Goal: Task Accomplishment & Management: Use online tool/utility

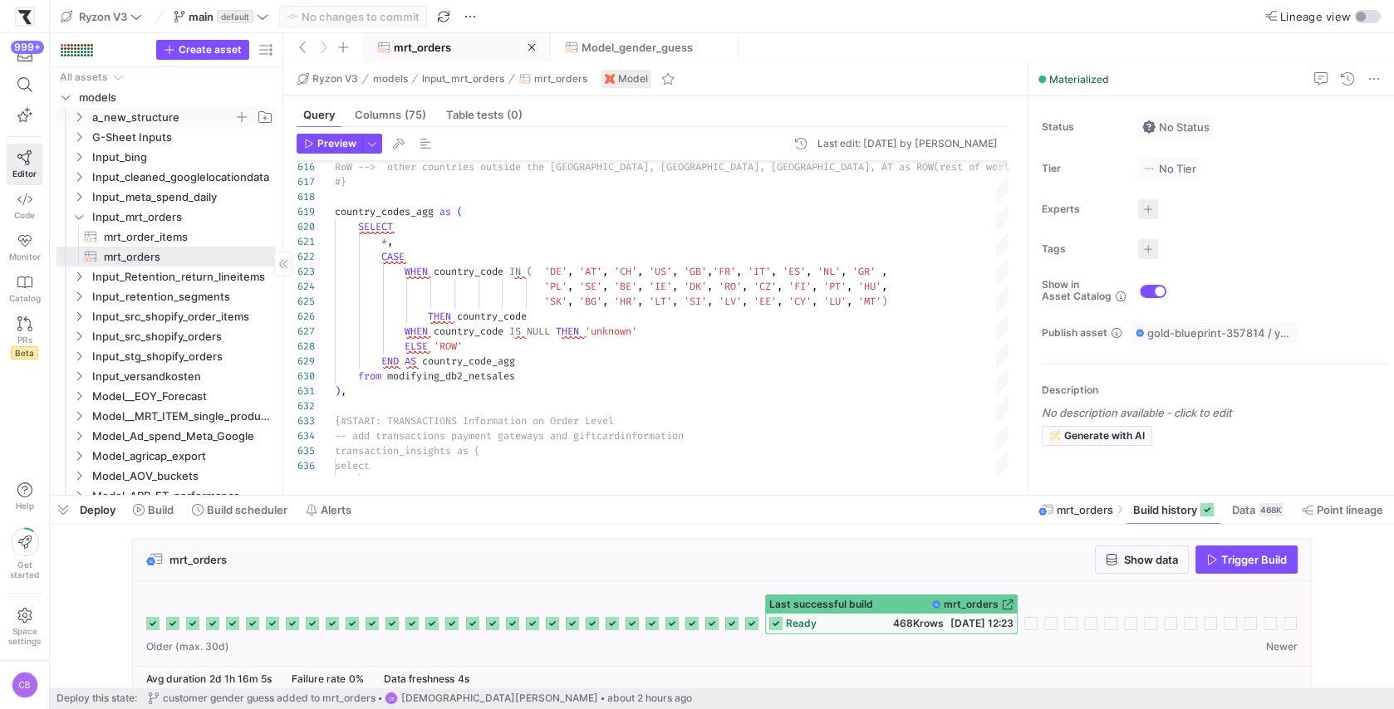
click at [82, 120] on icon "Press SPACE to select this row." at bounding box center [79, 117] width 12 height 10
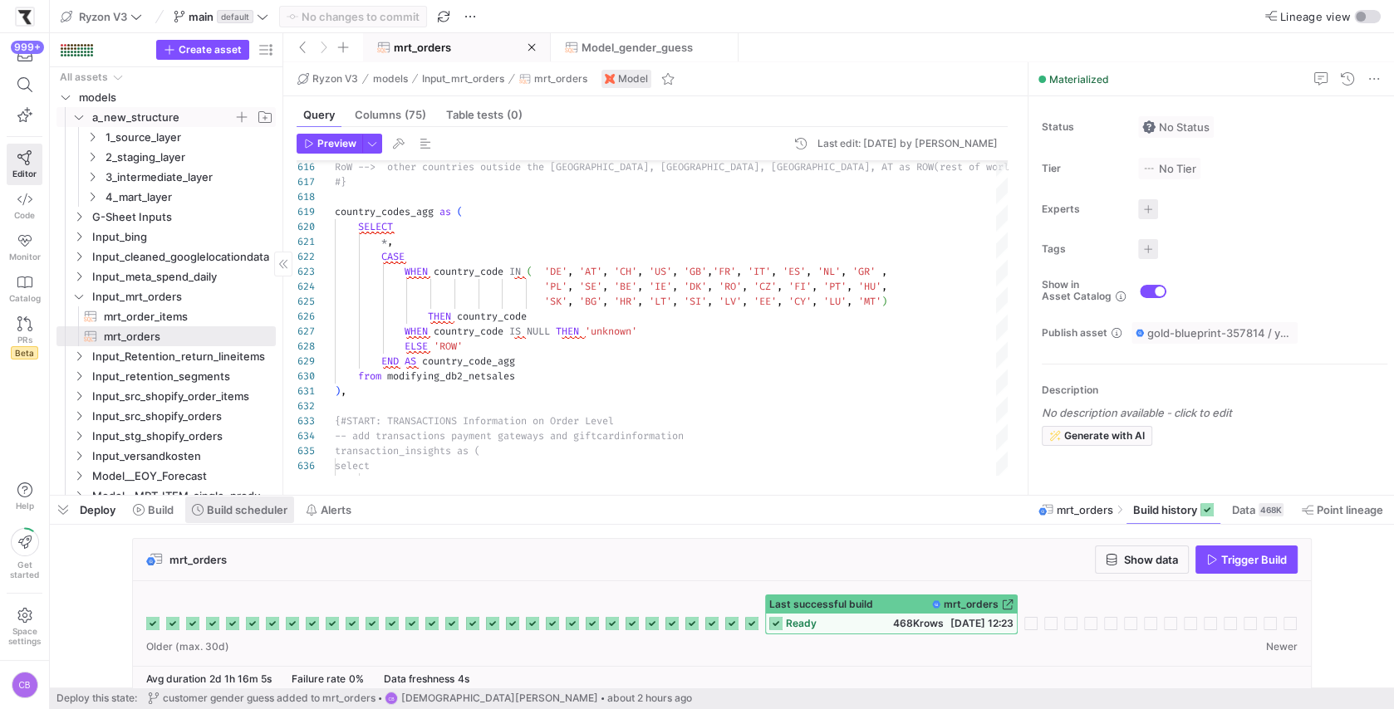
click at [275, 503] on span "Build scheduler" at bounding box center [247, 509] width 81 height 13
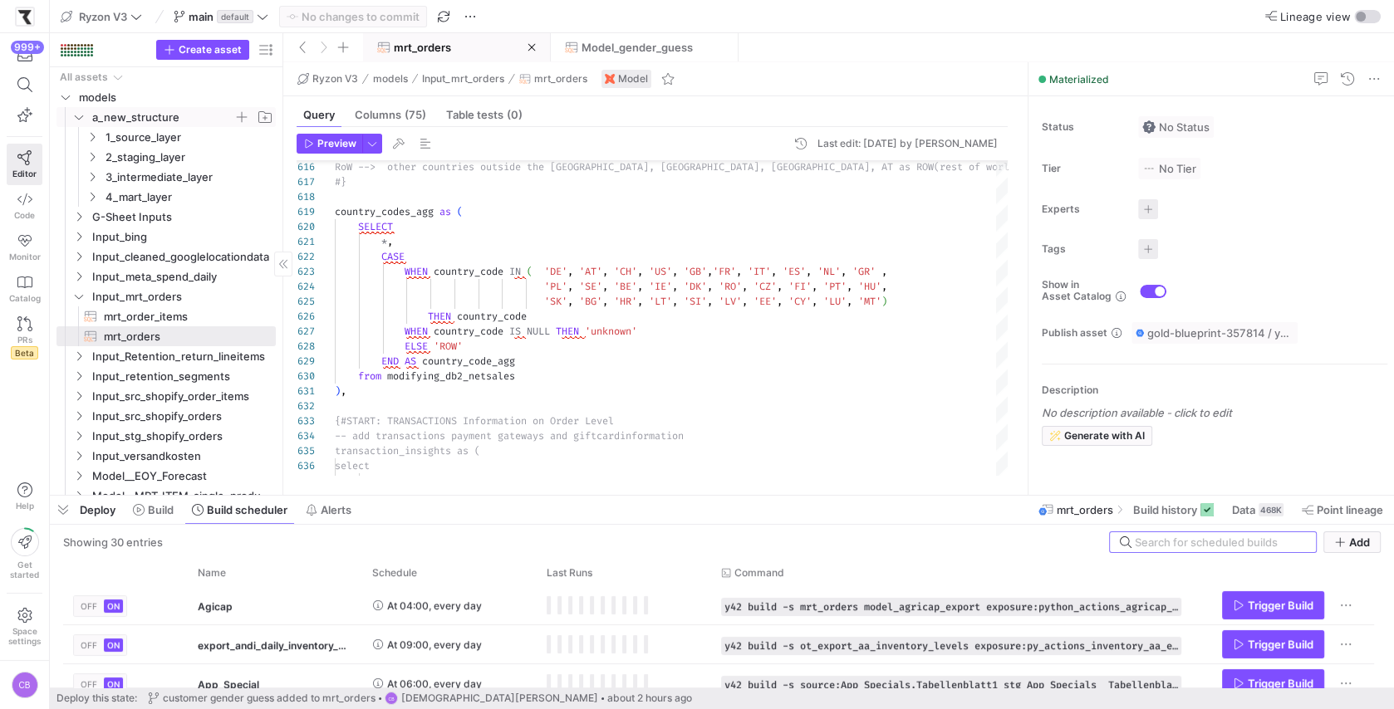
click at [397, 499] on div "Deploy Build Build scheduler Alerts mrt_orders Build history Data 468K Point li…" at bounding box center [722, 510] width 1344 height 28
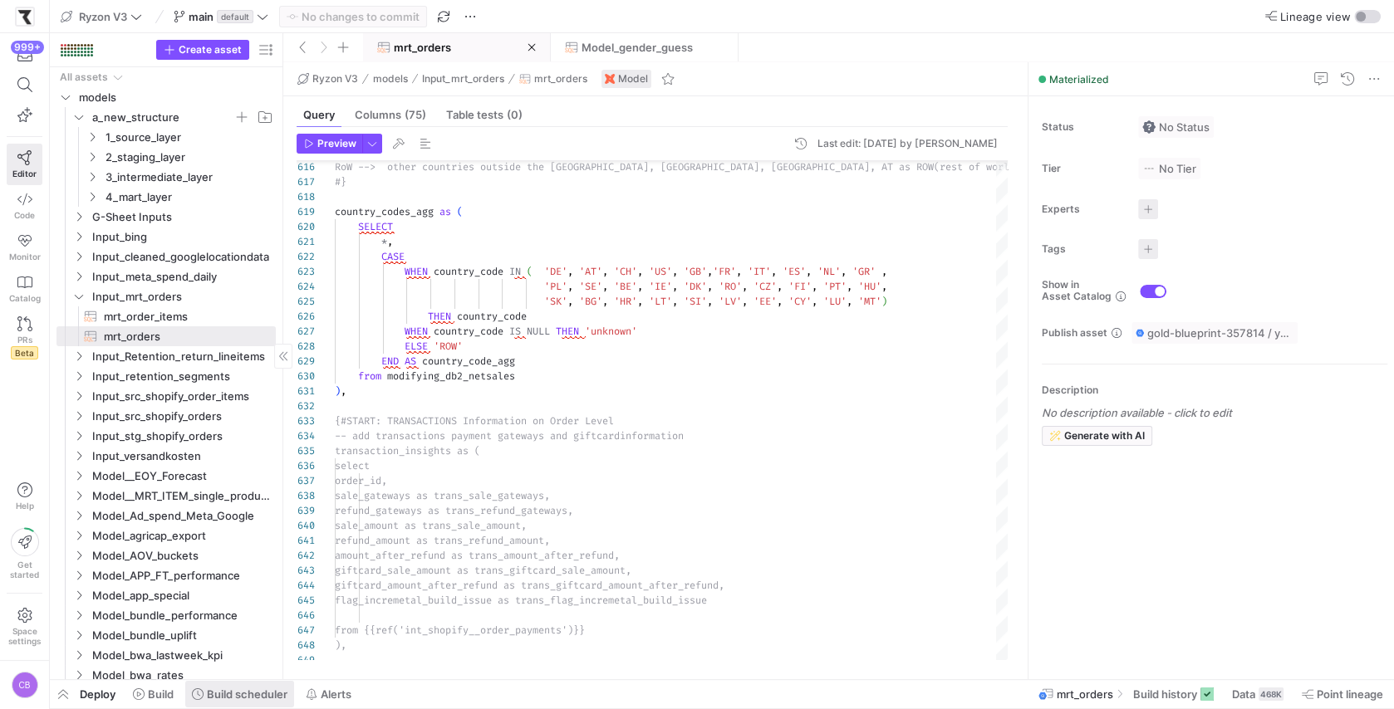
click at [256, 702] on span at bounding box center [239, 694] width 109 height 27
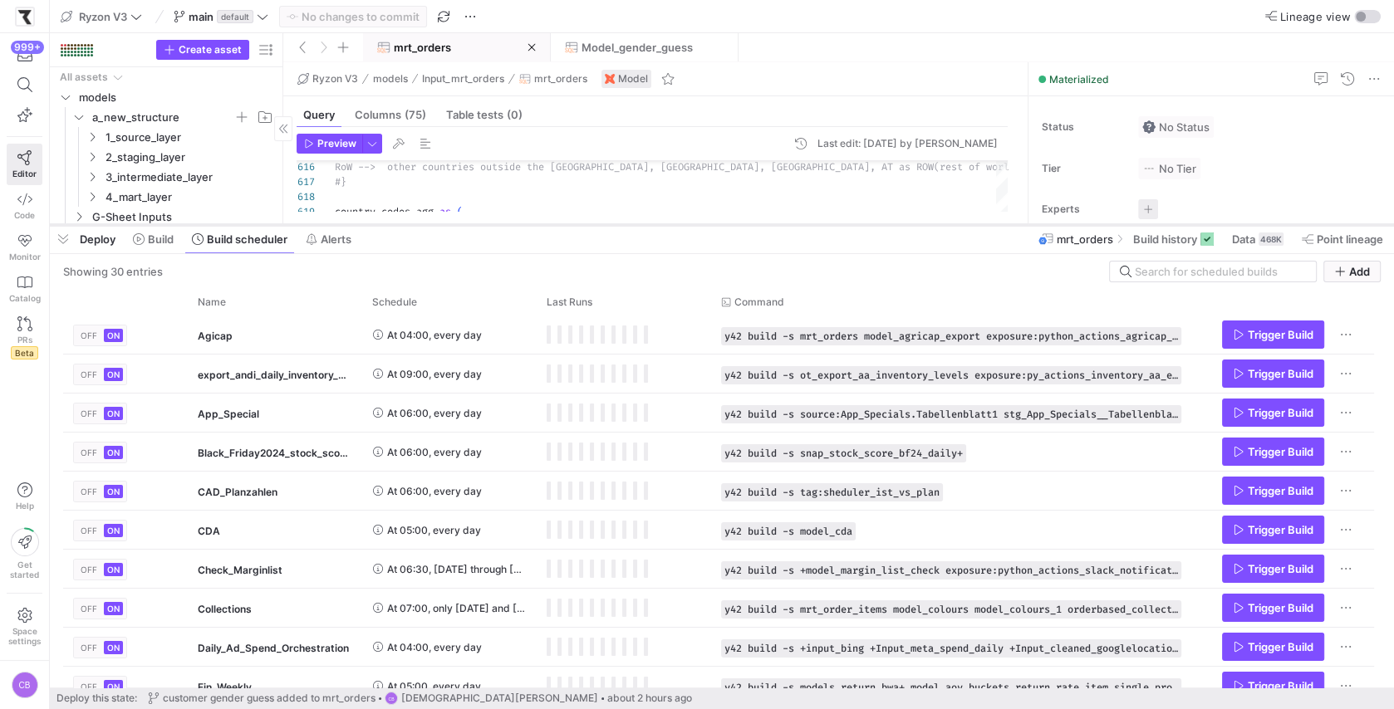
drag, startPoint x: 472, startPoint y: 409, endPoint x: 491, endPoint y: 228, distance: 182.1
click at [491, 228] on div at bounding box center [722, 225] width 1344 height 7
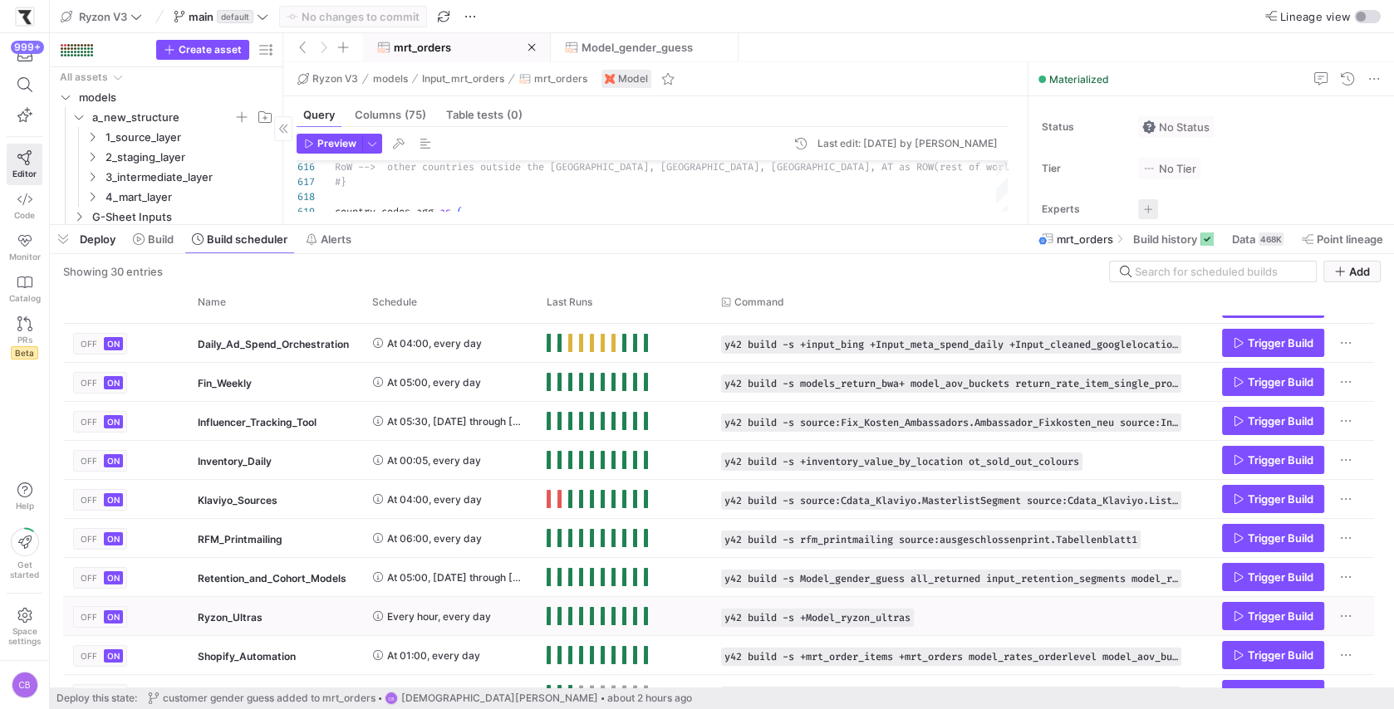
scroll to position [362, 0]
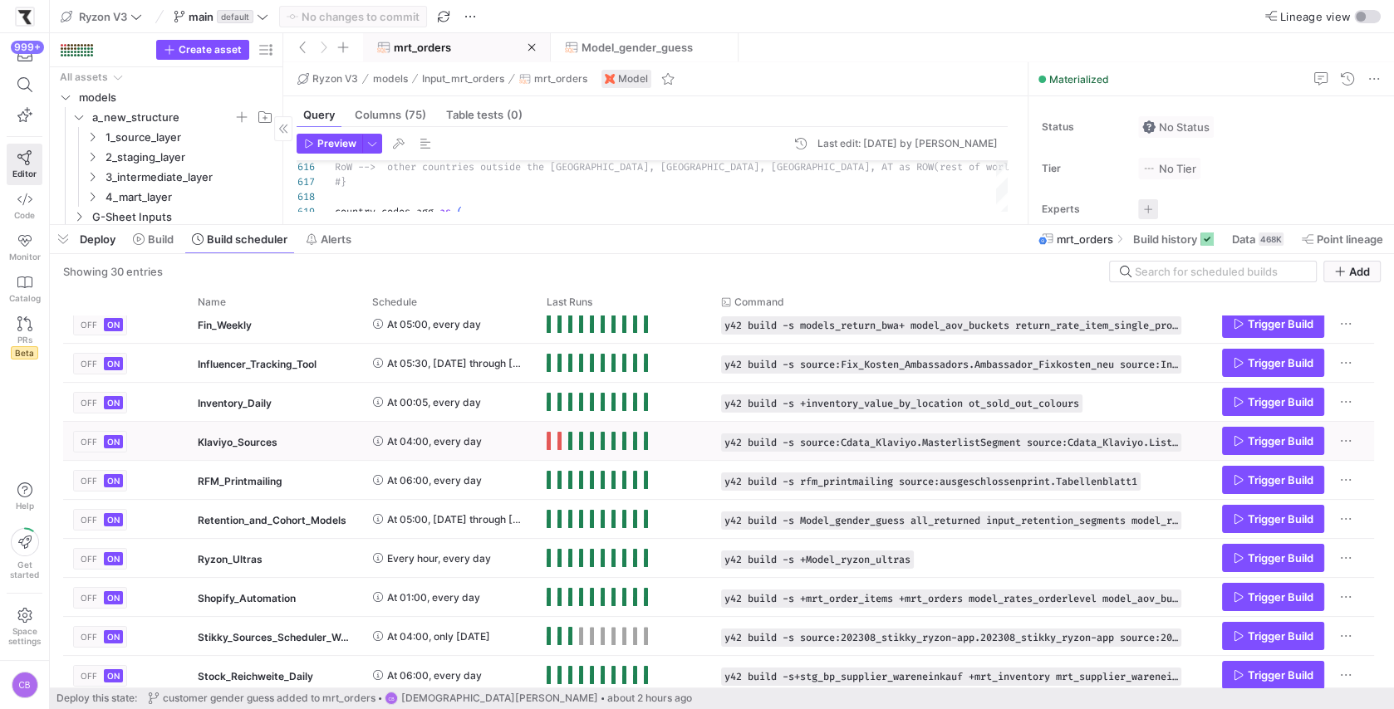
click at [677, 438] on y42-orchestration-run-status-cell-renderer "Press SPACE to select this row." at bounding box center [623, 441] width 154 height 37
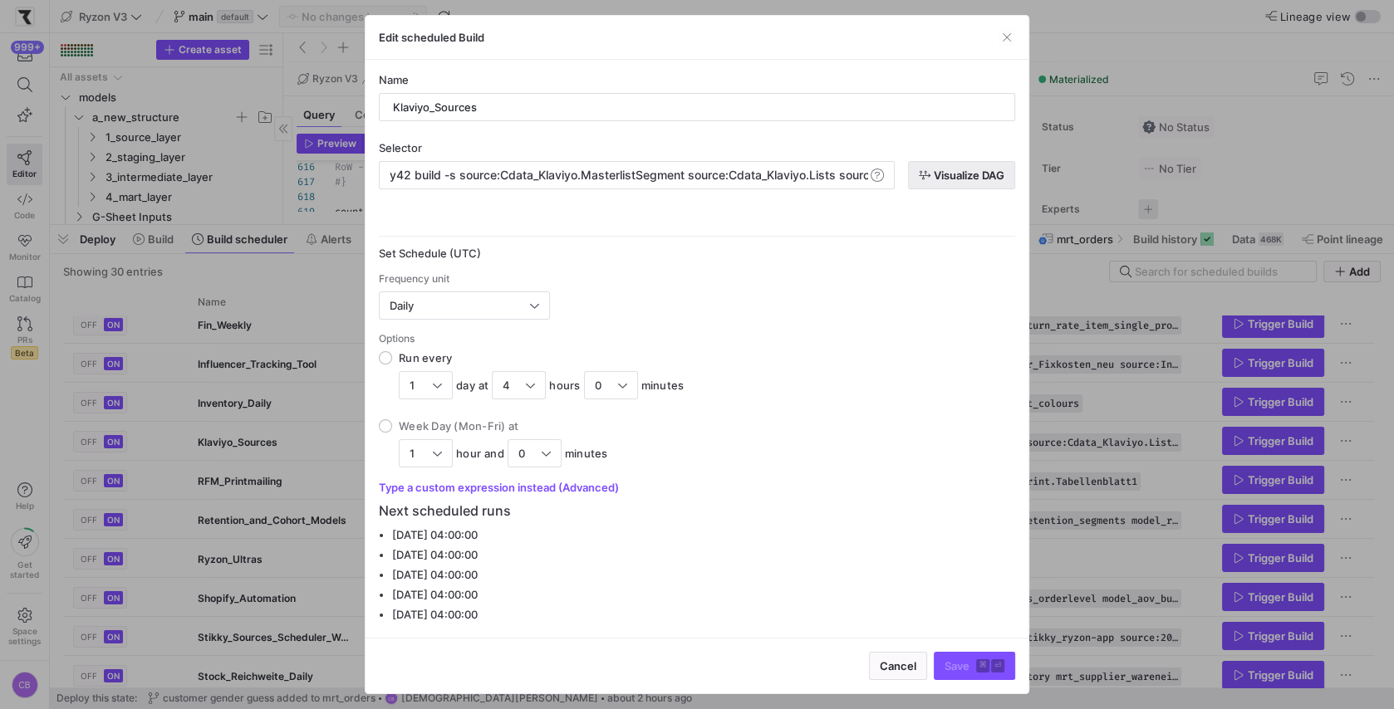
click at [943, 174] on span "Visualize DAG" at bounding box center [969, 175] width 71 height 13
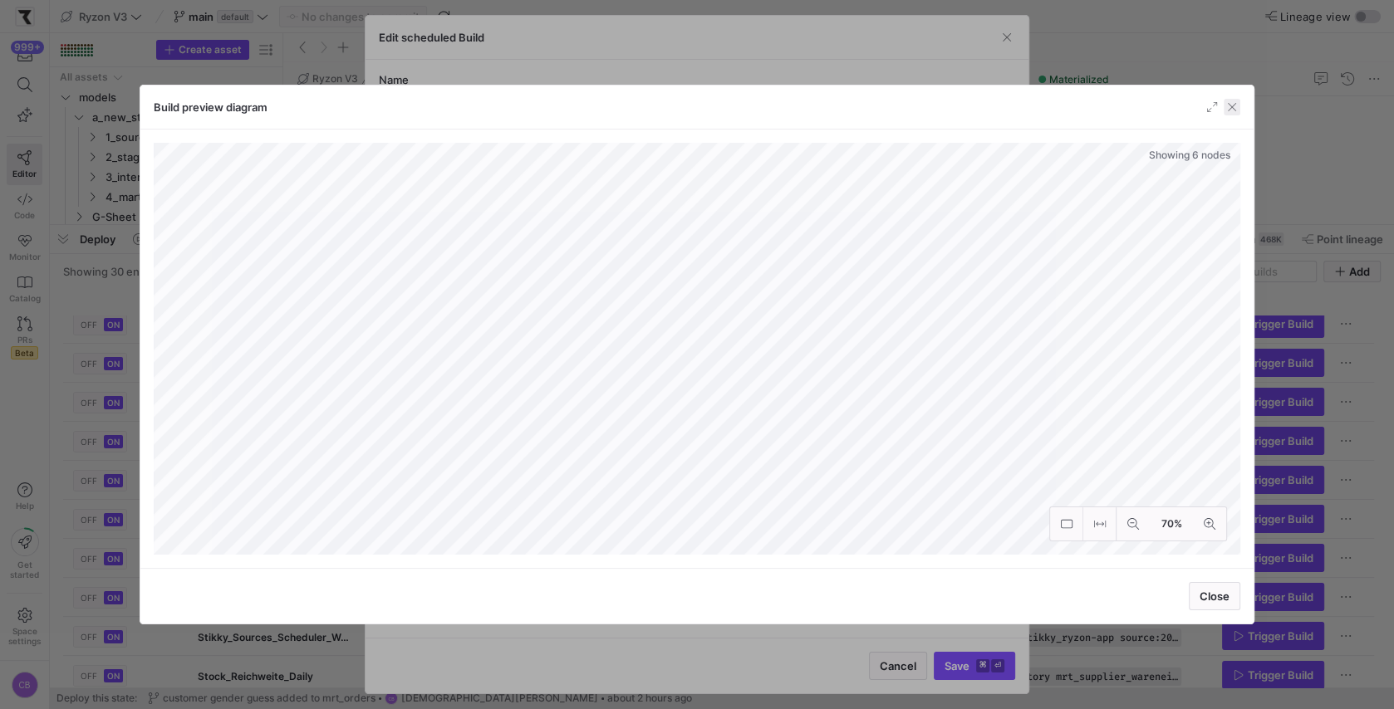
click at [1233, 110] on span "button" at bounding box center [1231, 107] width 17 height 17
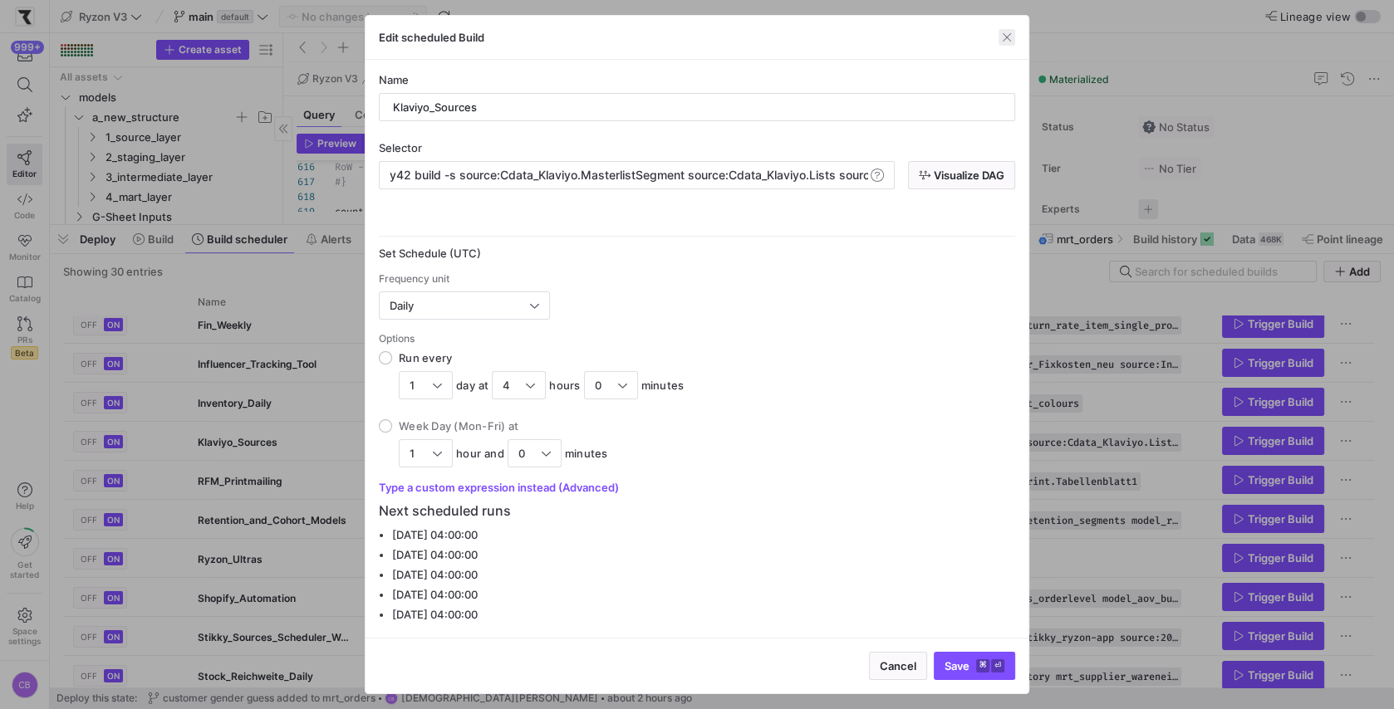
click at [1005, 46] on span "button" at bounding box center [1006, 37] width 17 height 17
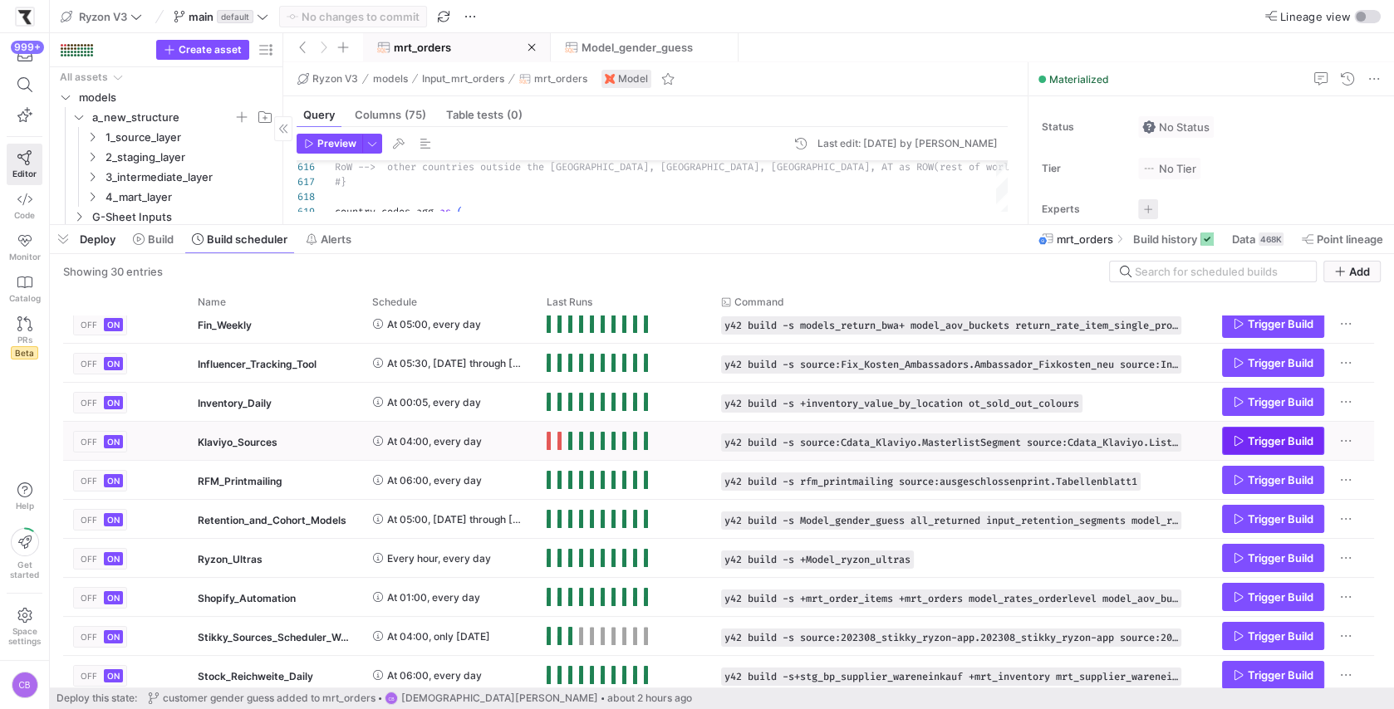
click at [1245, 448] on span "Press SPACE to select this row." at bounding box center [1273, 441] width 100 height 27
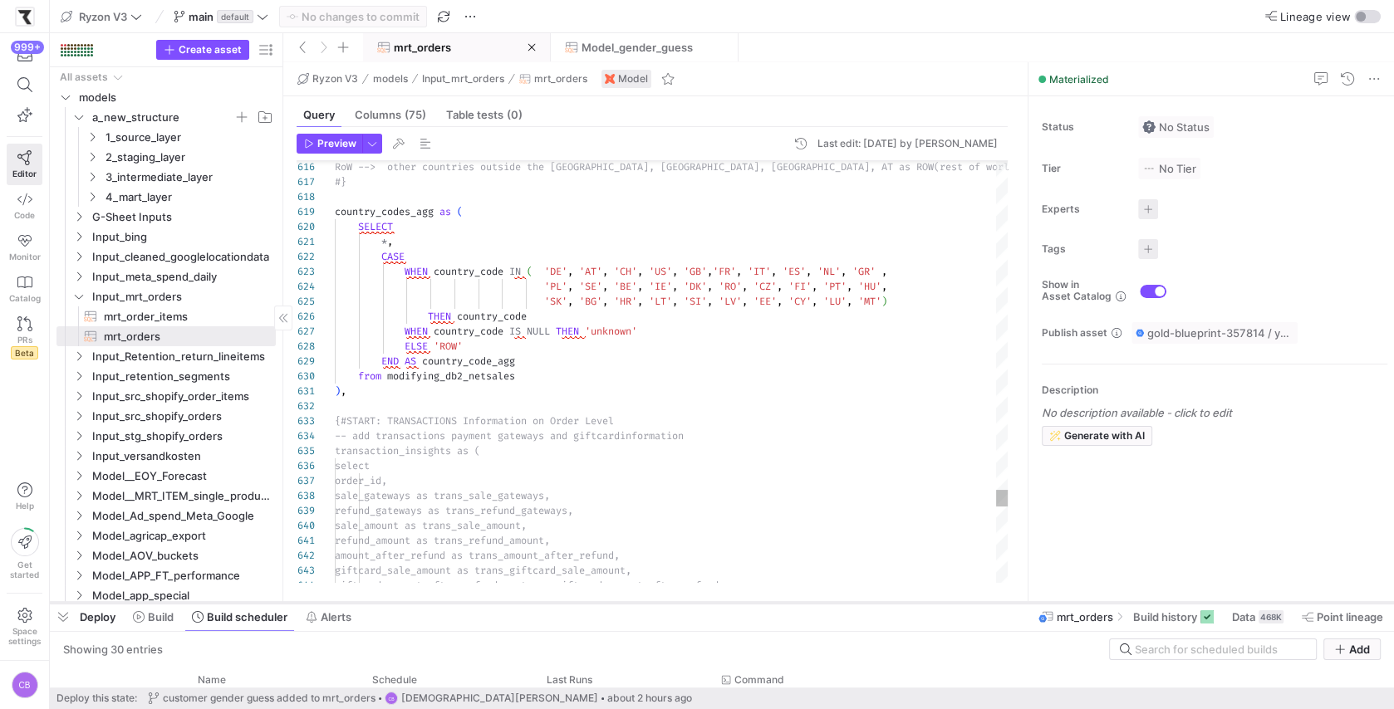
drag, startPoint x: 725, startPoint y: 223, endPoint x: 766, endPoint y: 601, distance: 380.1
click at [766, 601] on div at bounding box center [722, 603] width 1344 height 7
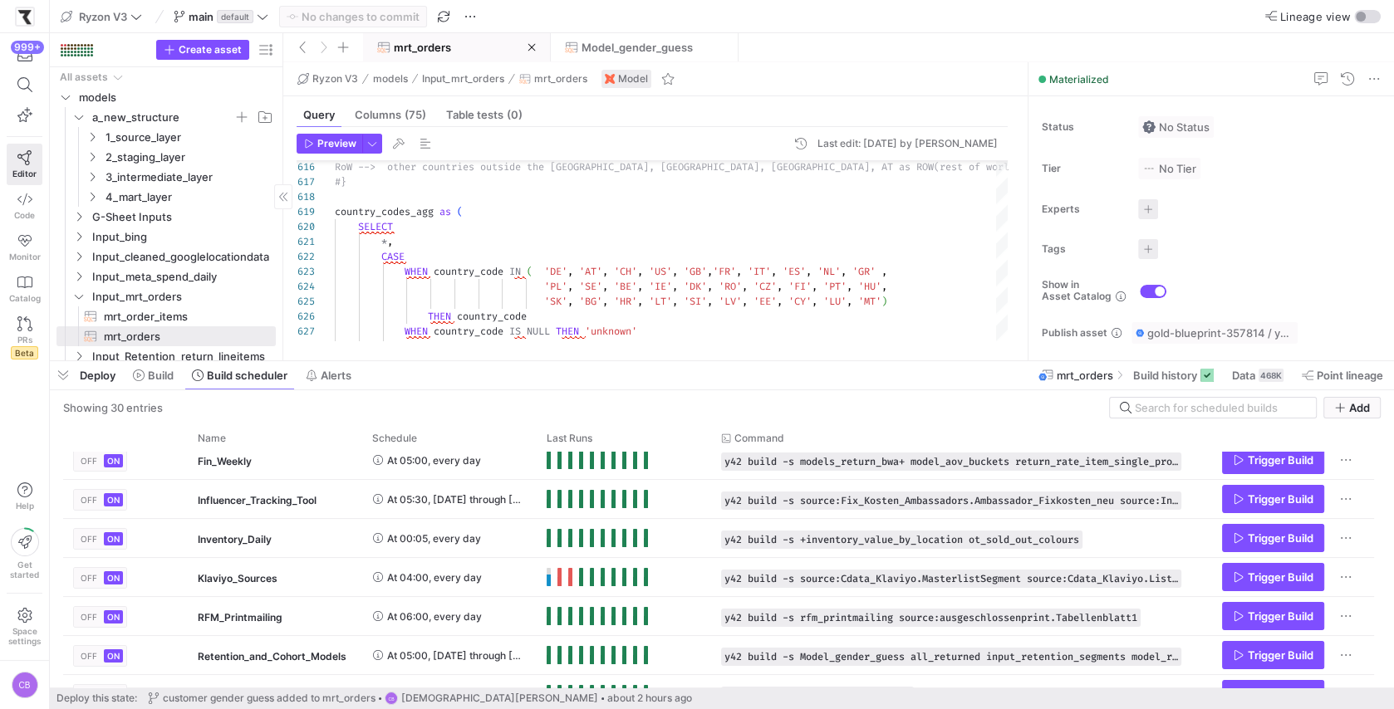
drag, startPoint x: 907, startPoint y: 600, endPoint x: 902, endPoint y: 359, distance: 241.7
click at [902, 359] on div at bounding box center [722, 361] width 1344 height 7
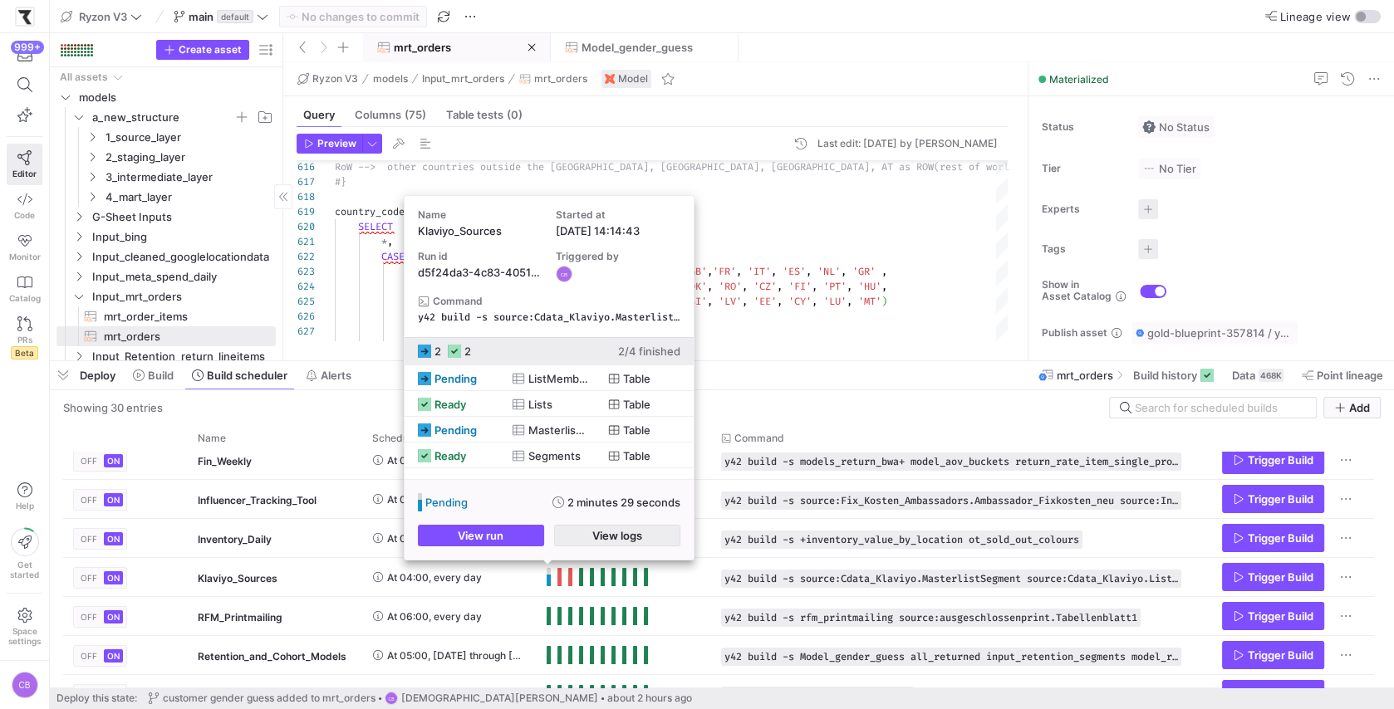
click at [580, 543] on span "button" at bounding box center [617, 536] width 125 height 20
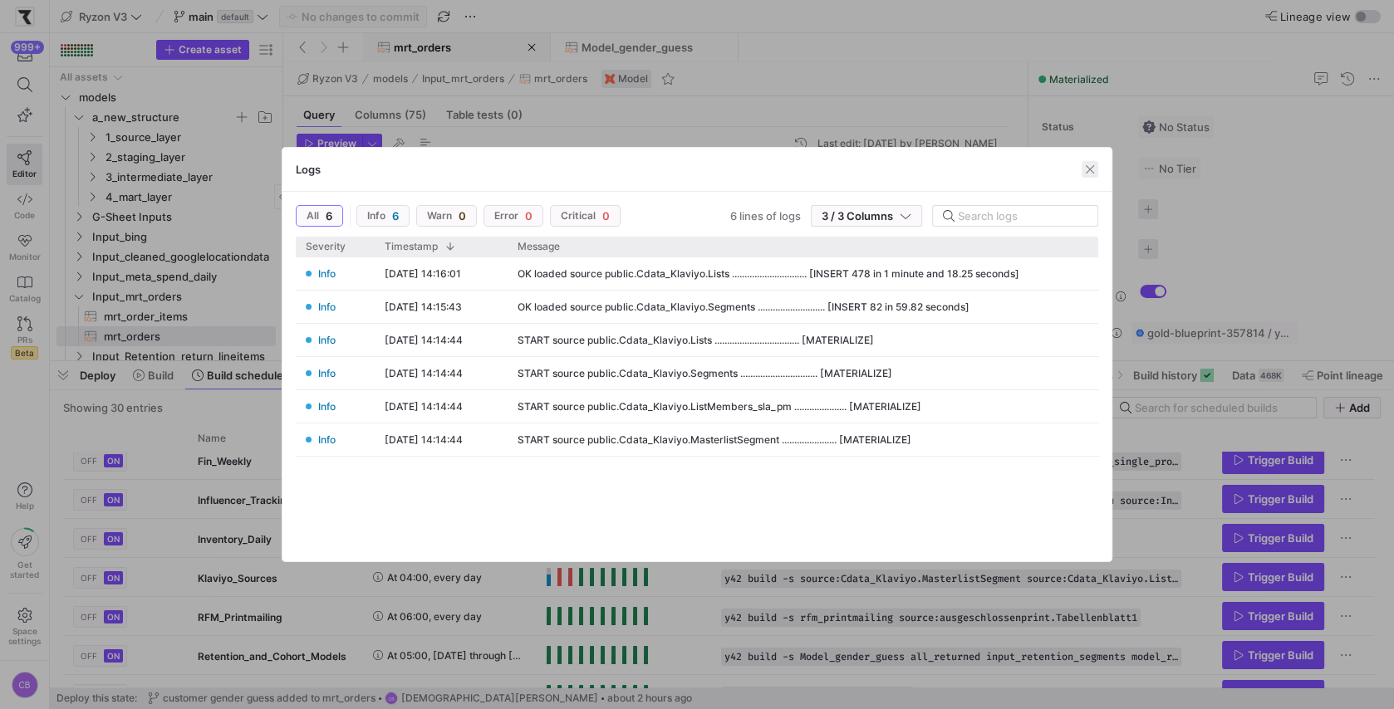
click at [1091, 169] on span "button" at bounding box center [1089, 169] width 17 height 17
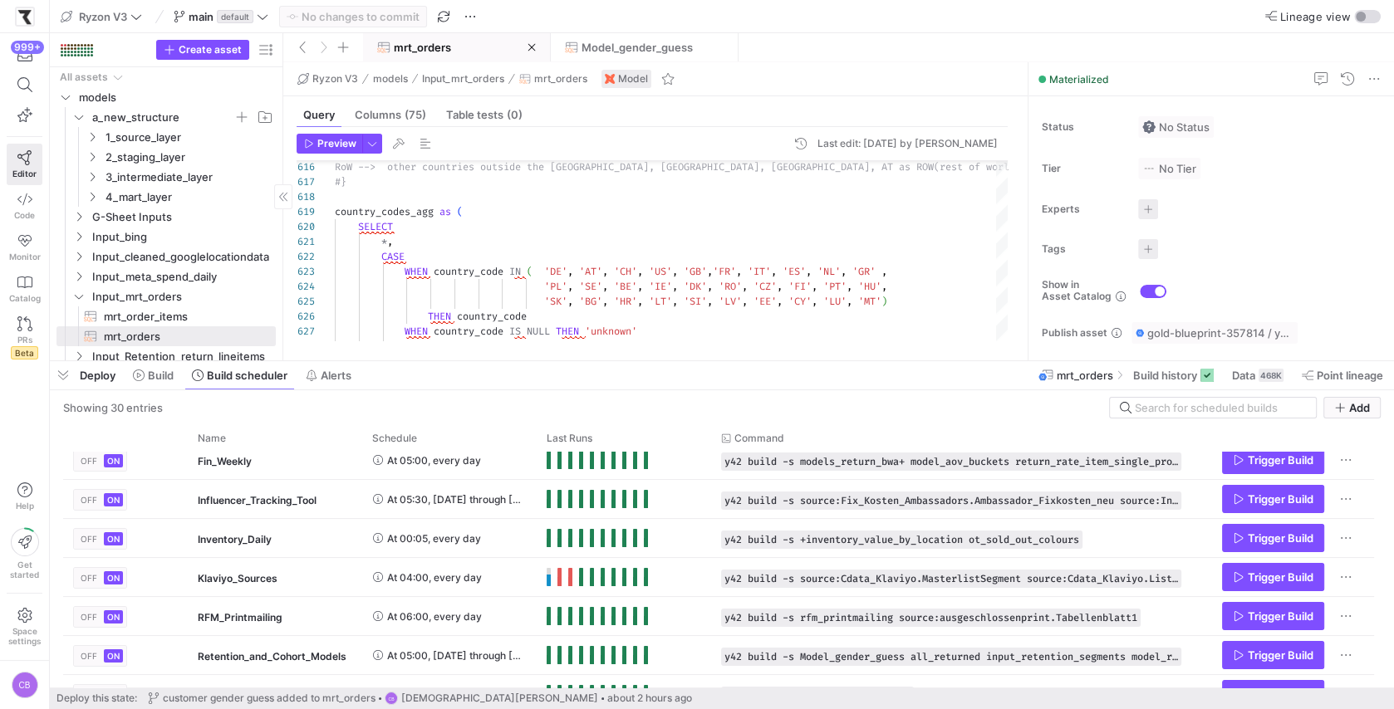
click at [1159, 377] on mat-tooltip-component "gold-blueprint-357814 / y42_Ryzon_V3_main / mrt_orders" at bounding box center [1214, 365] width 166 height 43
click at [1168, 381] on span "Build history" at bounding box center [1165, 375] width 64 height 13
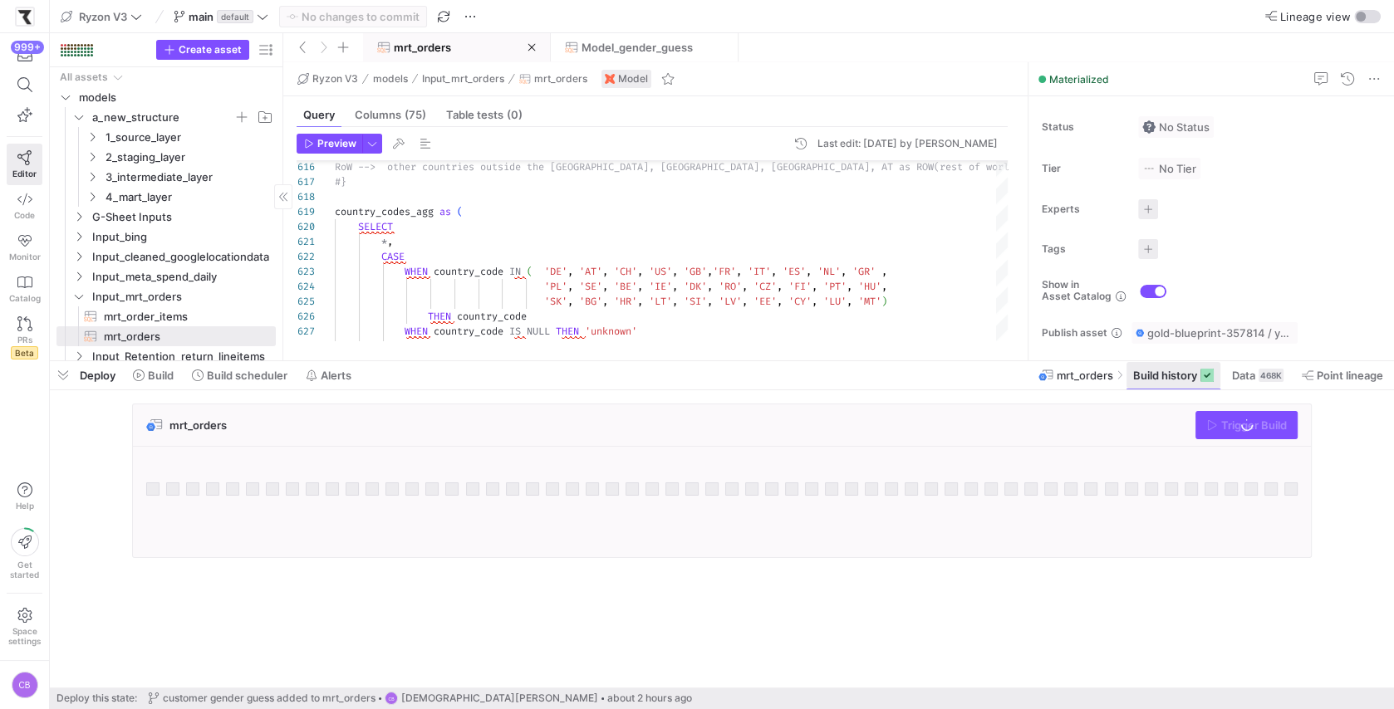
click at [1168, 381] on span "Build history" at bounding box center [1165, 375] width 64 height 13
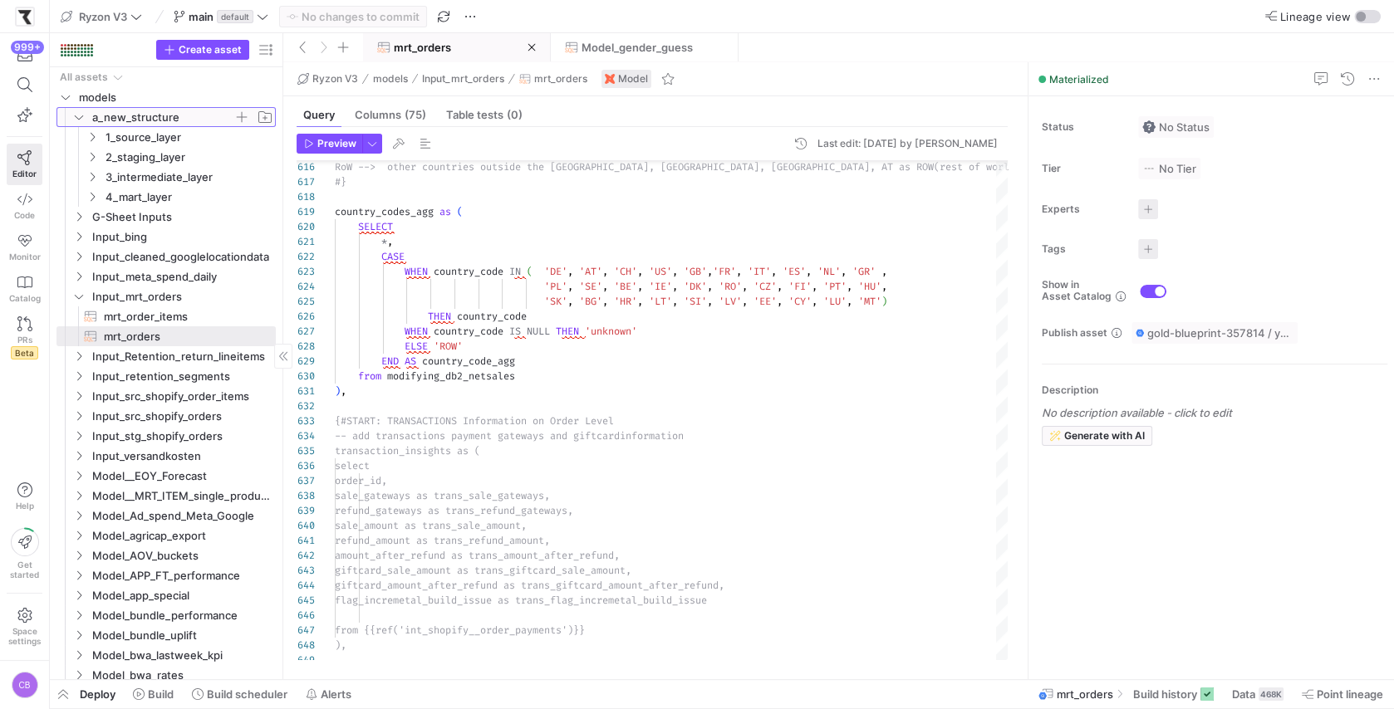
click at [76, 118] on icon "Press SPACE to select this row." at bounding box center [79, 117] width 12 height 10
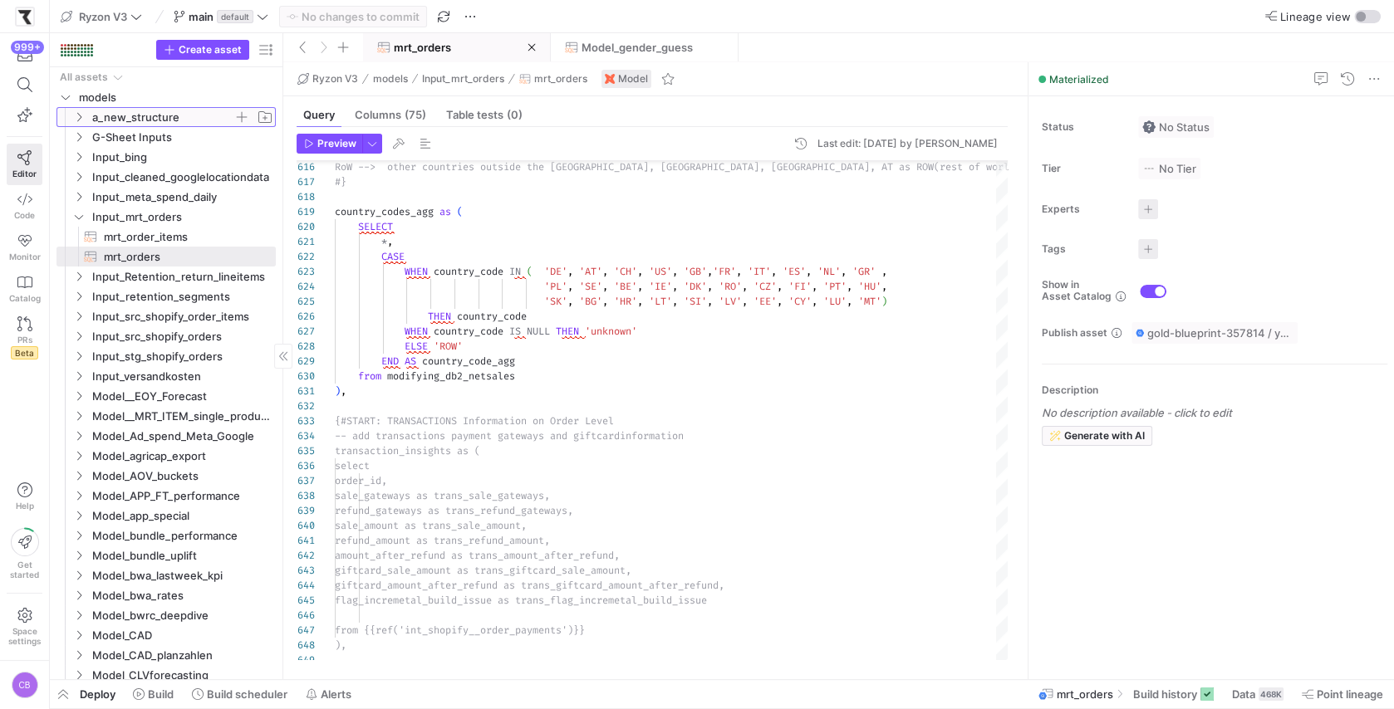
click at [76, 117] on icon at bounding box center [79, 117] width 12 height 10
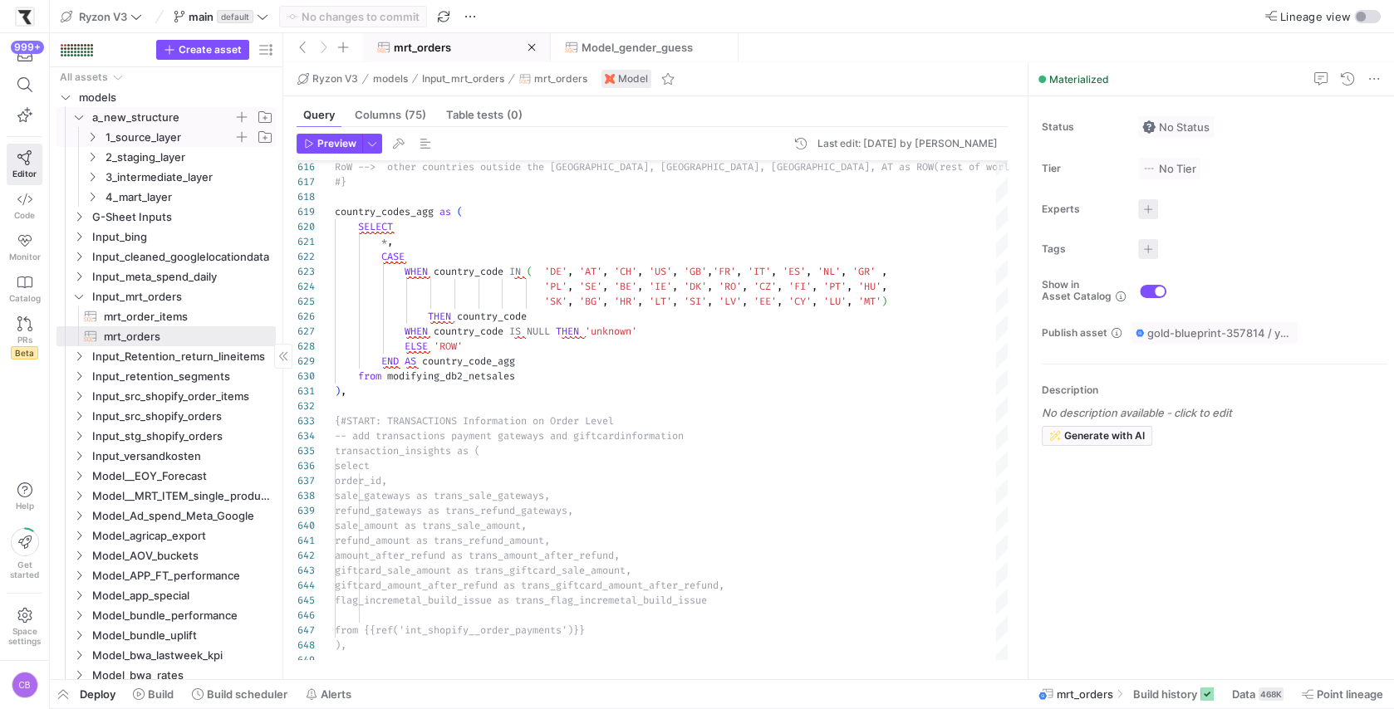
click at [96, 137] on icon "Press SPACE to select this row." at bounding box center [92, 137] width 12 height 10
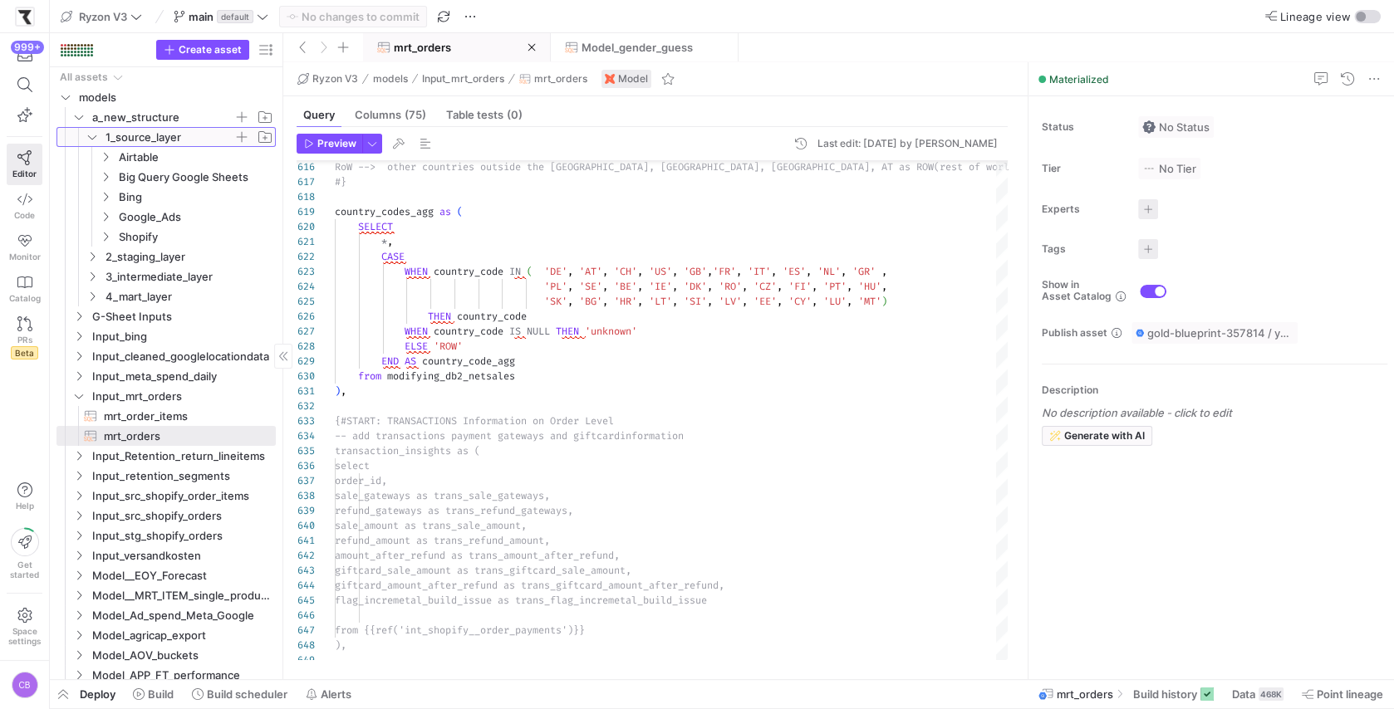
click at [92, 135] on icon at bounding box center [92, 137] width 12 height 10
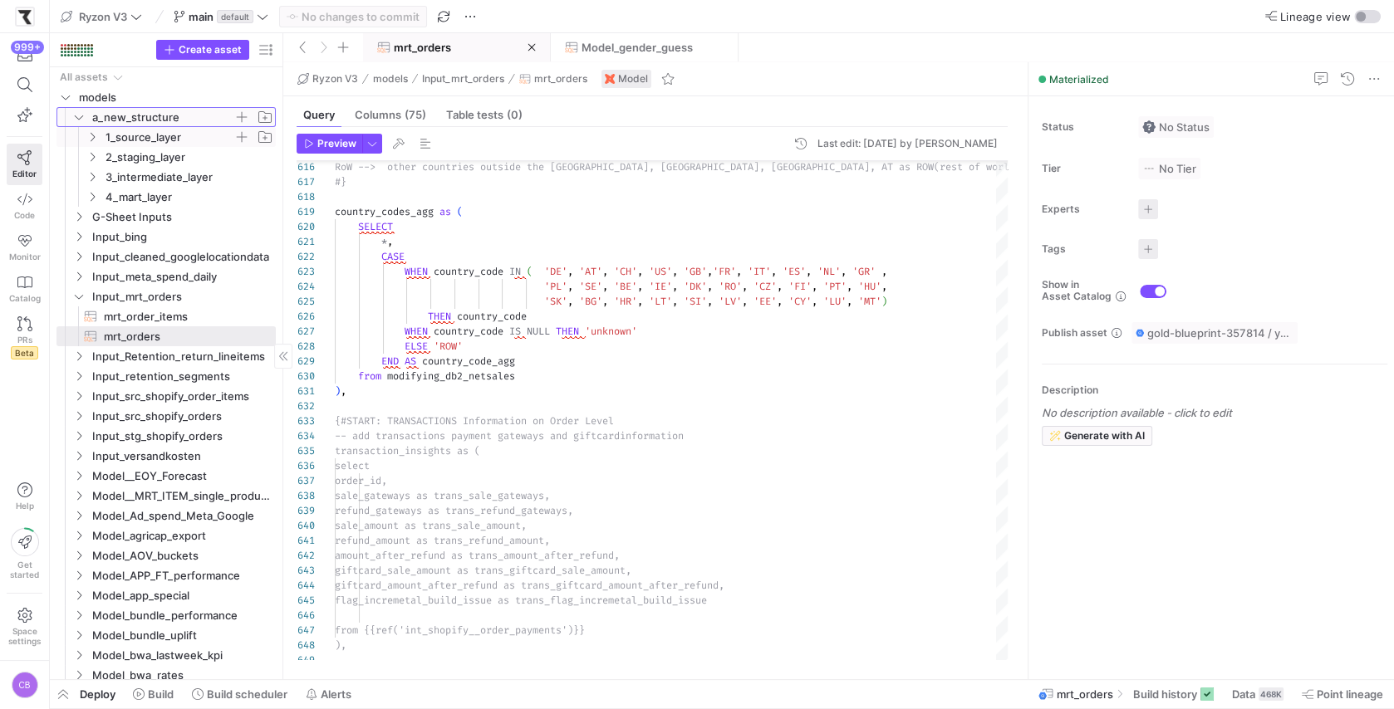
click at [77, 118] on icon "Press SPACE to select this row." at bounding box center [79, 117] width 8 height 4
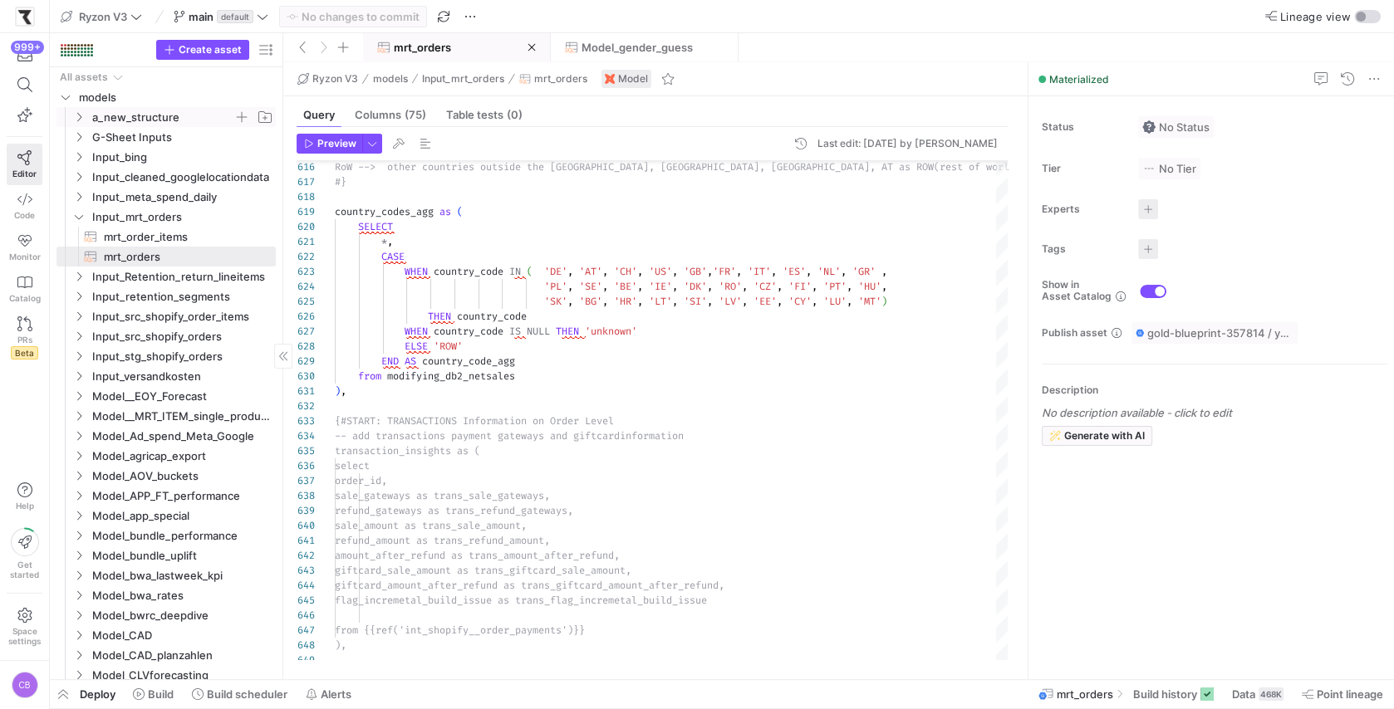
type textarea "), {#START: TRANSACTIONS Information on Order Level -- add transactions payment…"
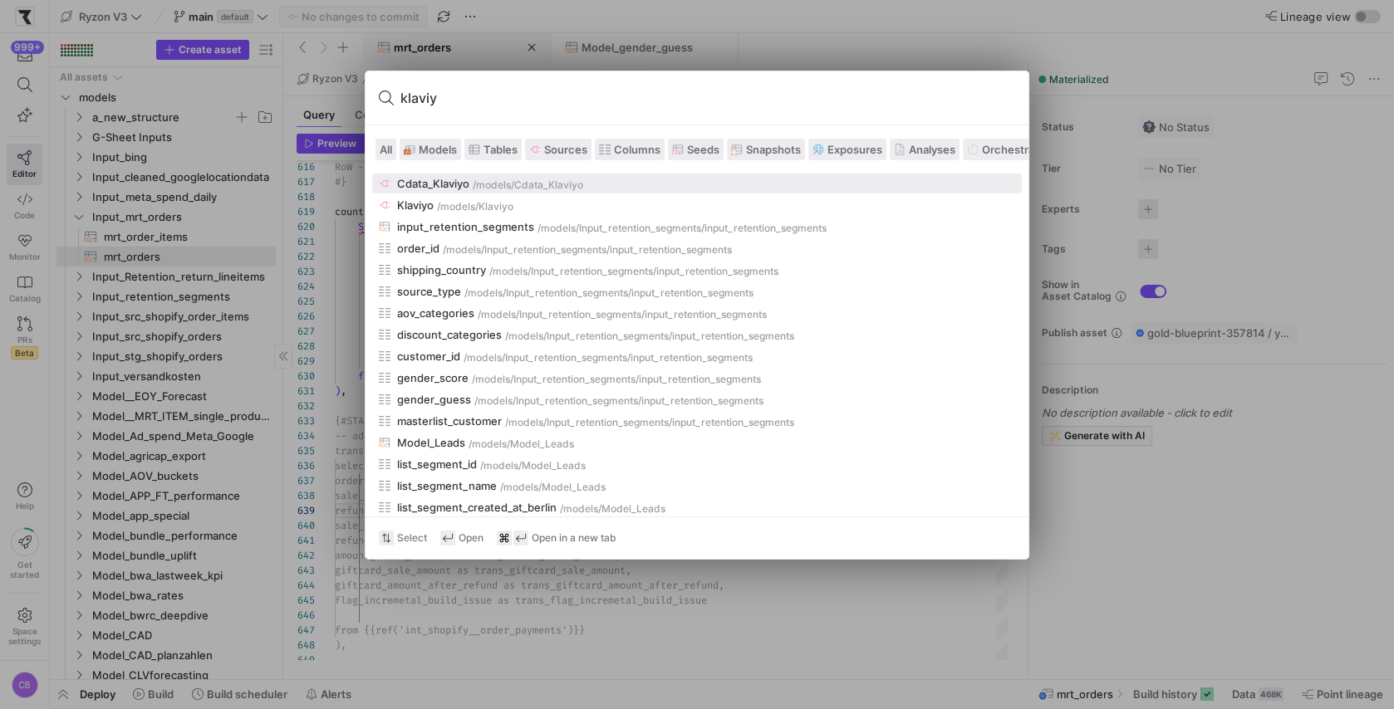
type input "klaviy"
click at [468, 184] on div "Cdata_Klaviyo" at bounding box center [433, 183] width 72 height 13
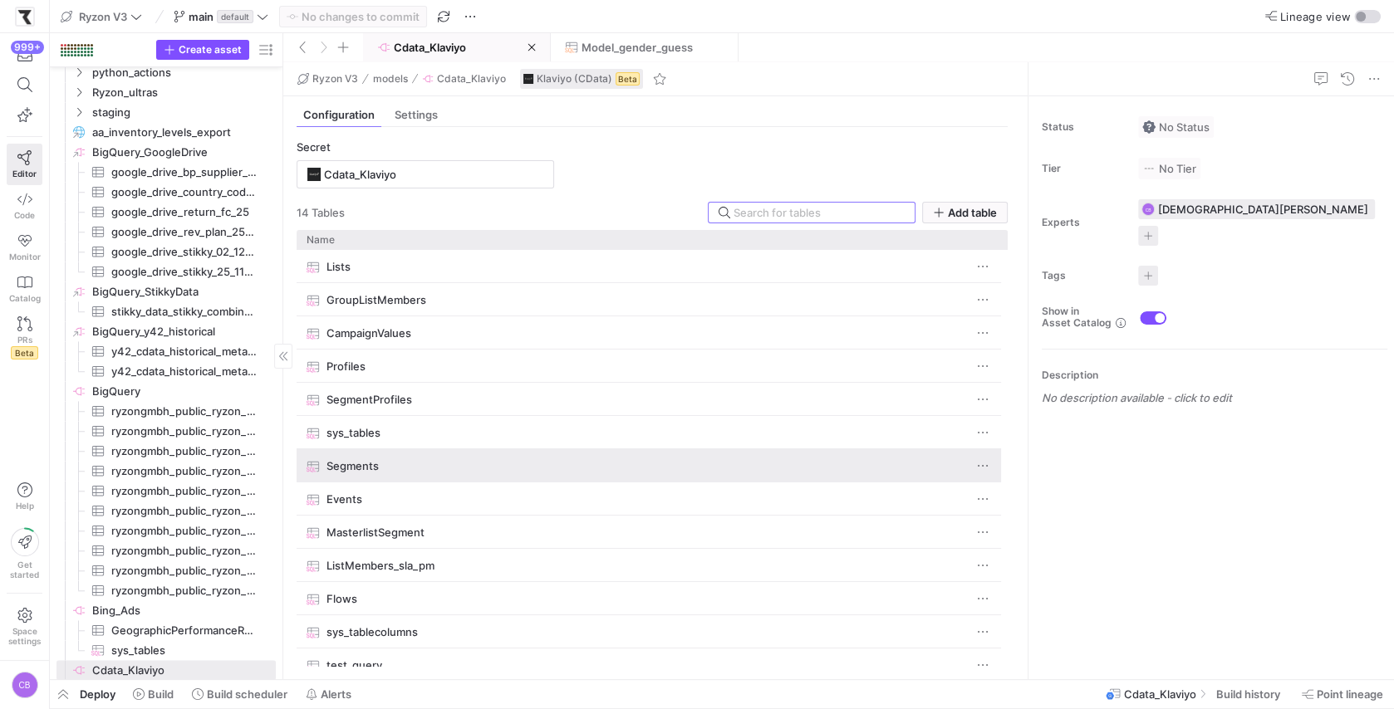
scroll to position [47, 0]
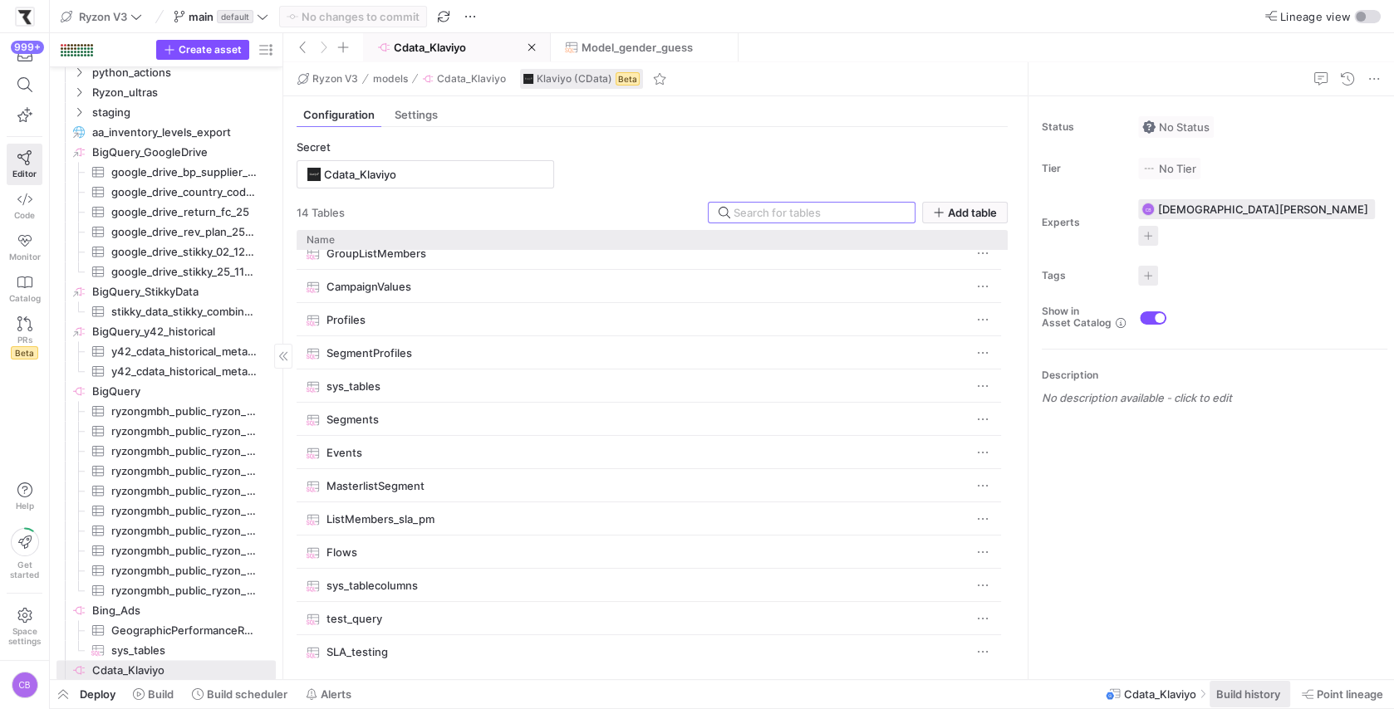
click at [1238, 691] on span "Build history" at bounding box center [1248, 694] width 64 height 13
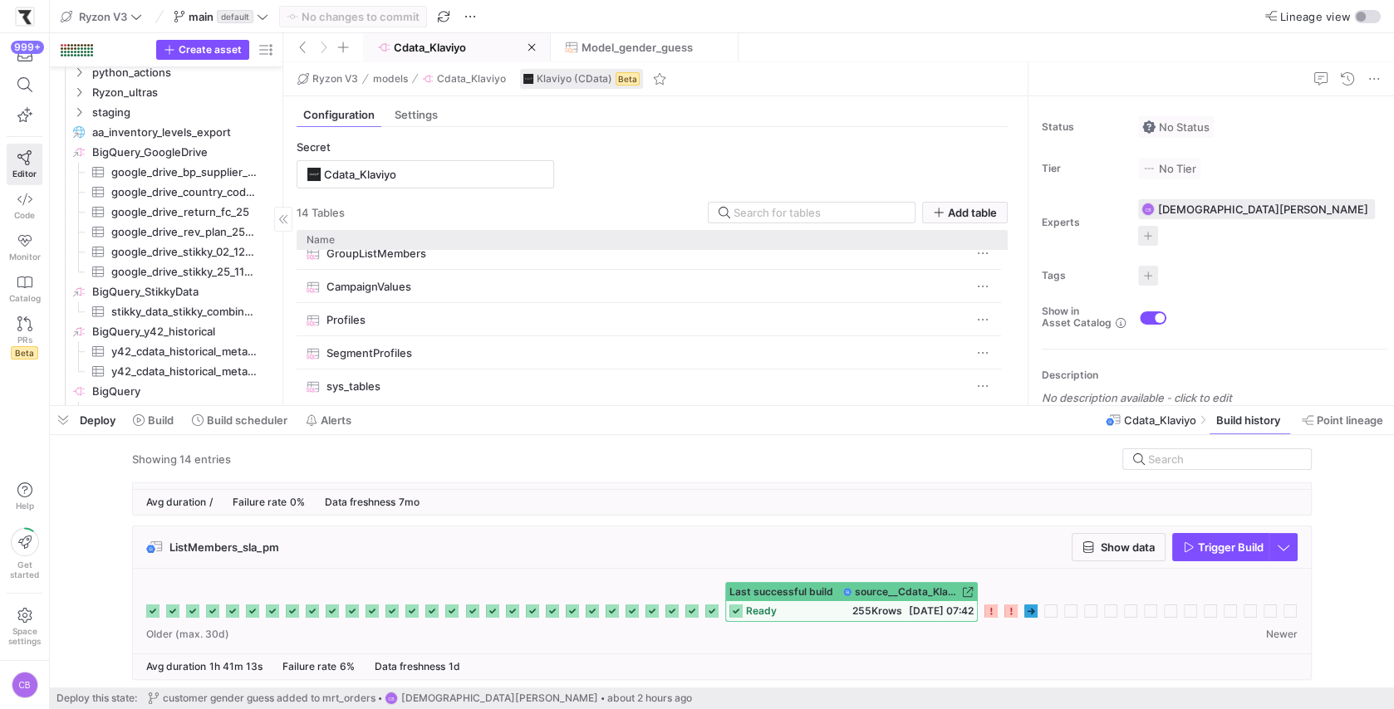
scroll to position [669, 0]
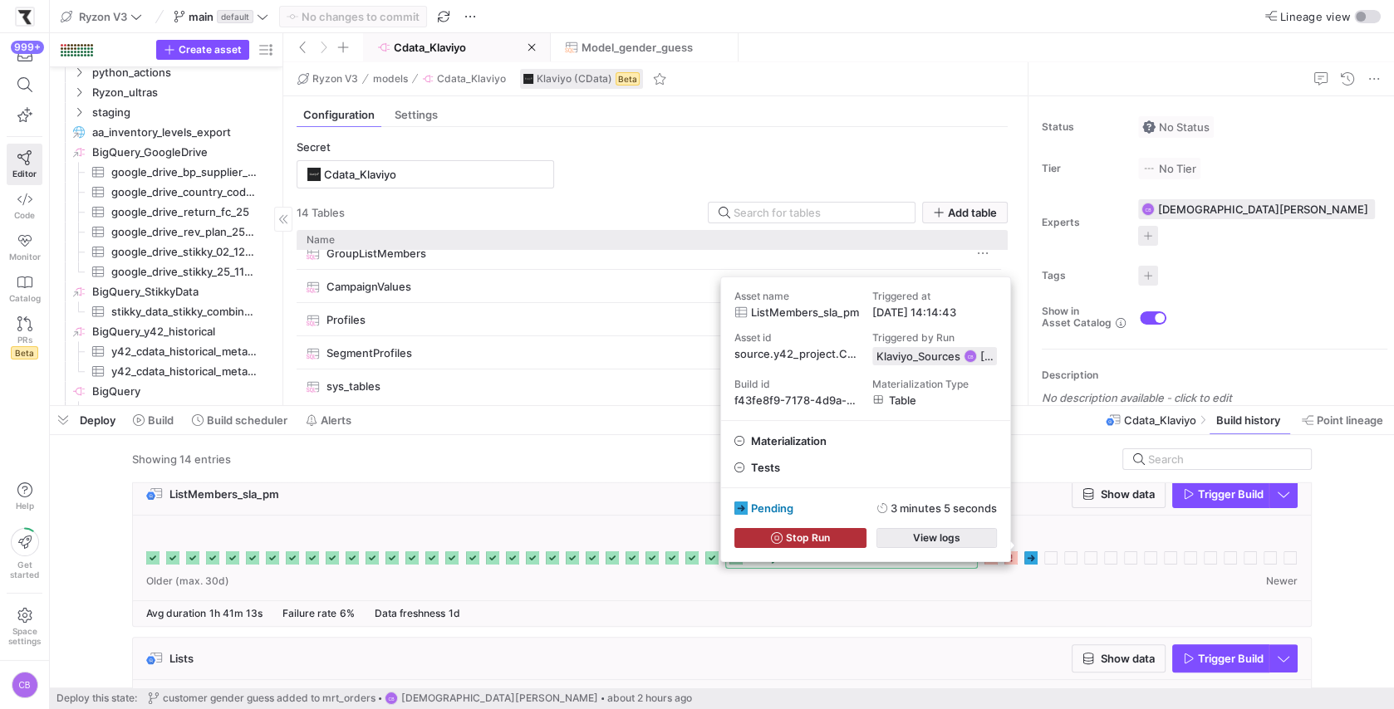
click at [952, 544] on span "View logs" at bounding box center [936, 538] width 47 height 12
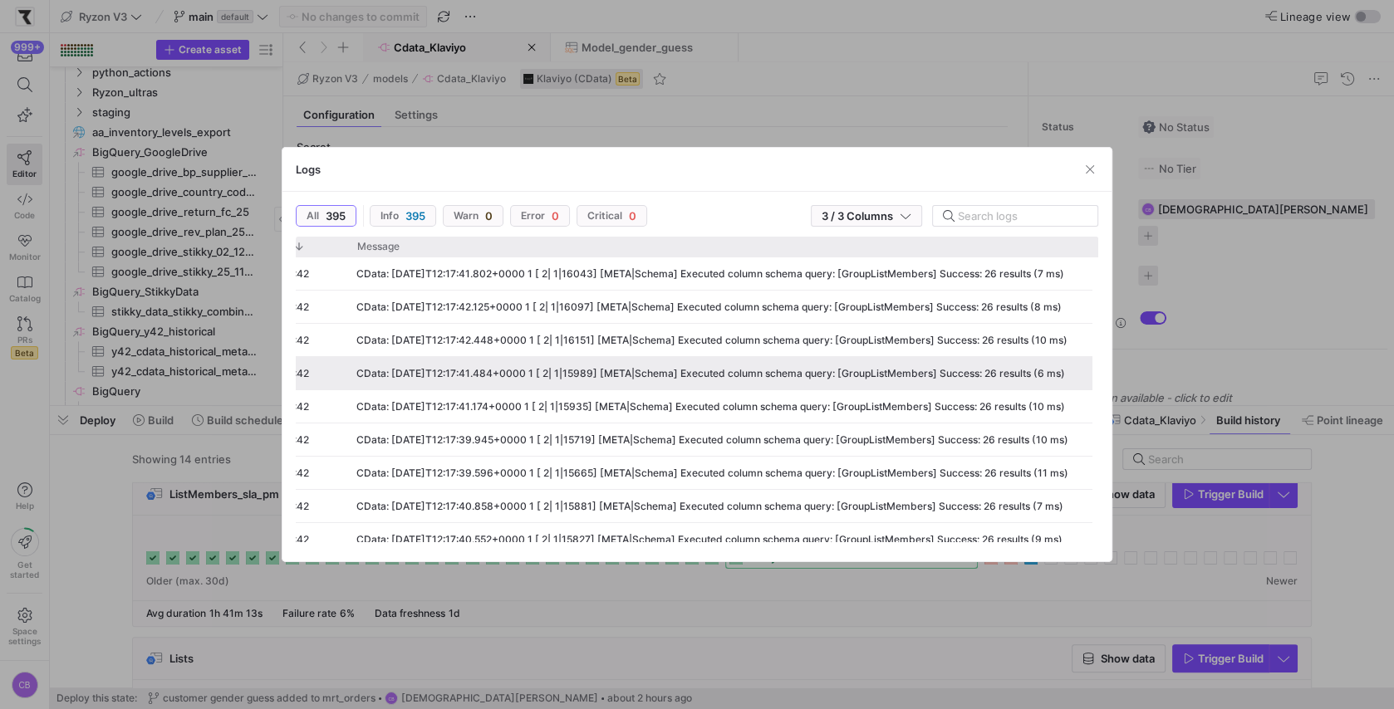
scroll to position [0, 0]
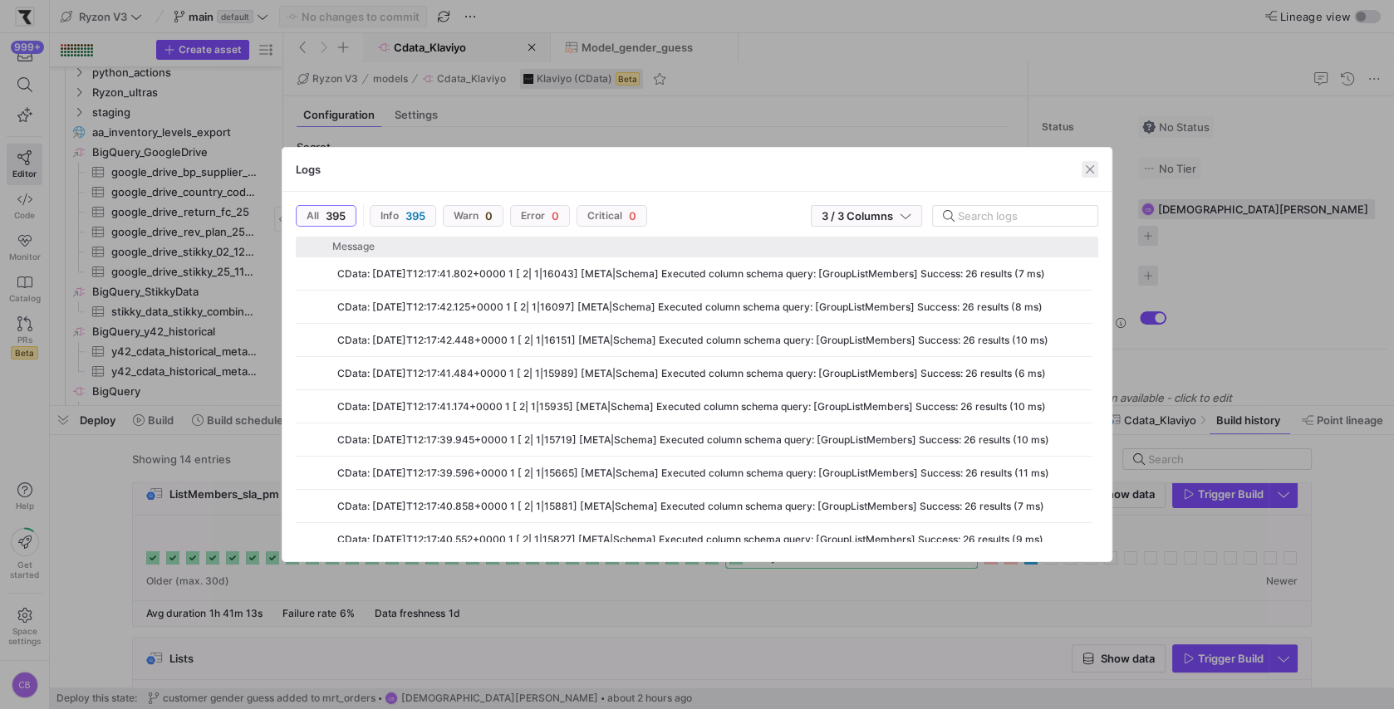
click at [1092, 169] on span "button" at bounding box center [1089, 169] width 17 height 17
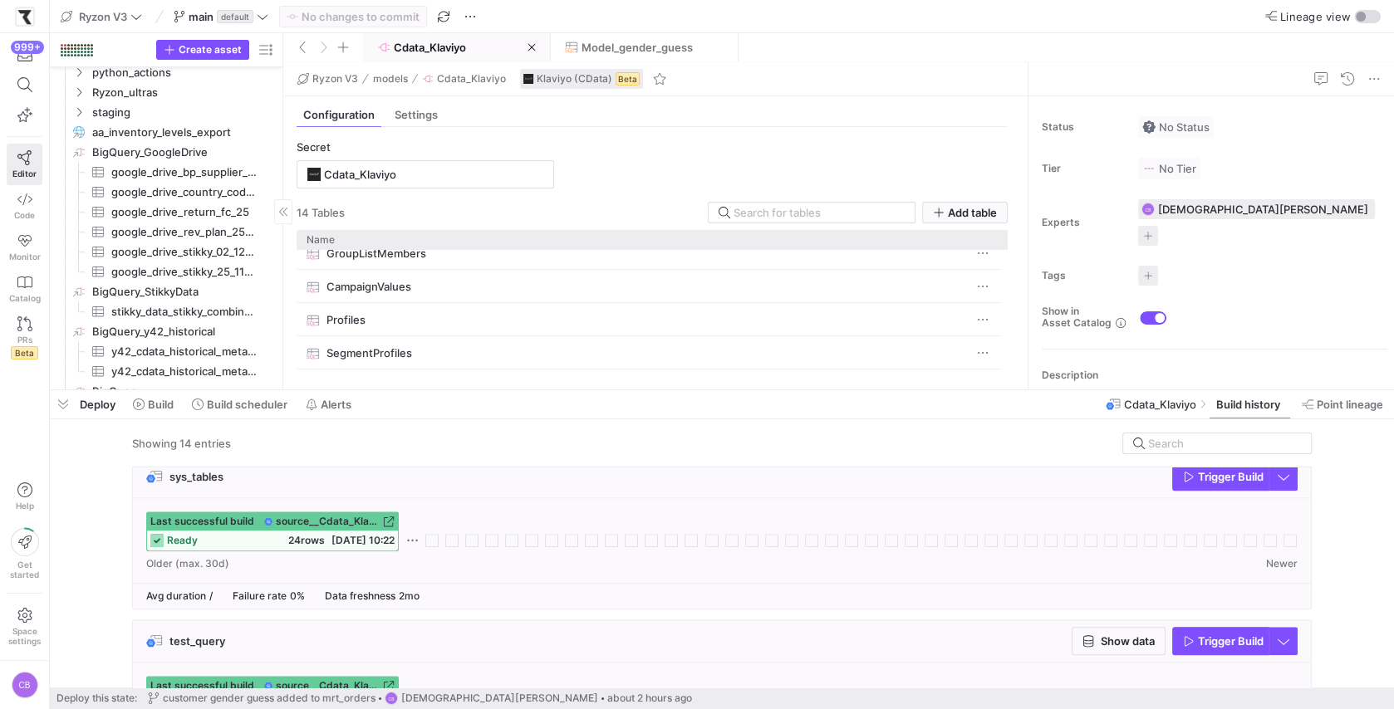
scroll to position [2097, 0]
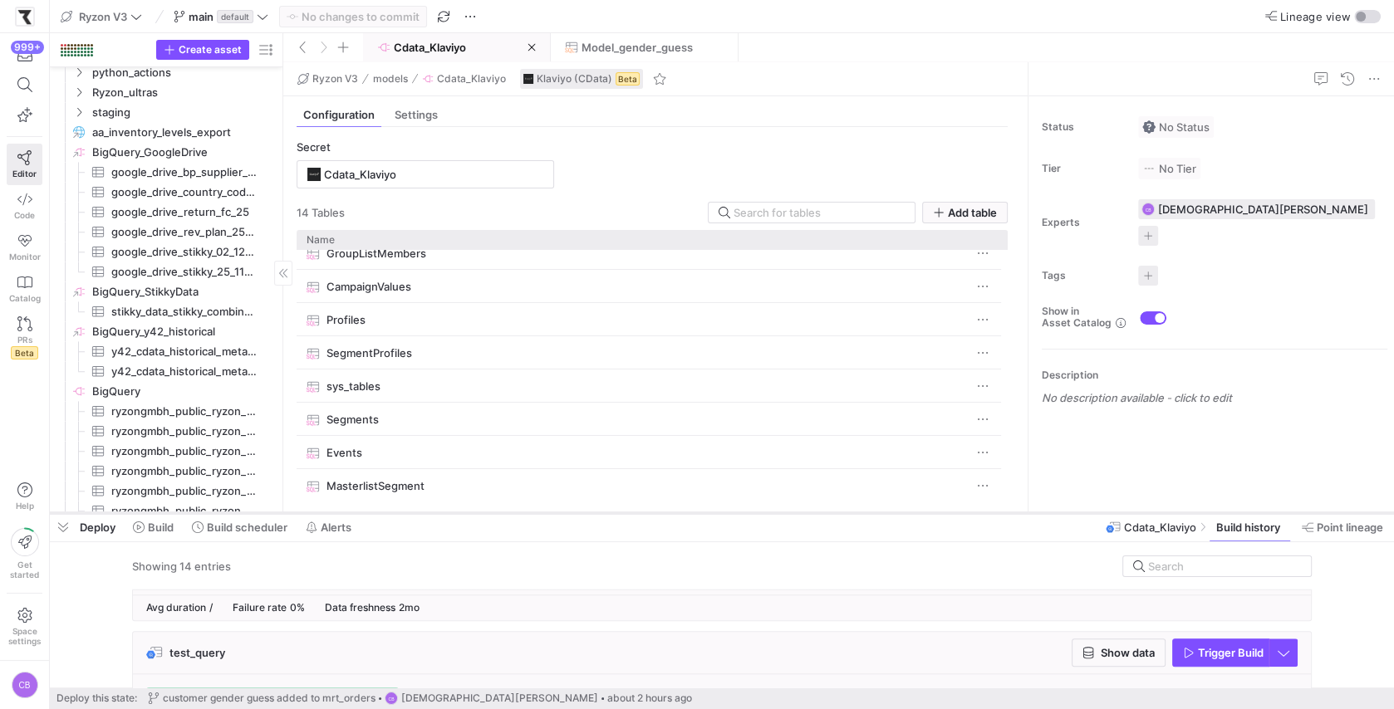
drag, startPoint x: 602, startPoint y: 406, endPoint x: 638, endPoint y: 522, distance: 120.8
click at [638, 517] on div at bounding box center [722, 513] width 1344 height 7
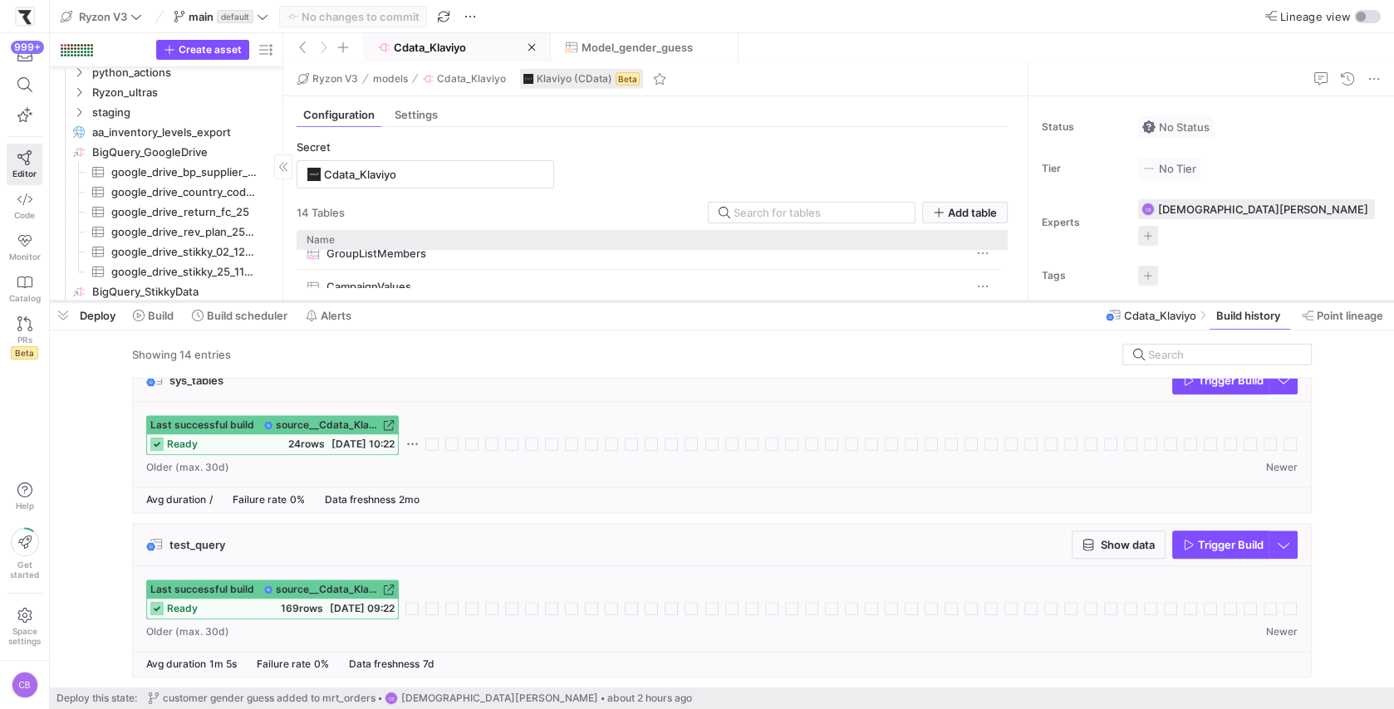
scroll to position [1967, 0]
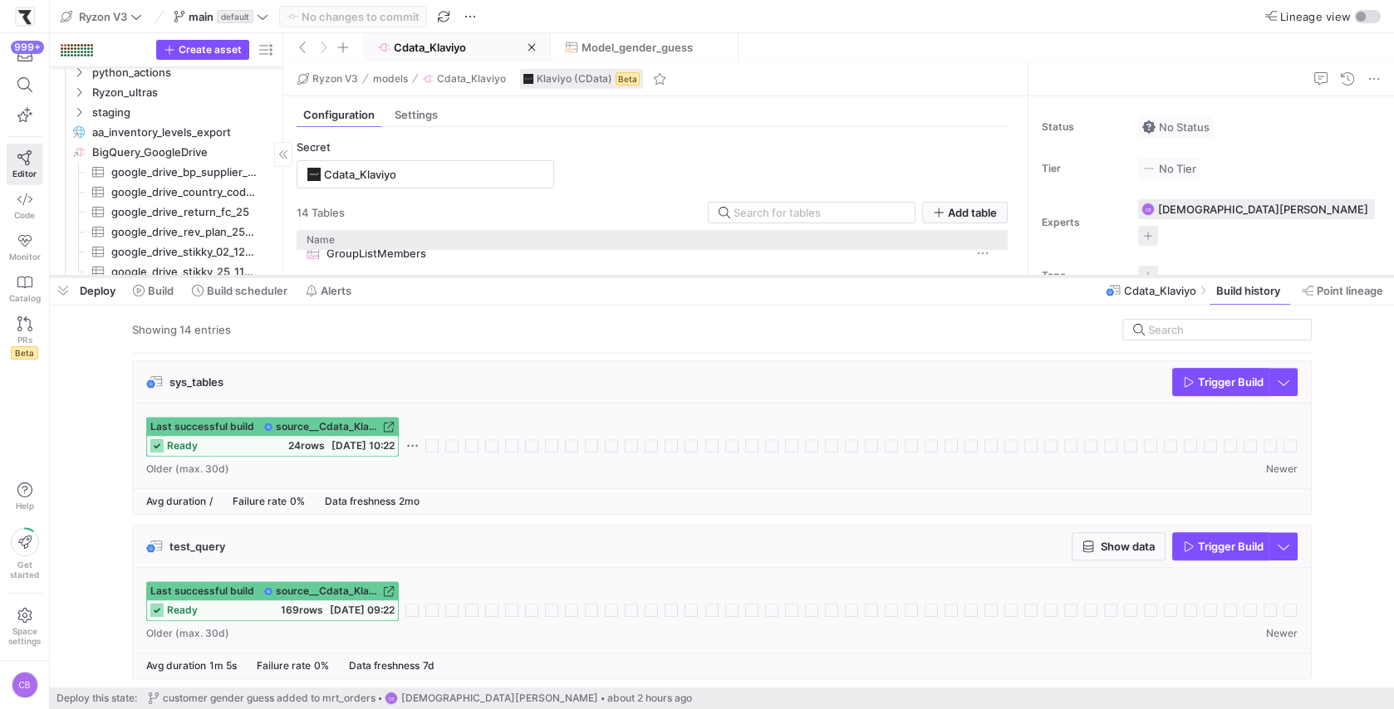
drag, startPoint x: 509, startPoint y: 519, endPoint x: 562, endPoint y: 274, distance: 250.7
click at [562, 274] on div at bounding box center [722, 276] width 1344 height 7
click at [1106, 558] on div "test_query Show data Trigger Build" at bounding box center [722, 547] width 1178 height 42
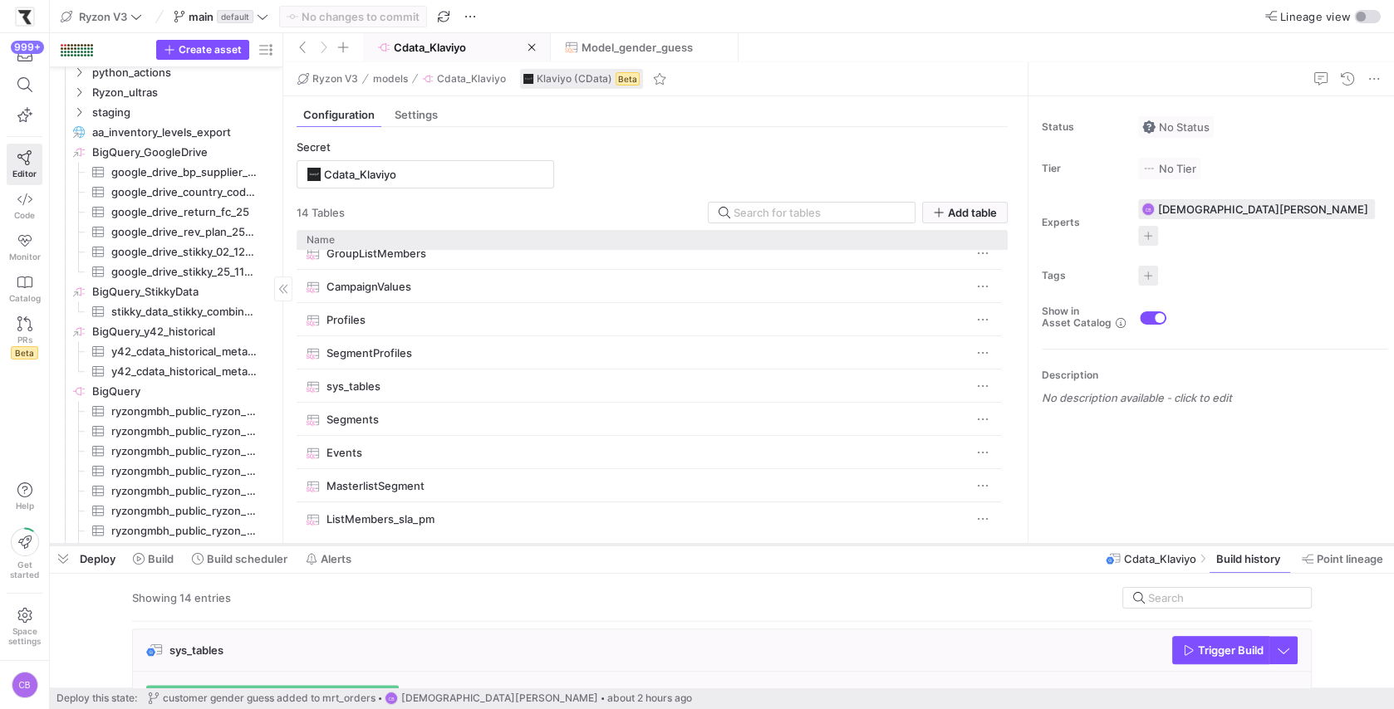
scroll to position [2097, 0]
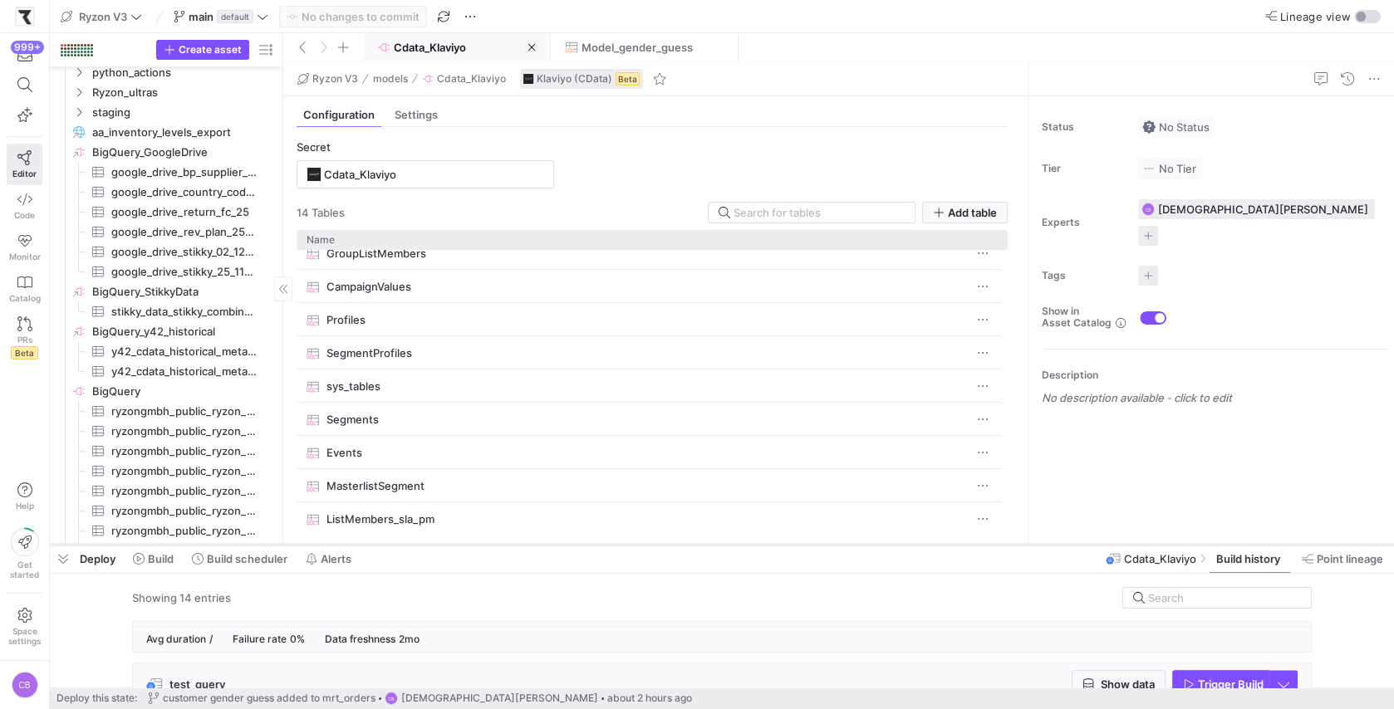
drag, startPoint x: 417, startPoint y: 275, endPoint x: 417, endPoint y: 547, distance: 272.4
click at [417, 547] on div at bounding box center [722, 545] width 1344 height 7
click at [439, 47] on span "Cdata_Klaviyo" at bounding box center [430, 47] width 72 height 13
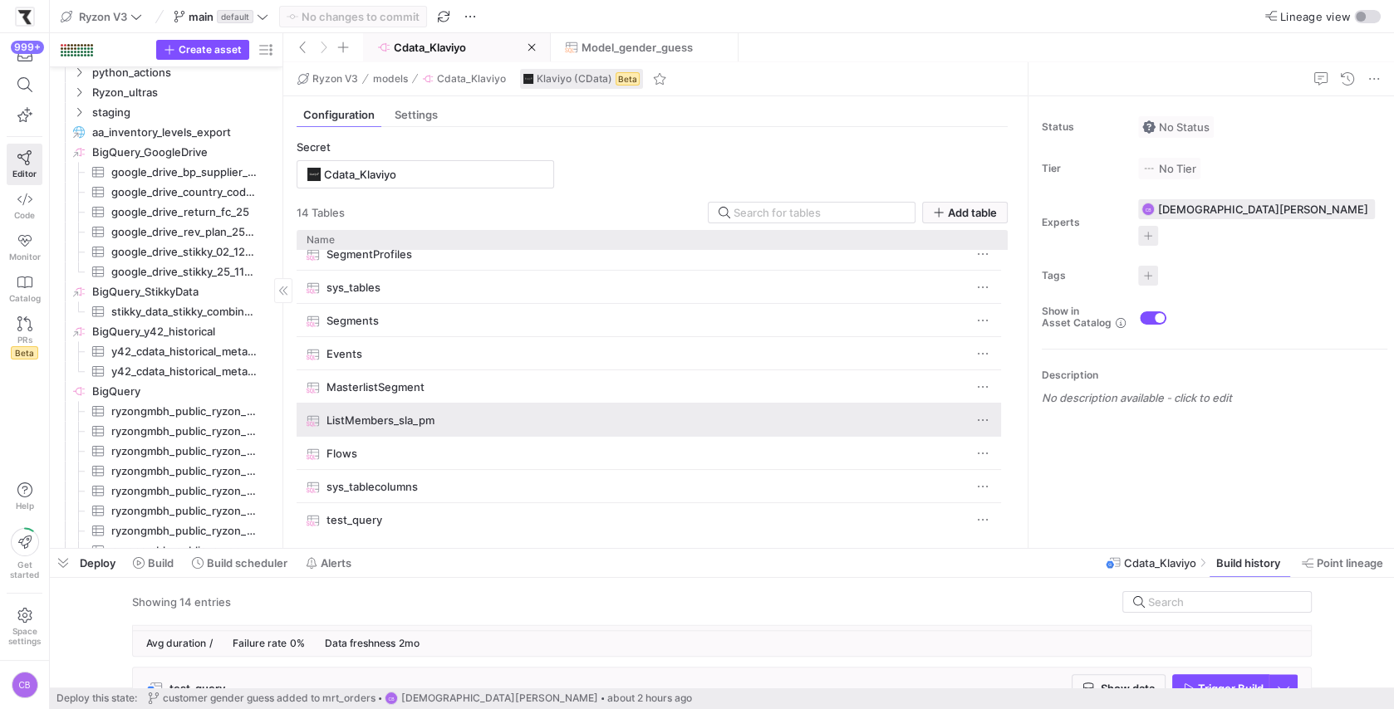
scroll to position [178, 0]
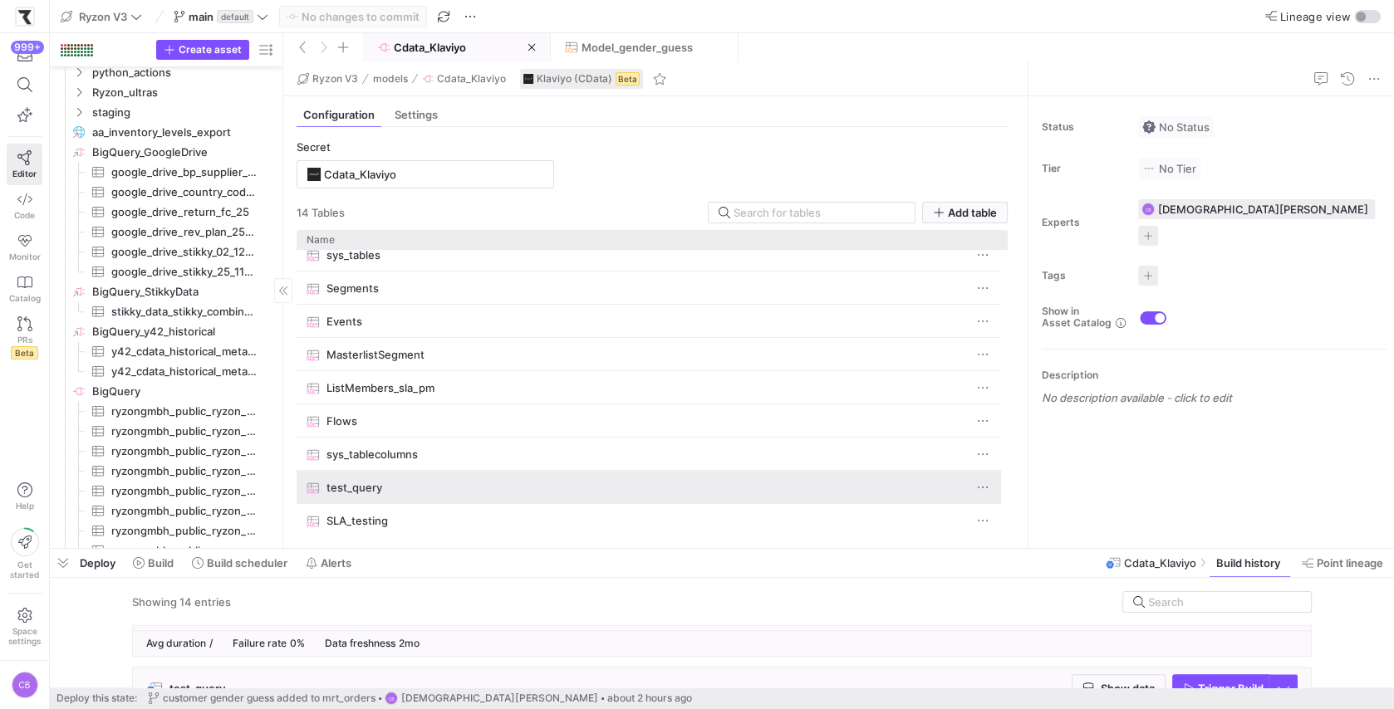
click at [375, 482] on span "test_query" at bounding box center [354, 488] width 56 height 32
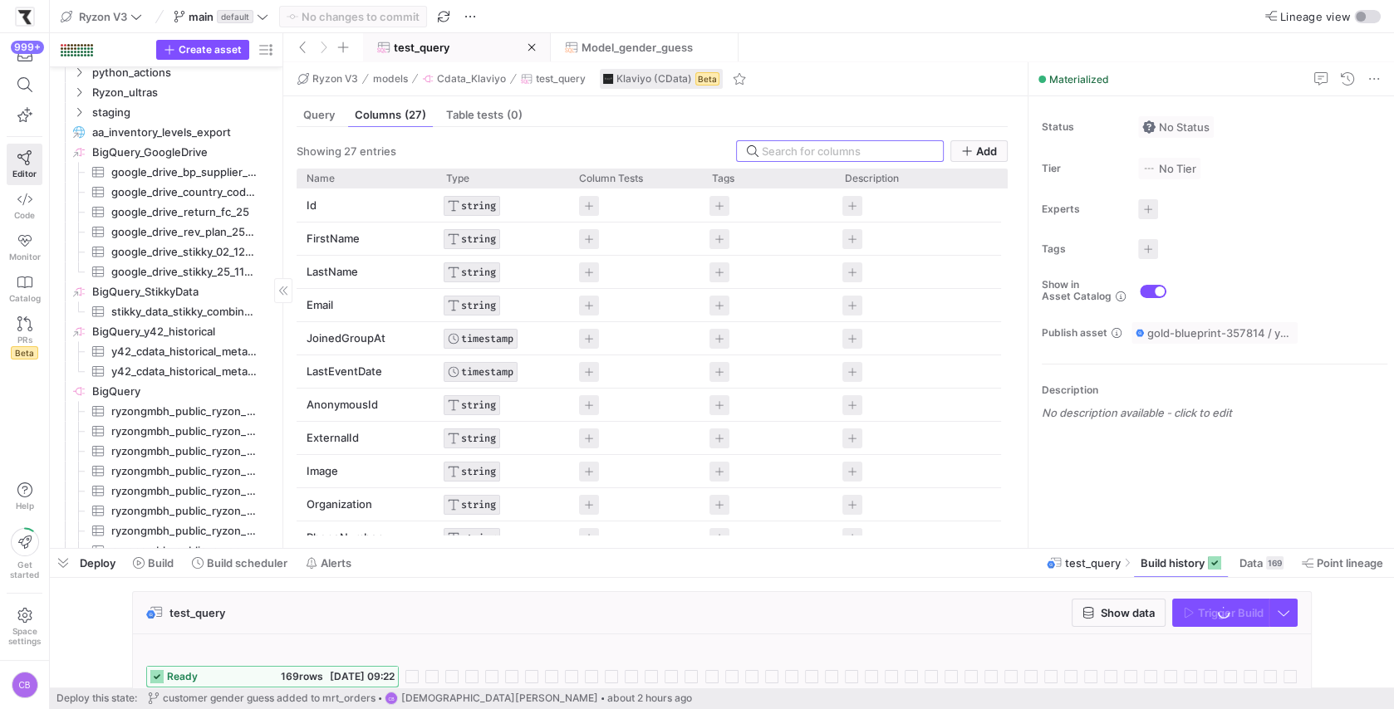
scroll to position [1730, 0]
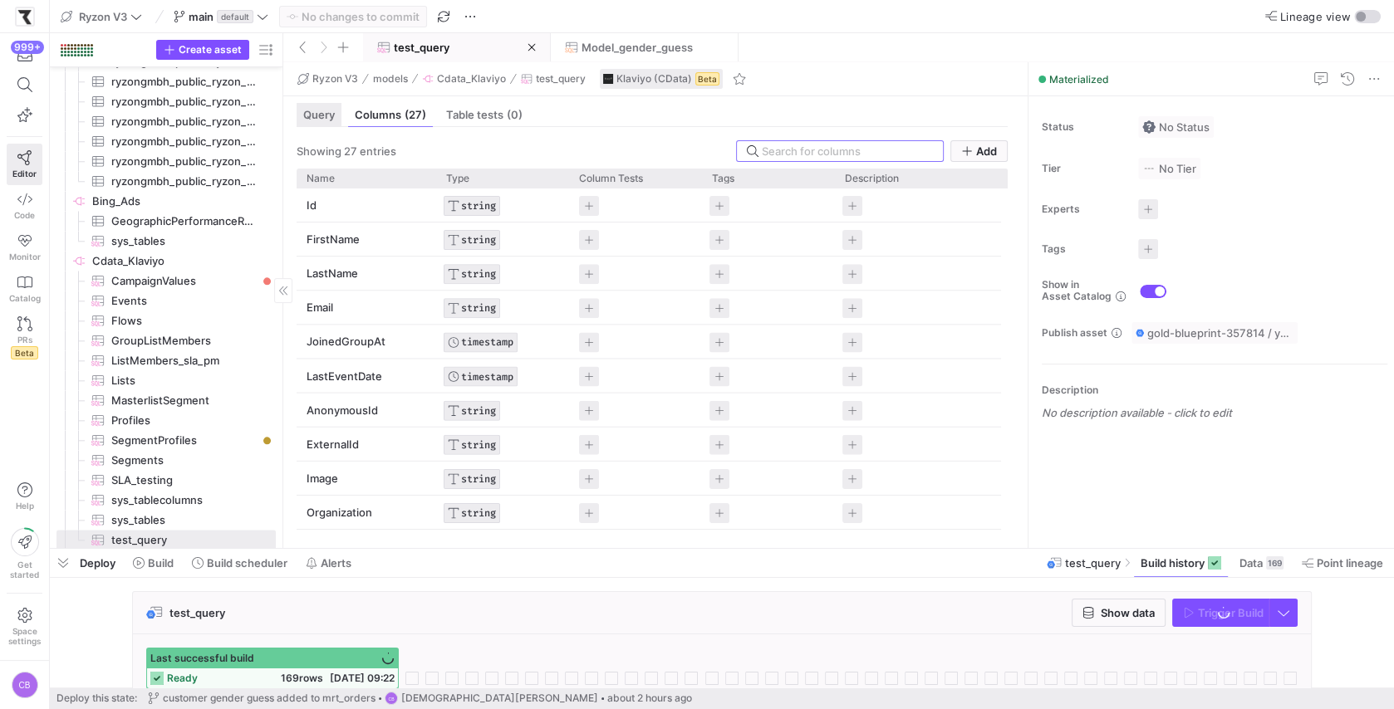
click at [325, 117] on span "Query" at bounding box center [319, 115] width 32 height 11
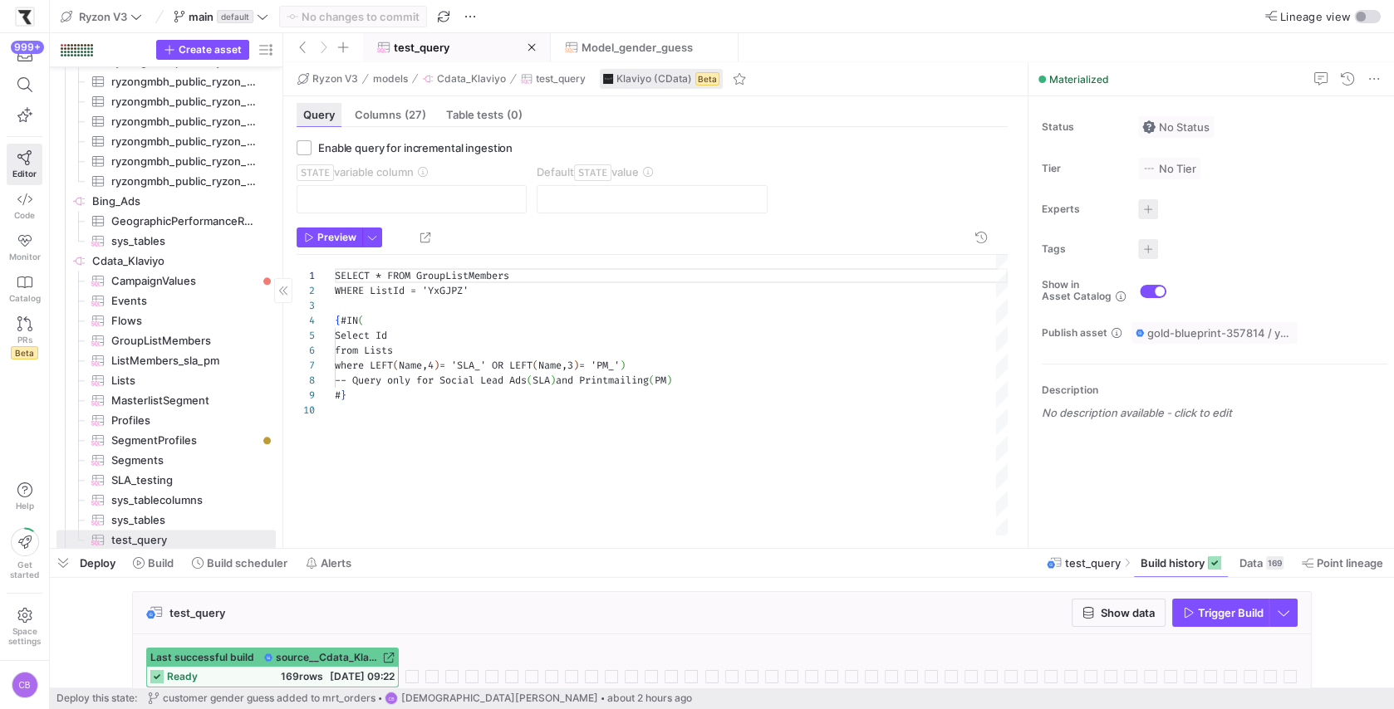
scroll to position [135, 0]
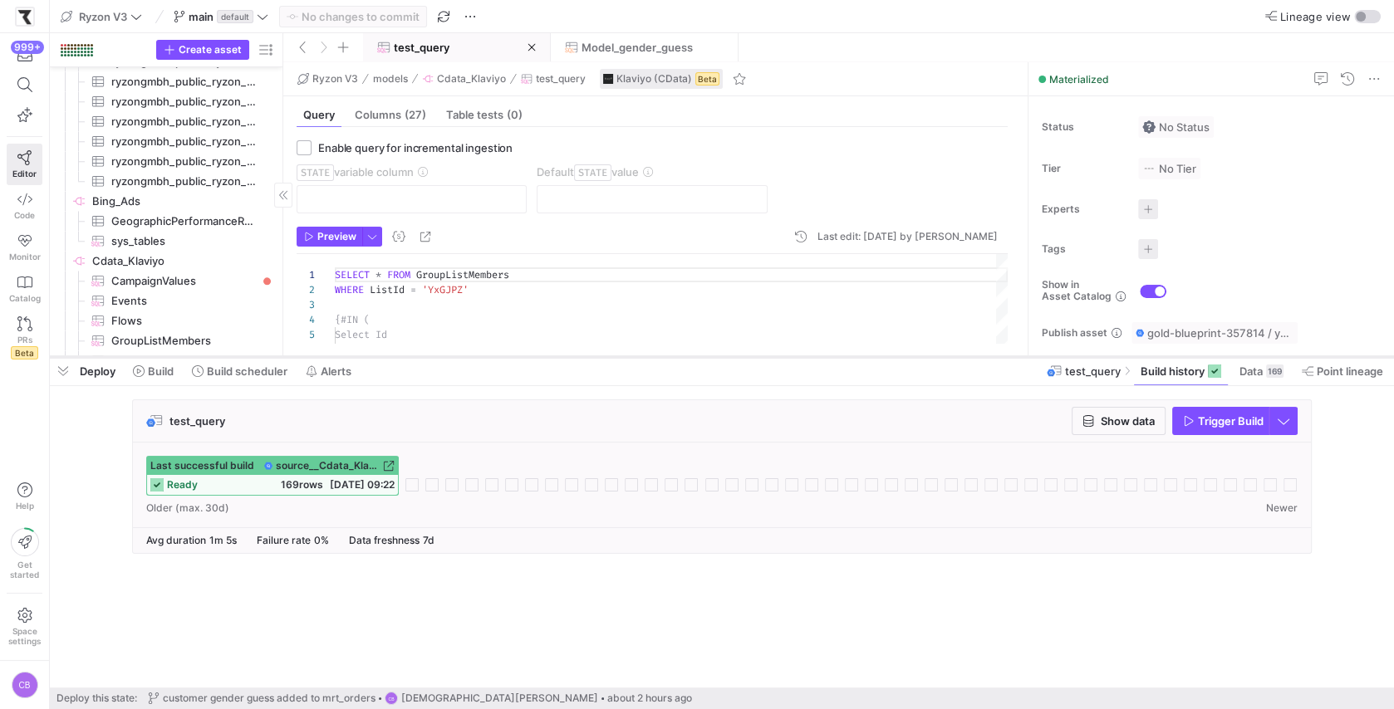
drag, startPoint x: 539, startPoint y: 549, endPoint x: 549, endPoint y: 357, distance: 192.1
click at [549, 357] on div at bounding box center [722, 357] width 1344 height 7
click at [446, 89] on div "Ryzon V3 models Cdata_Klaviyo test_query Klaviyo (CData) Beta" at bounding box center [655, 79] width 744 height 34
click at [452, 81] on span "Cdata_Klaviyo" at bounding box center [471, 79] width 69 height 12
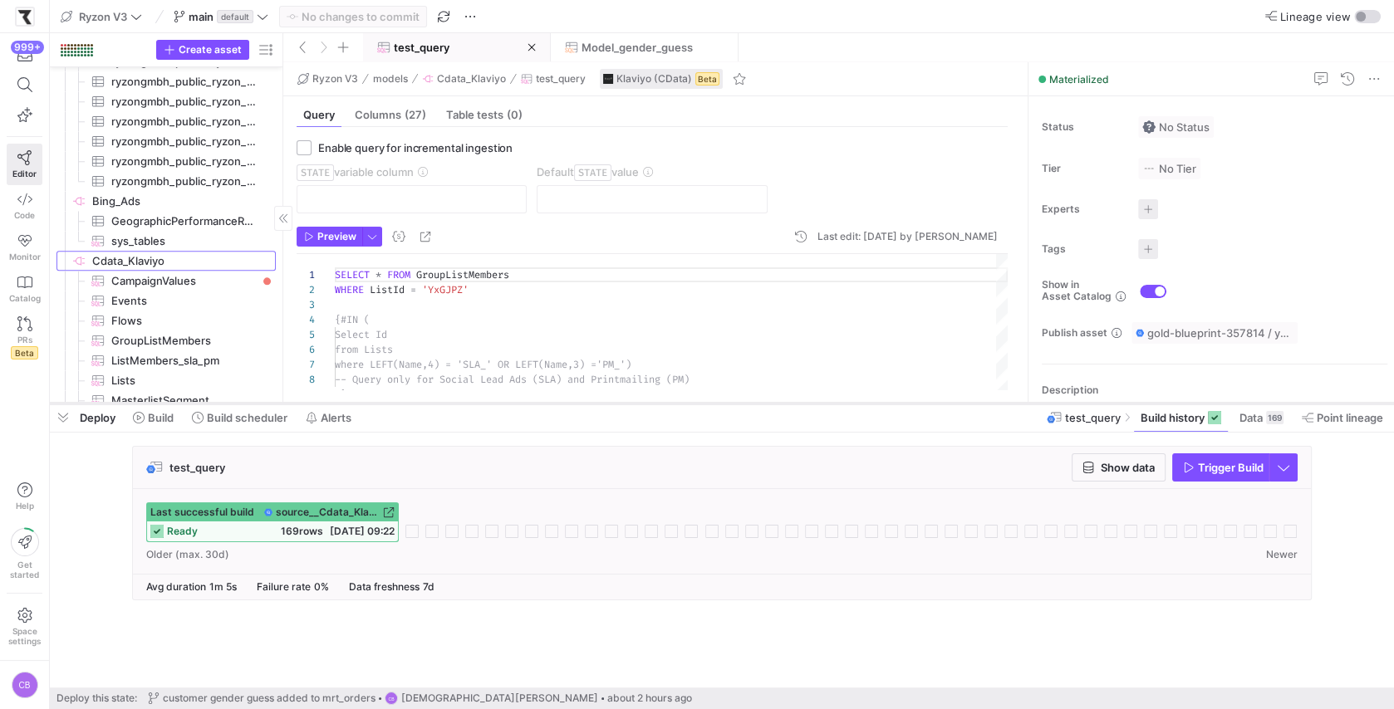
drag, startPoint x: 488, startPoint y: 355, endPoint x: 490, endPoint y: 396, distance: 40.7
click at [490, 402] on div at bounding box center [722, 403] width 1344 height 7
click at [460, 75] on span "Cdata_Klaviyo" at bounding box center [471, 79] width 69 height 12
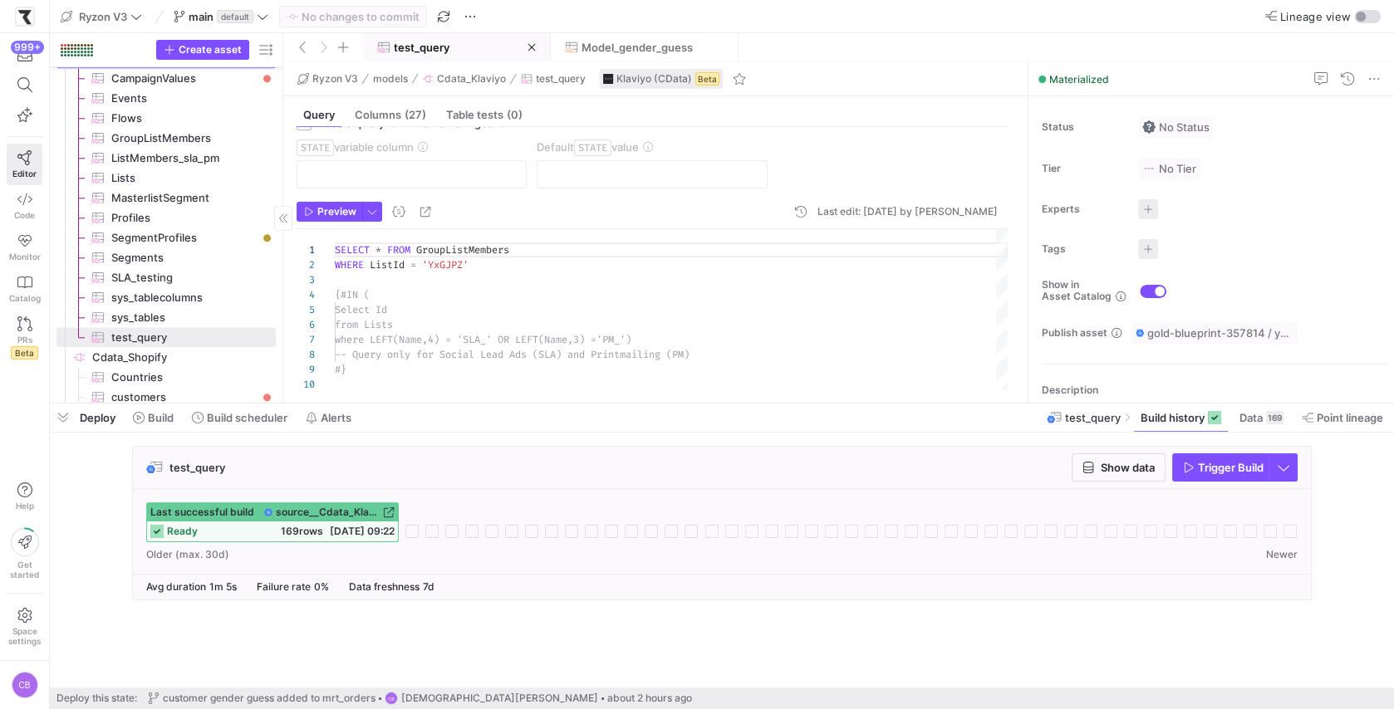
scroll to position [1941, 0]
click at [167, 330] on span "test_query​​​​​​​​​" at bounding box center [183, 329] width 145 height 19
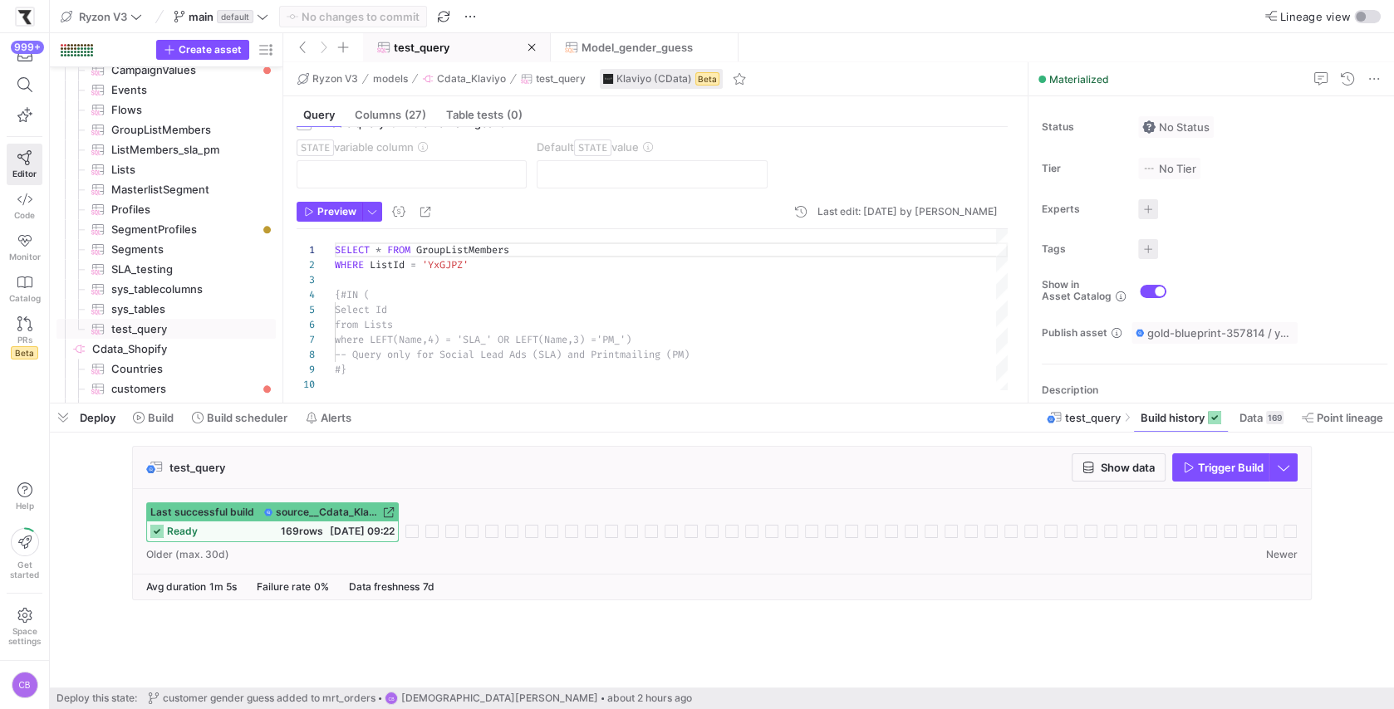
scroll to position [14, 137]
click at [492, 260] on div "SELECT * FROM GroupListMembers WHERE ListId = 'YxGJPZ' {#IN ( Select Id from Li…" at bounding box center [671, 310] width 673 height 163
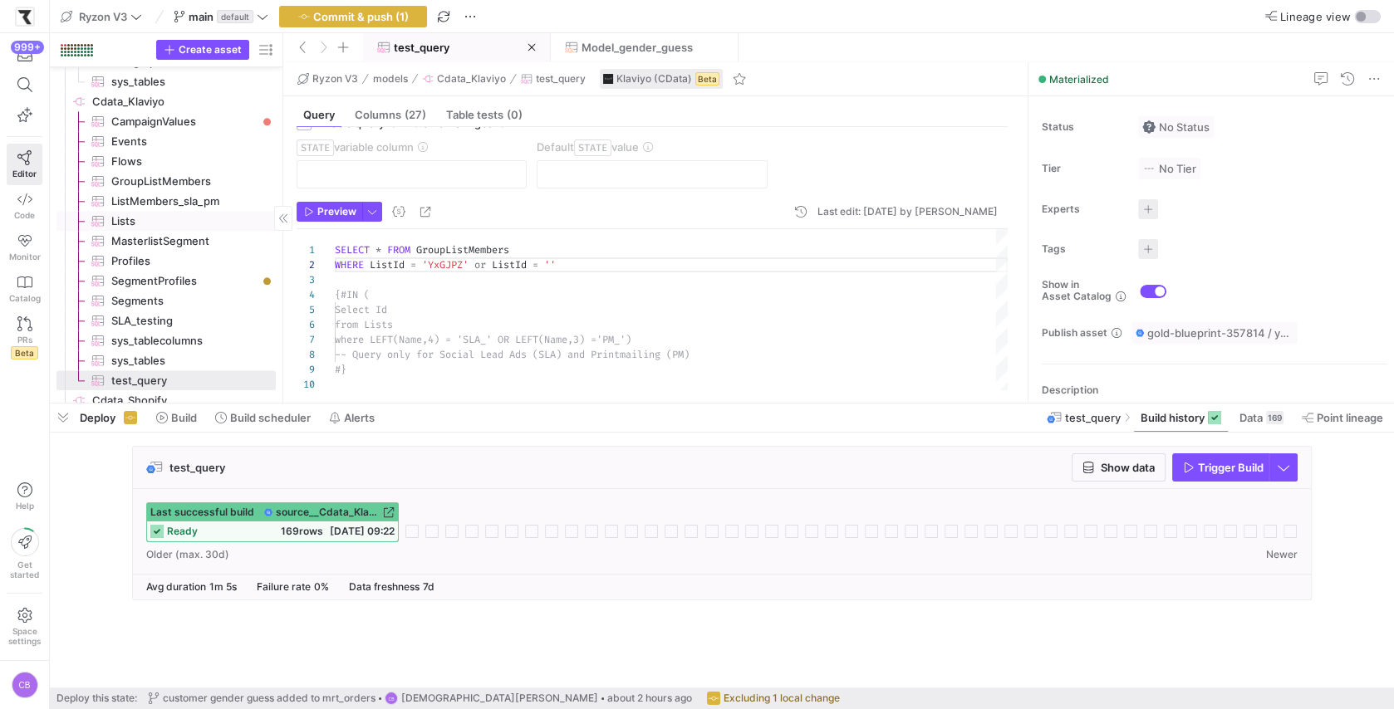
scroll to position [1893, 0]
click at [179, 233] on span "MasterlistSegment​​​​​​​​​" at bounding box center [183, 237] width 145 height 19
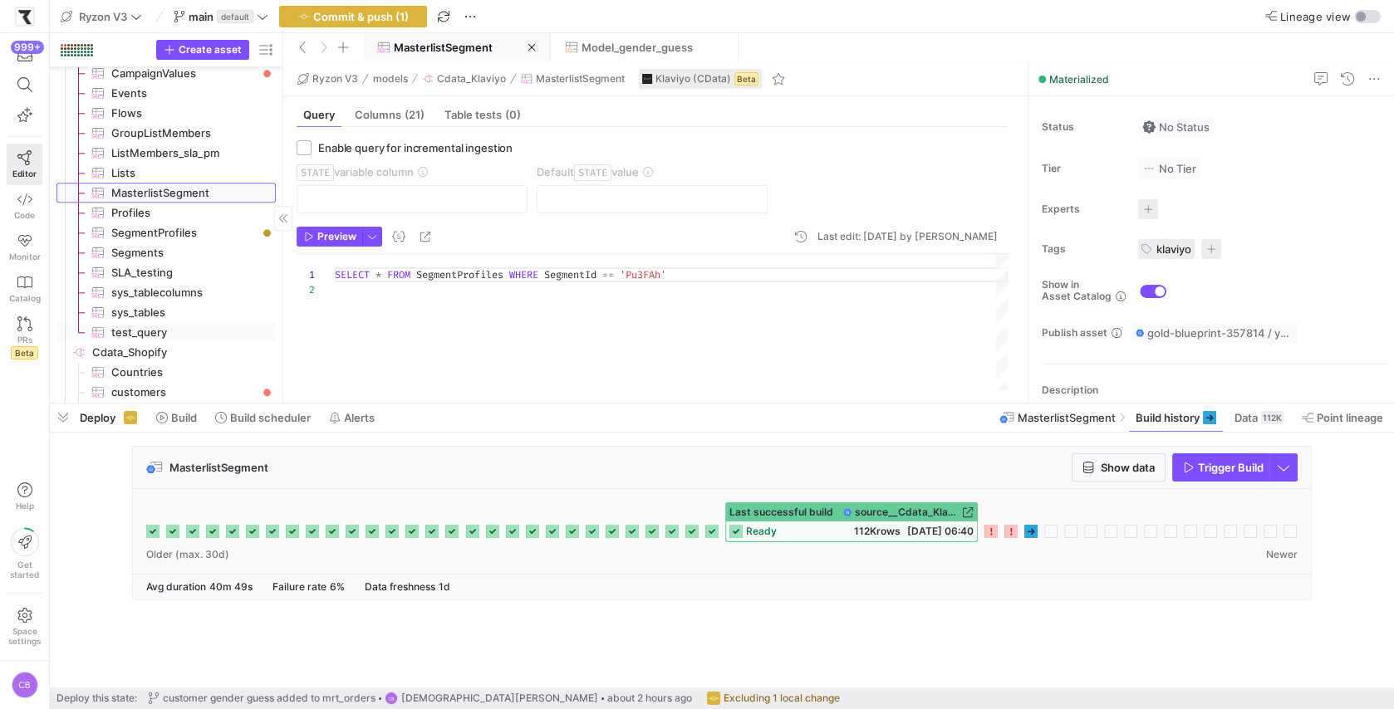
scroll to position [1923, 0]
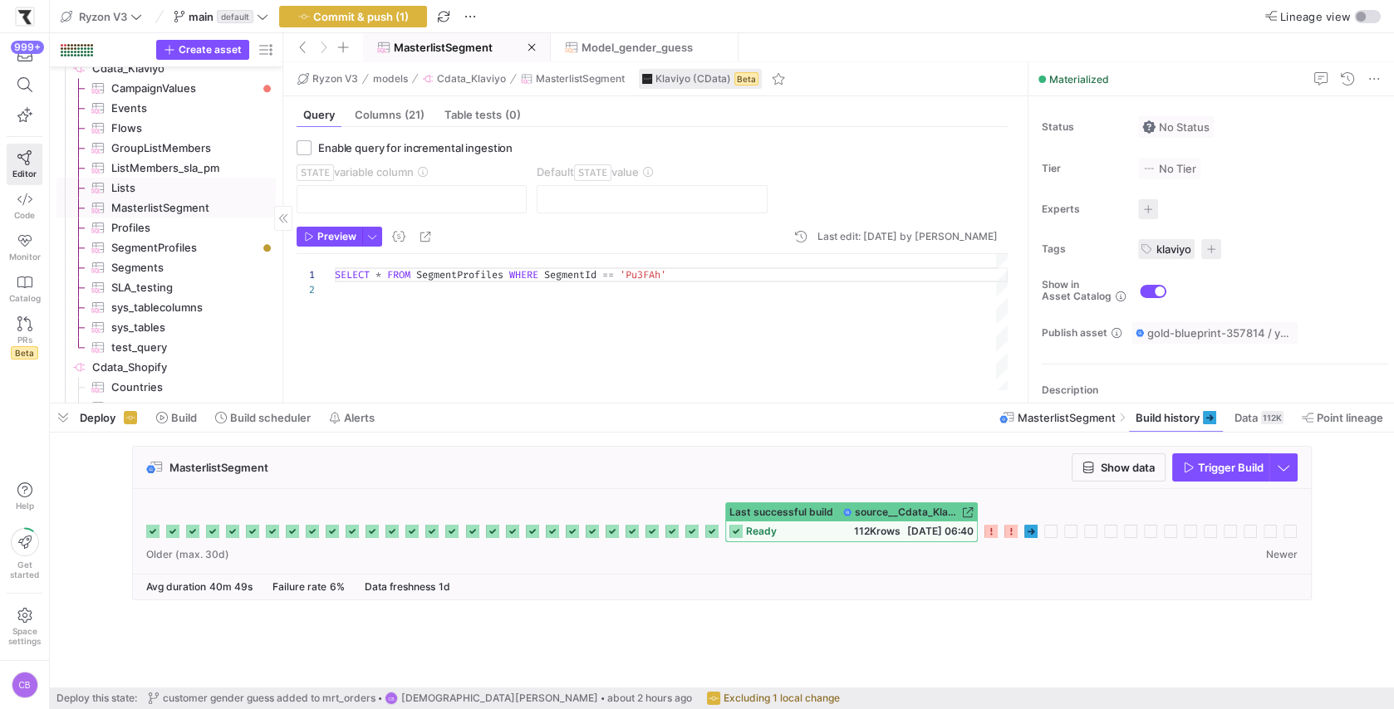
click at [134, 192] on span "Lists​​​​​​​​​" at bounding box center [183, 188] width 145 height 19
type textarea "Select * from Lists"
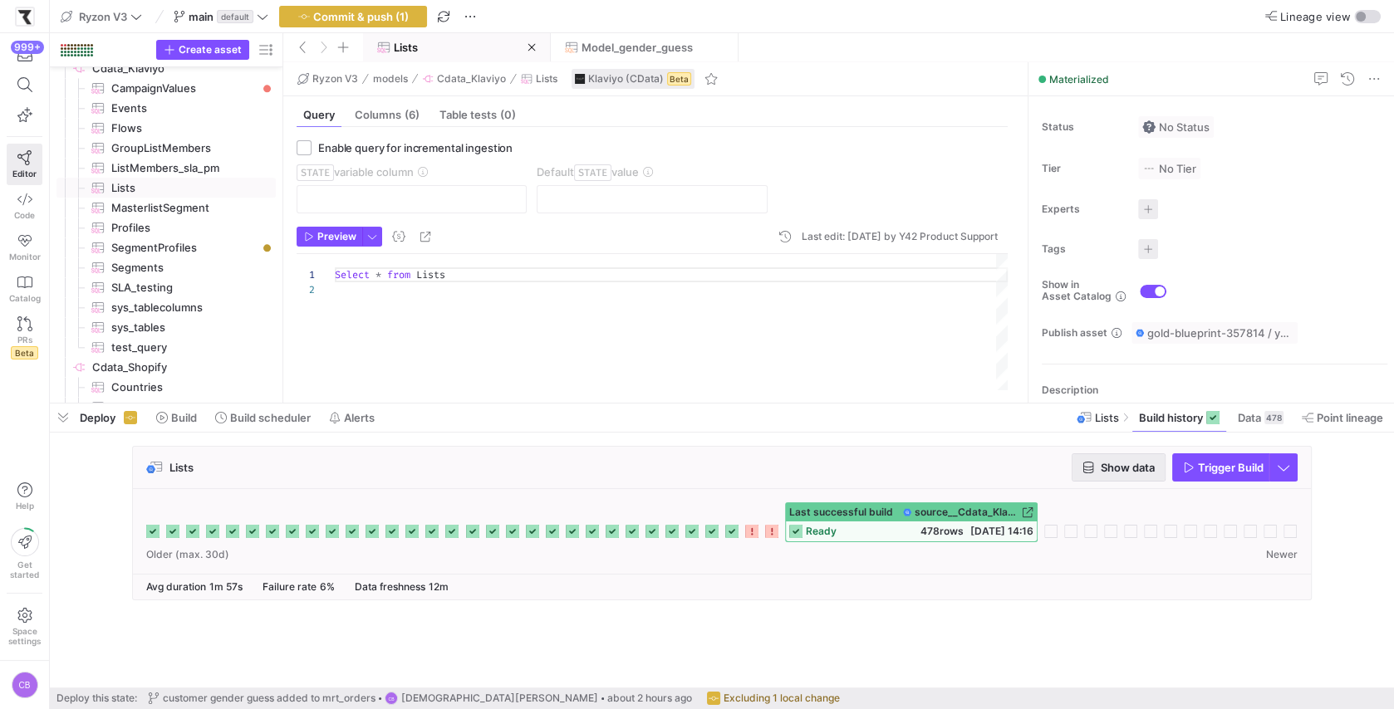
click at [1109, 454] on span "button" at bounding box center [1118, 467] width 92 height 27
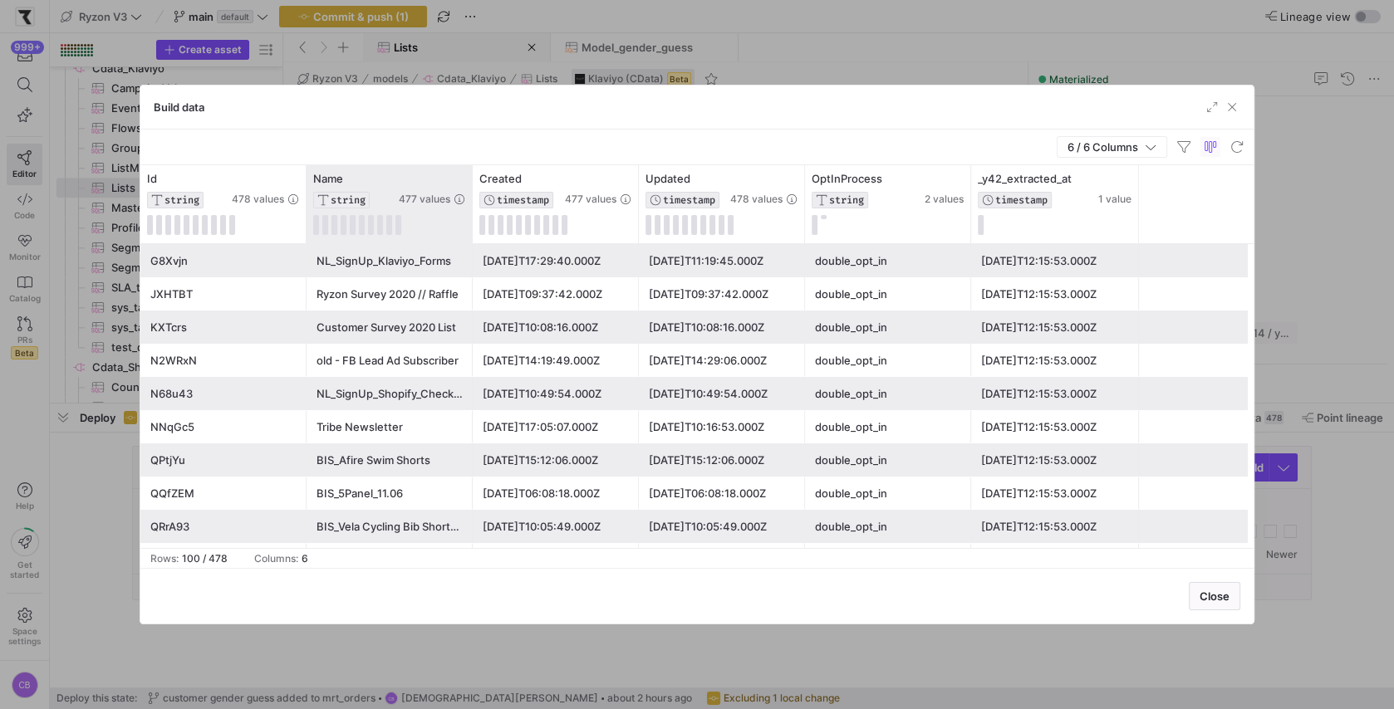
drag, startPoint x: 468, startPoint y: 209, endPoint x: 684, endPoint y: 215, distance: 216.0
click at [475, 216] on div at bounding box center [471, 204] width 7 height 78
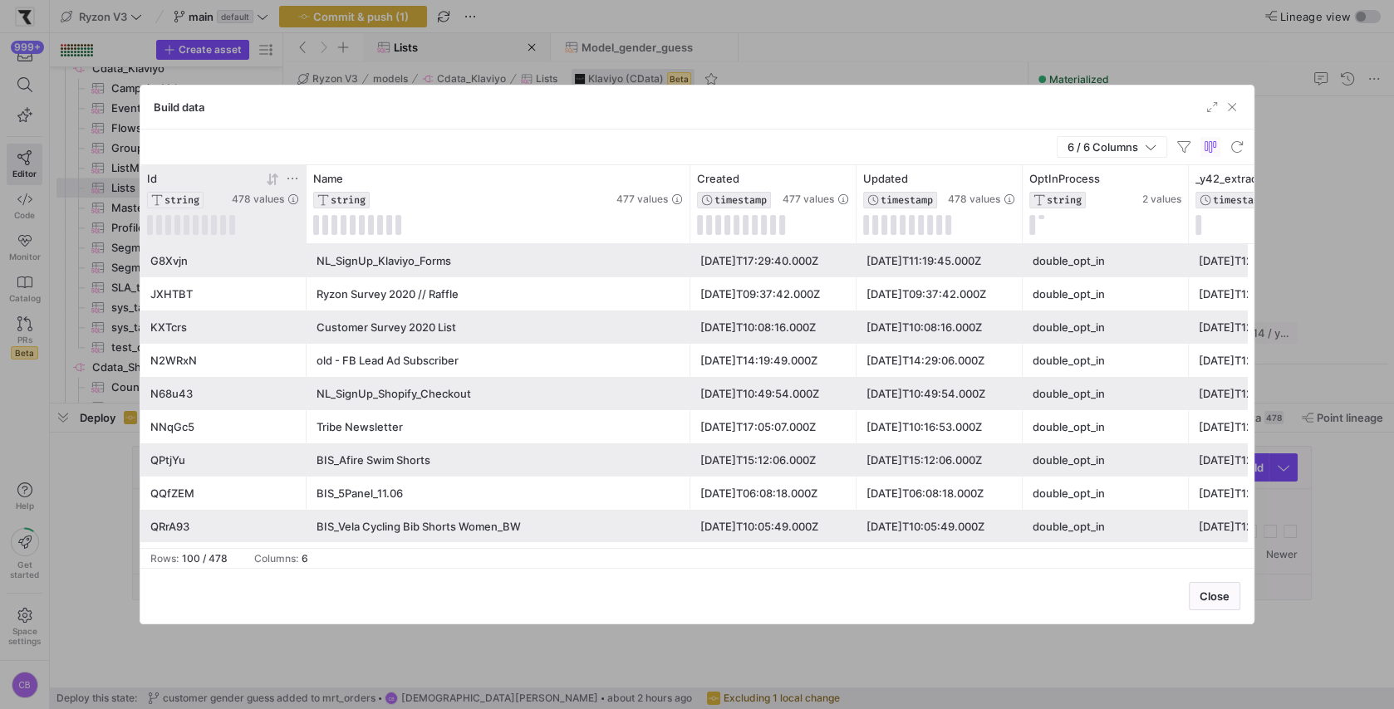
click at [296, 178] on icon at bounding box center [292, 179] width 10 height 2
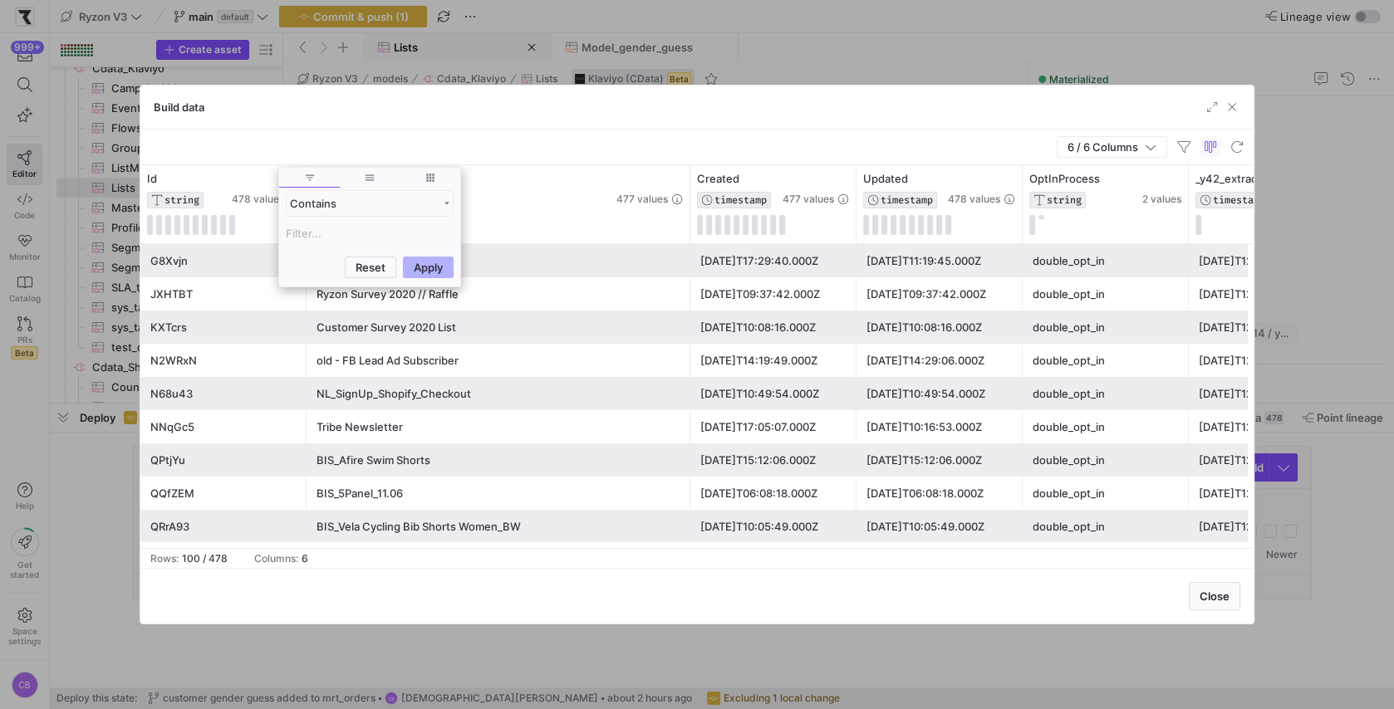
click at [317, 233] on input "Filter Value" at bounding box center [370, 233] width 168 height 20
type input "[URL][DOMAIN_NAME]"
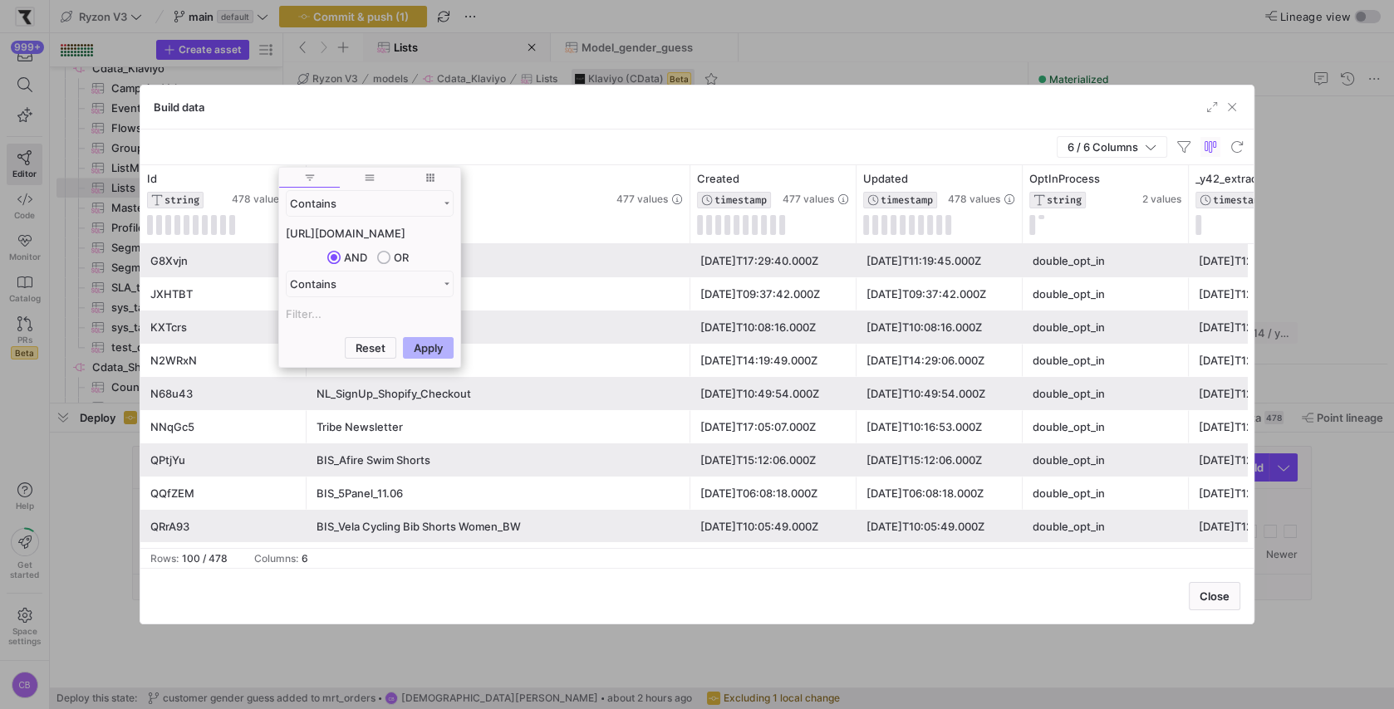
click at [317, 233] on input "[URL][DOMAIN_NAME]" at bounding box center [370, 233] width 168 height 20
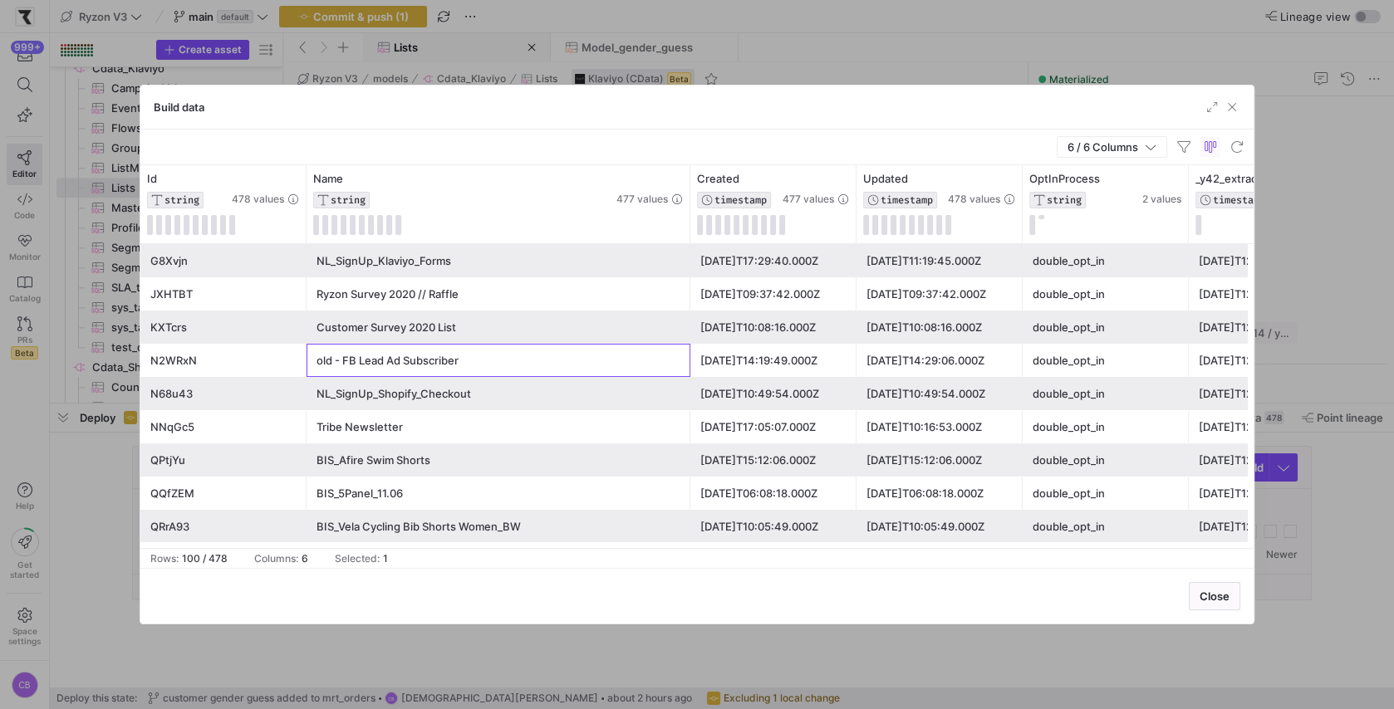
click at [384, 348] on div "old - FB Lead Ad Subscriber" at bounding box center [498, 361] width 364 height 32
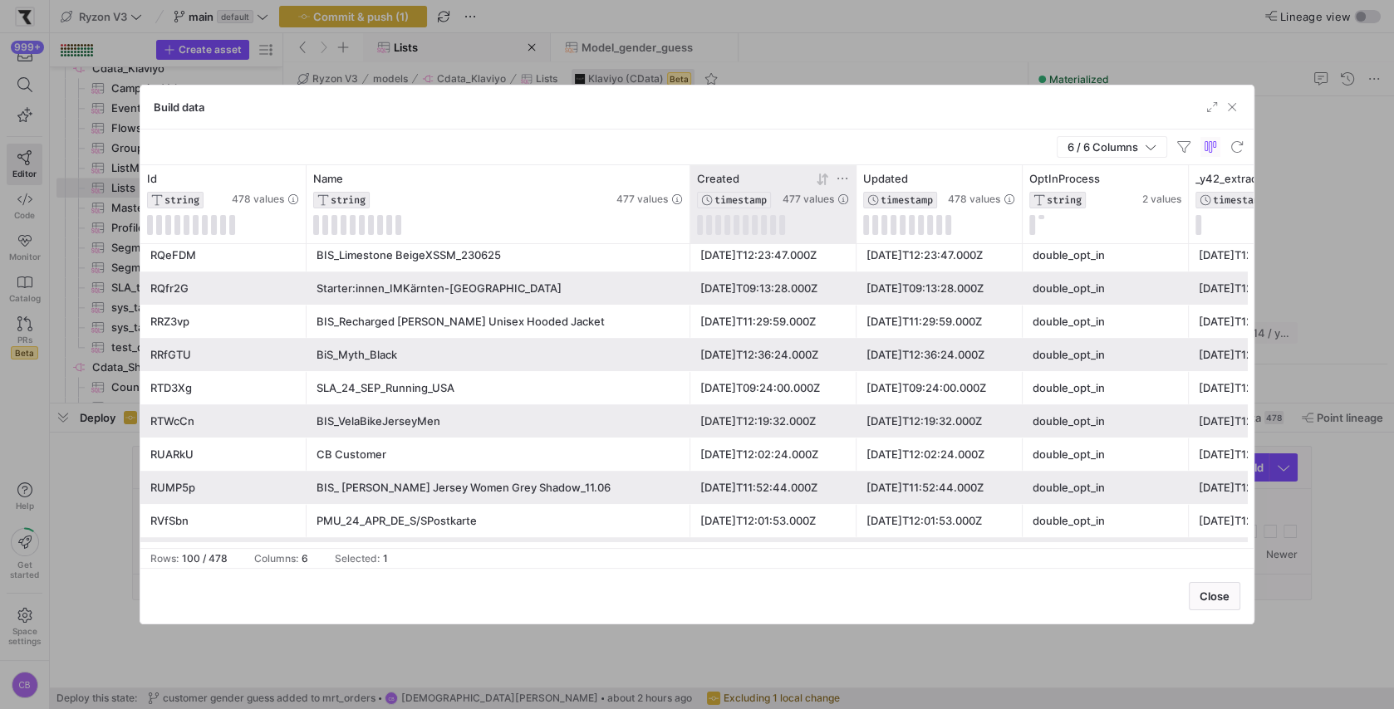
click at [821, 177] on icon at bounding box center [822, 179] width 13 height 13
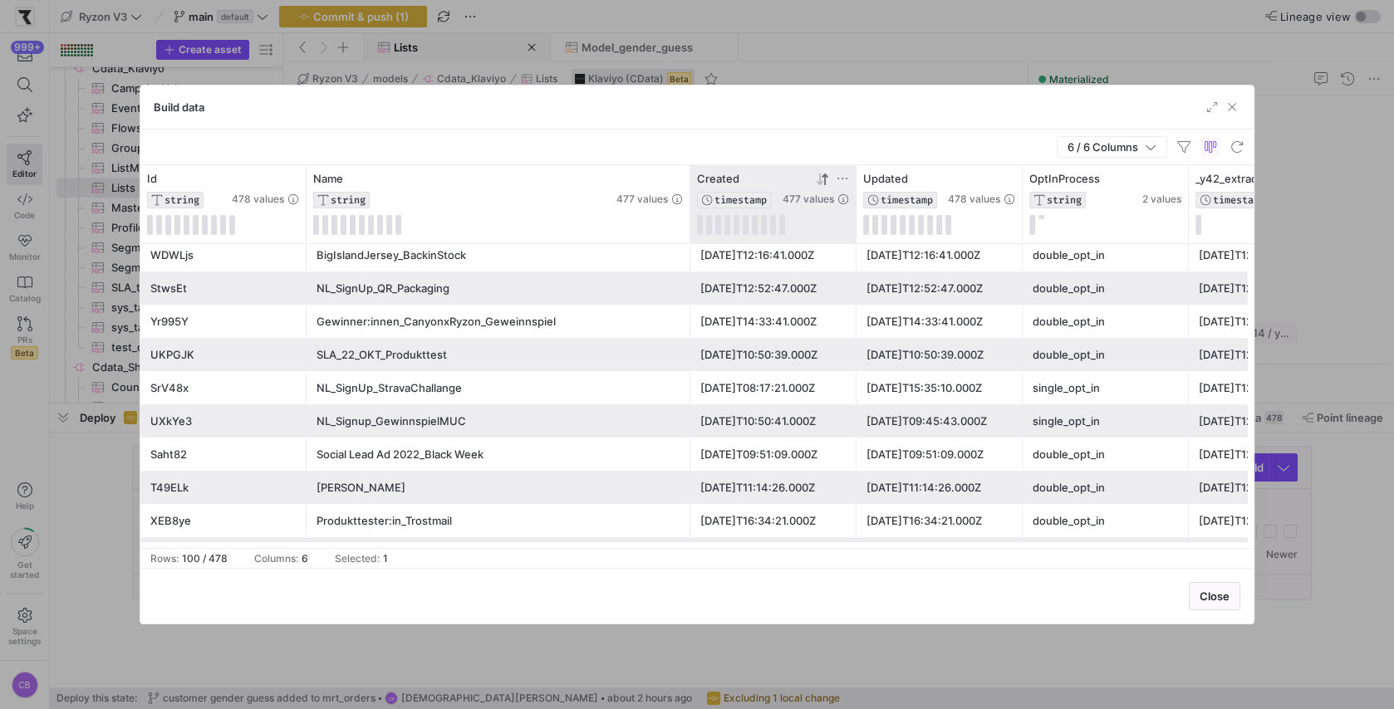
click at [820, 177] on icon at bounding box center [822, 179] width 13 height 13
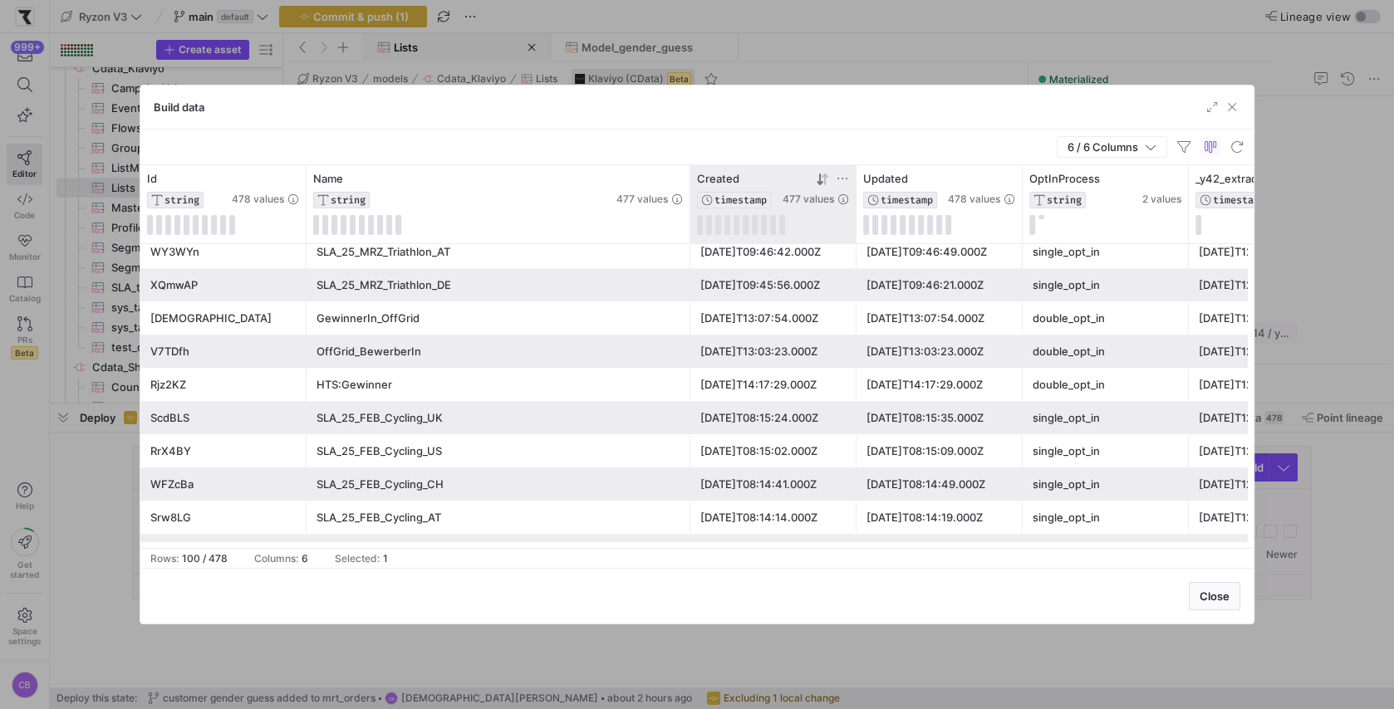
click at [199, 440] on div "RrX4BY" at bounding box center [223, 451] width 146 height 32
click at [1228, 113] on span "button" at bounding box center [1231, 107] width 17 height 17
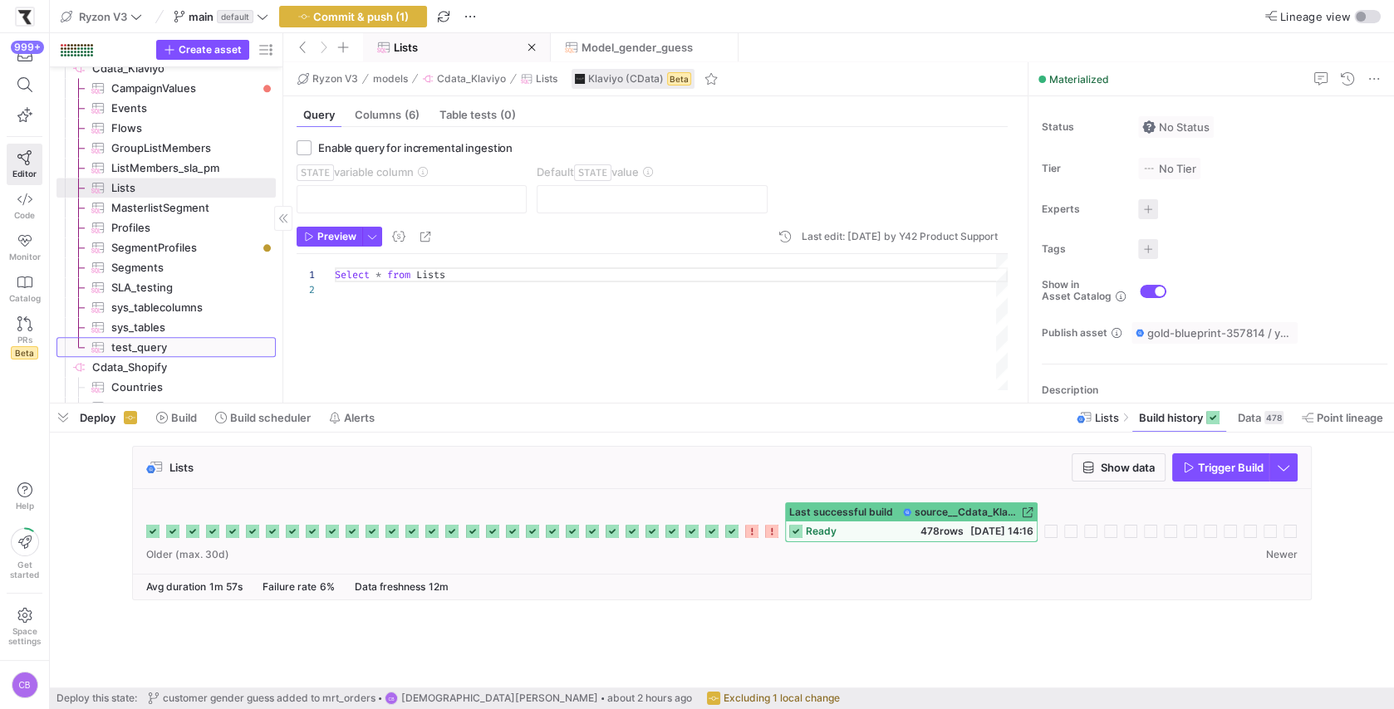
click at [145, 344] on span "test_query​​​​​​​​​" at bounding box center [183, 347] width 145 height 19
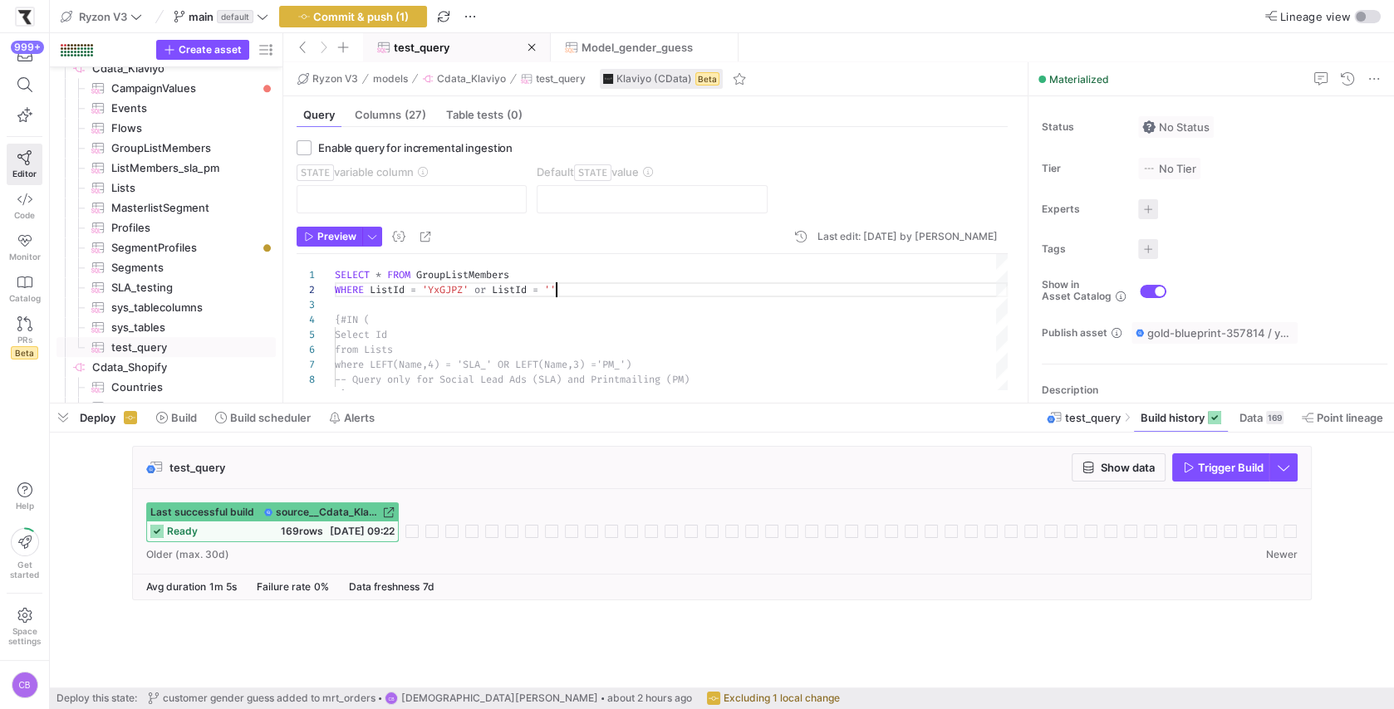
click at [556, 285] on div "SELECT * FROM GroupListMembers WHERE ListId = 'YxGJPZ' or ListId = '' {#IN ( Se…" at bounding box center [671, 335] width 673 height 163
type textarea "SELECT * FROM GroupListMembers WHERE ListId = 'YxGJPZ' or ListId = 'RrX4BY' {#I…"
click at [374, 237] on span "button" at bounding box center [372, 237] width 18 height 18
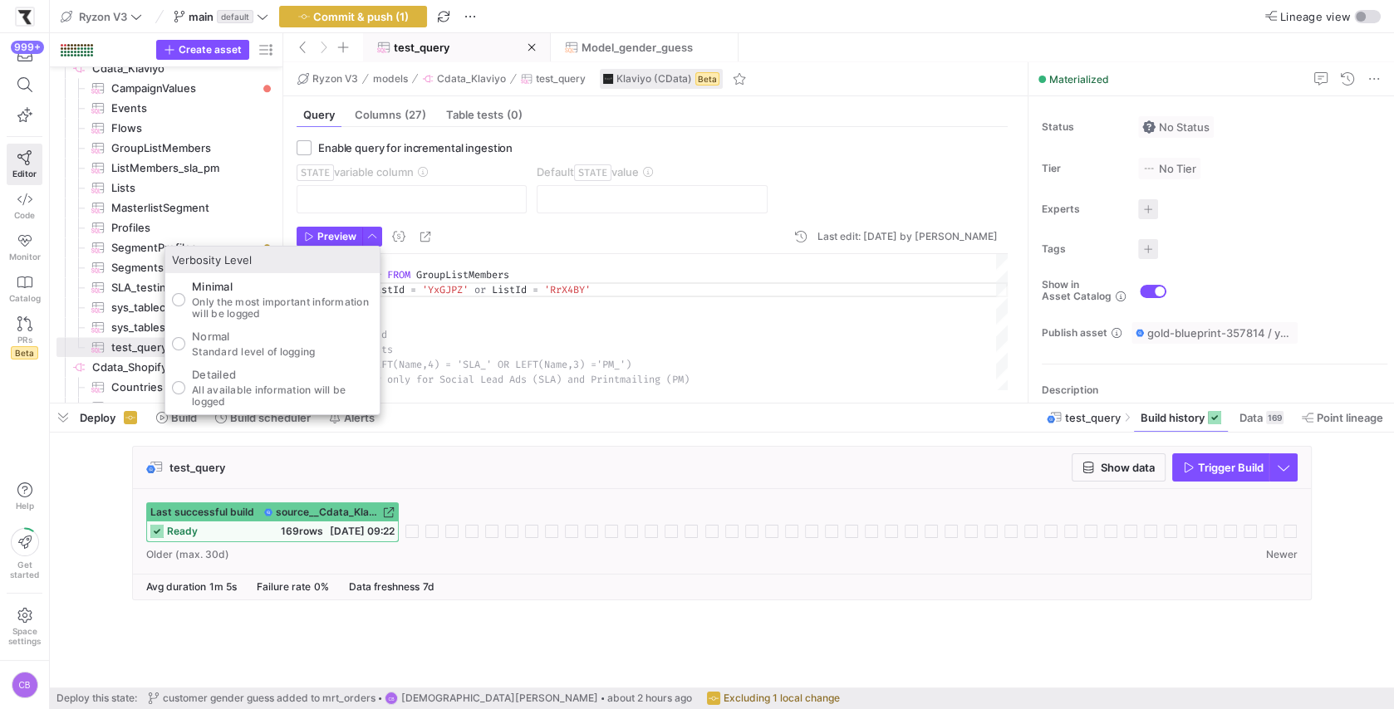
click at [491, 234] on div at bounding box center [697, 354] width 1394 height 709
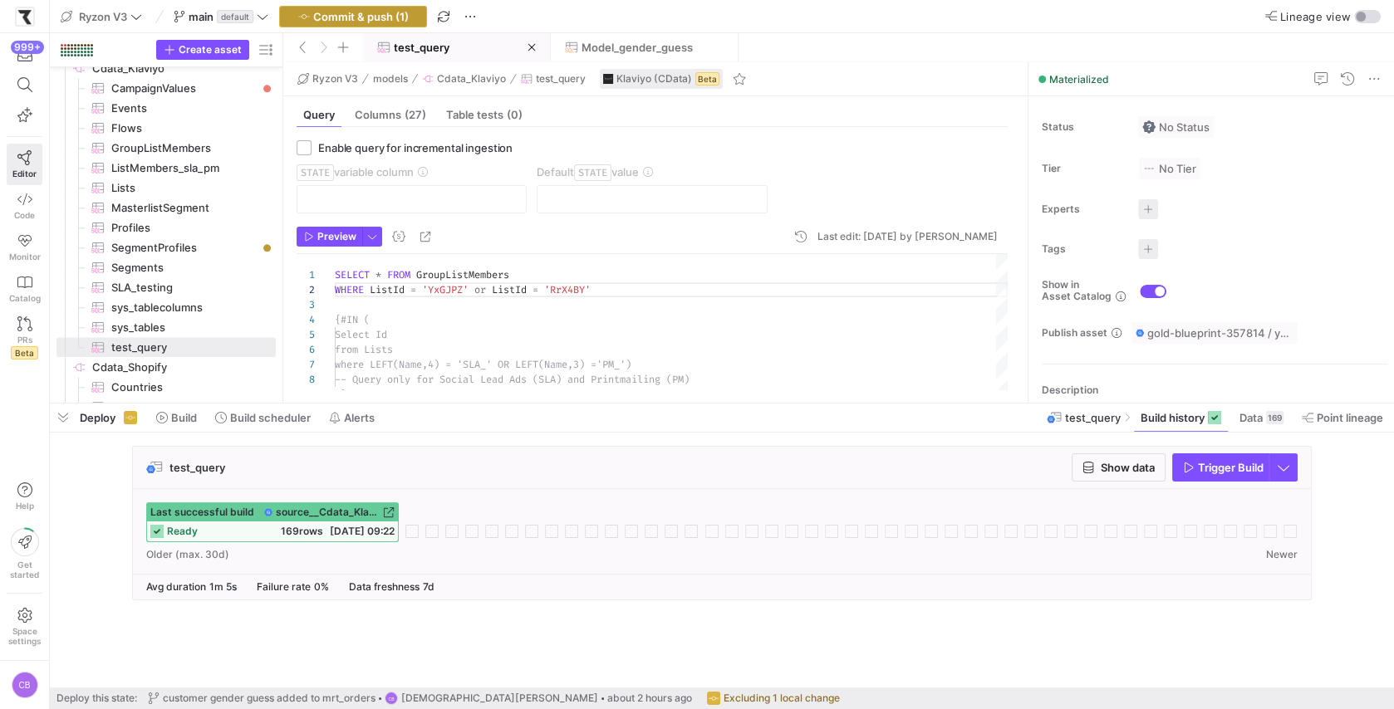
click at [404, 17] on span "Commit & push (1)" at bounding box center [361, 16] width 96 height 13
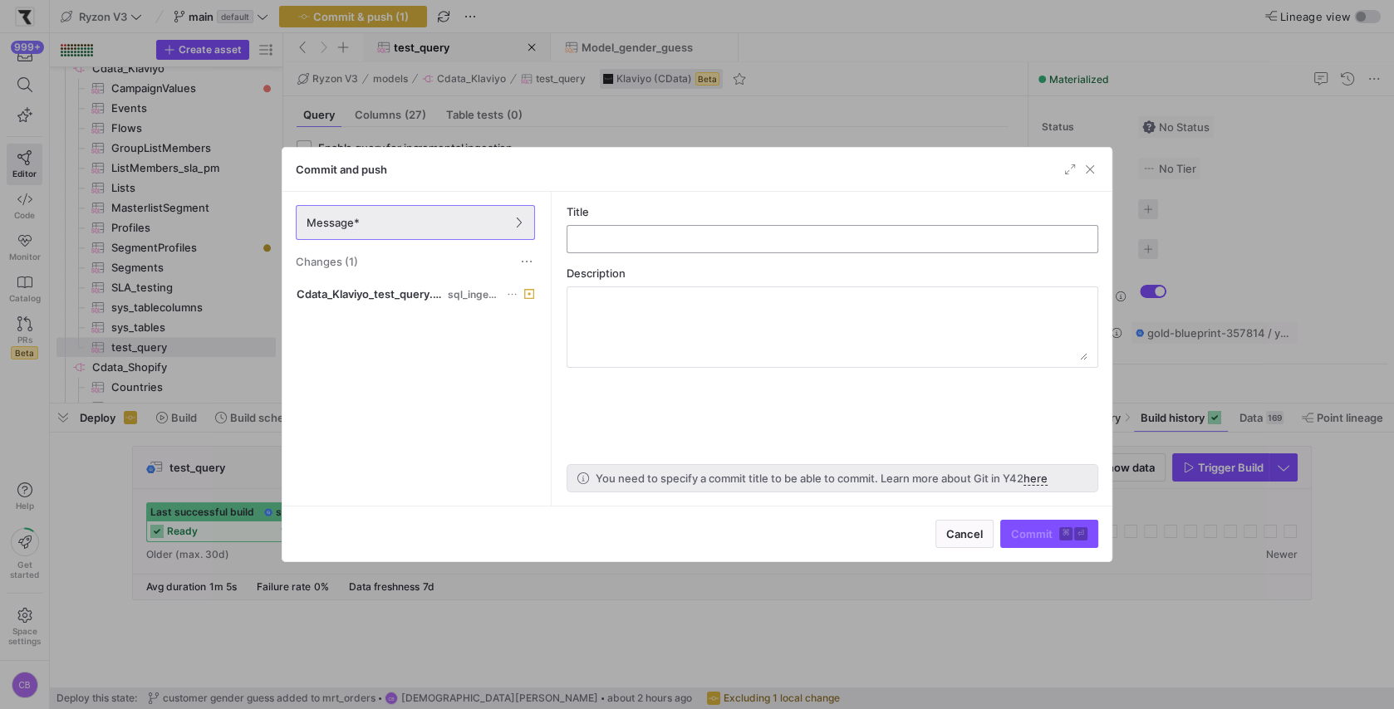
click at [694, 243] on input "text" at bounding box center [832, 239] width 503 height 13
type input "testing klaviyo ingestion"
click at [1022, 522] on span "submit" at bounding box center [1049, 534] width 96 height 27
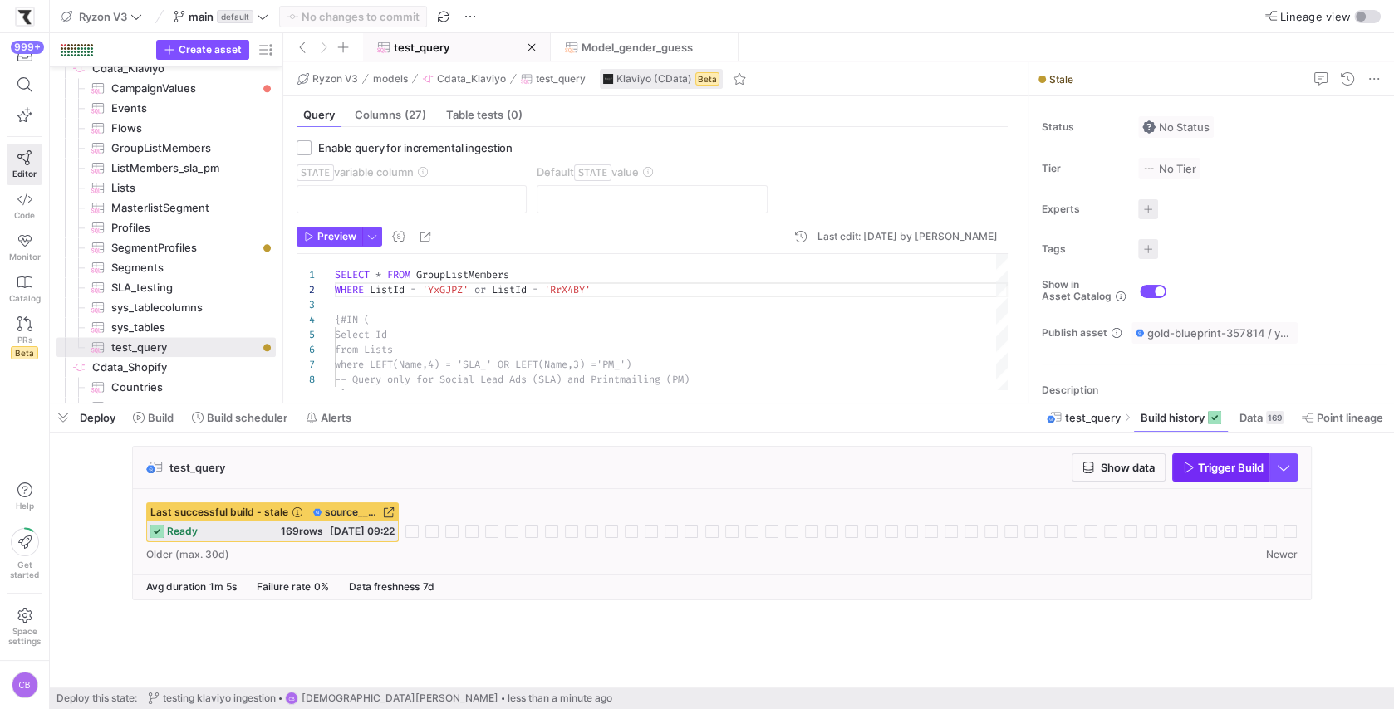
click at [1213, 478] on span "button" at bounding box center [1221, 467] width 96 height 27
drag, startPoint x: 620, startPoint y: 289, endPoint x: 371, endPoint y: 290, distance: 249.2
click at [371, 290] on div "SELECT * FROM GroupListMembers WHERE ListId = 'YxGJPZ' or ListId = 'RrX4BY' {#I…" at bounding box center [671, 335] width 673 height 163
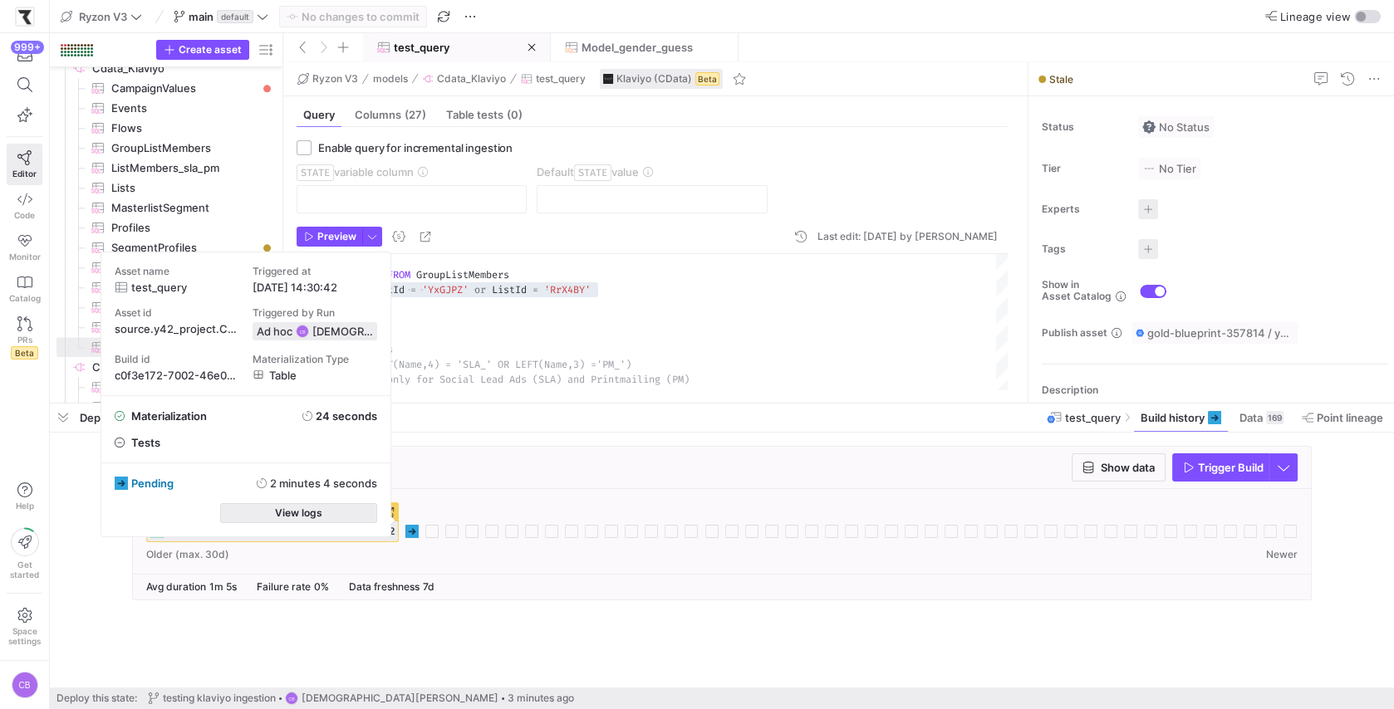
click at [354, 514] on span "button" at bounding box center [299, 513] width 156 height 18
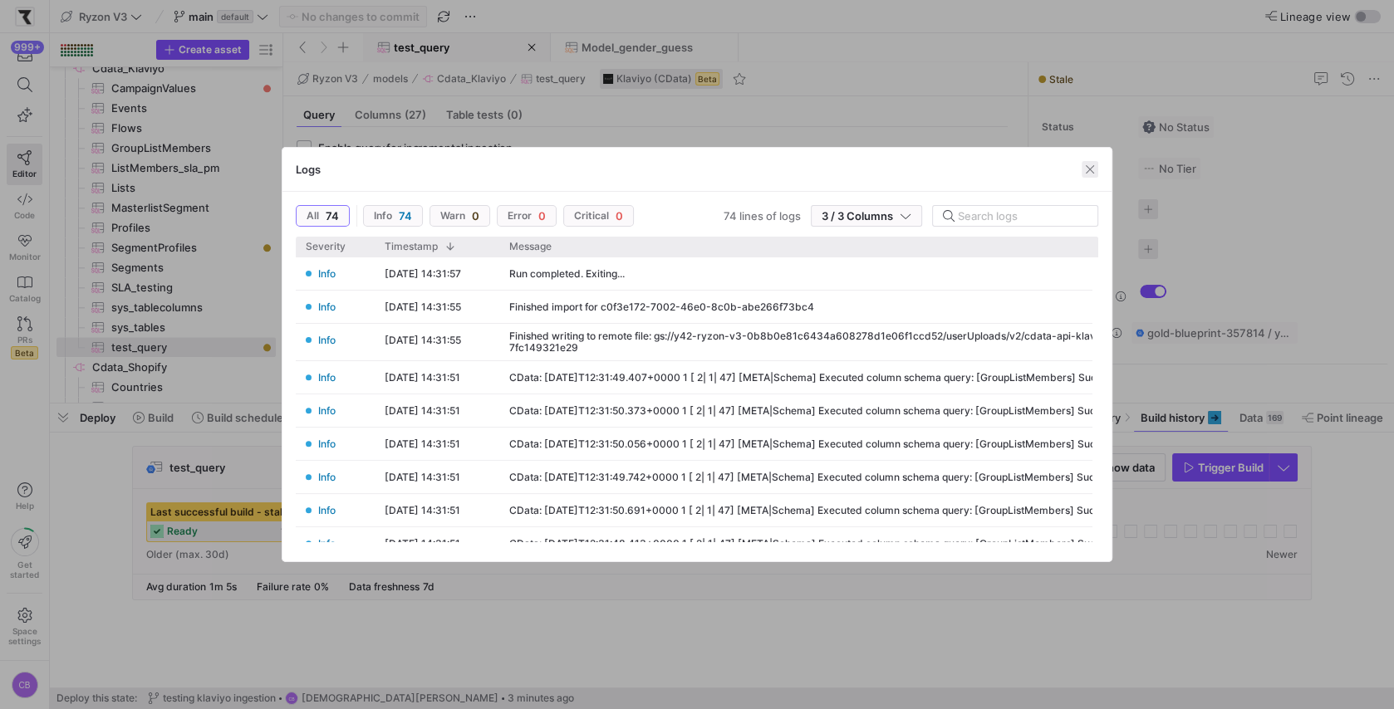
click at [1092, 167] on span "button" at bounding box center [1089, 169] width 17 height 17
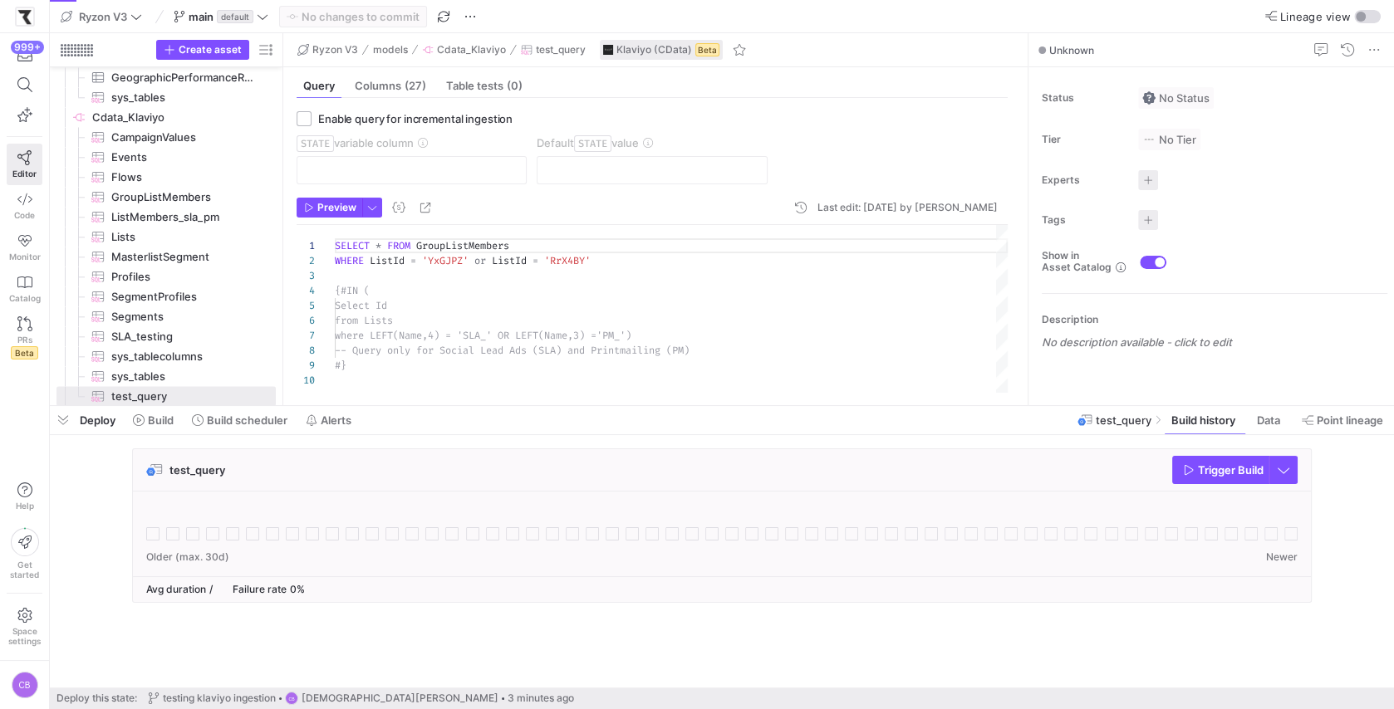
scroll to position [135, 0]
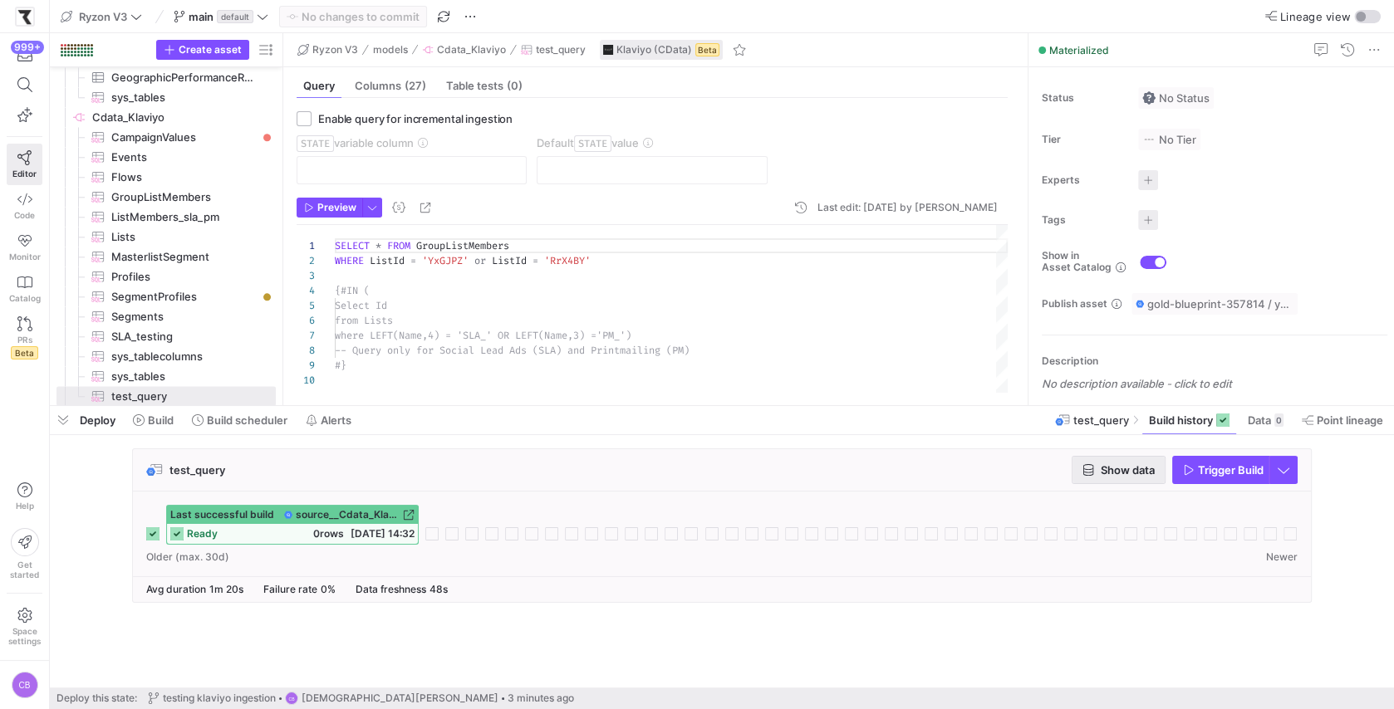
click at [1133, 481] on span "button" at bounding box center [1118, 470] width 92 height 27
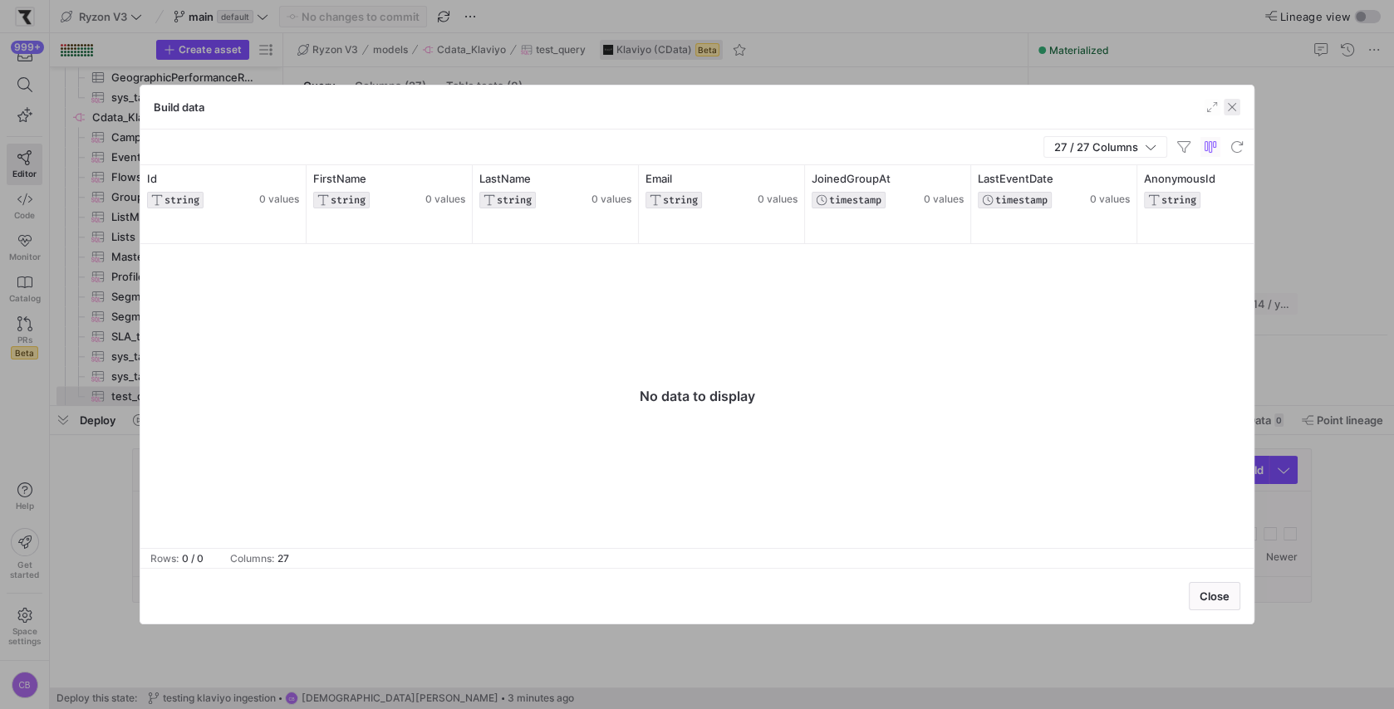
click at [1232, 110] on span "button" at bounding box center [1231, 107] width 17 height 17
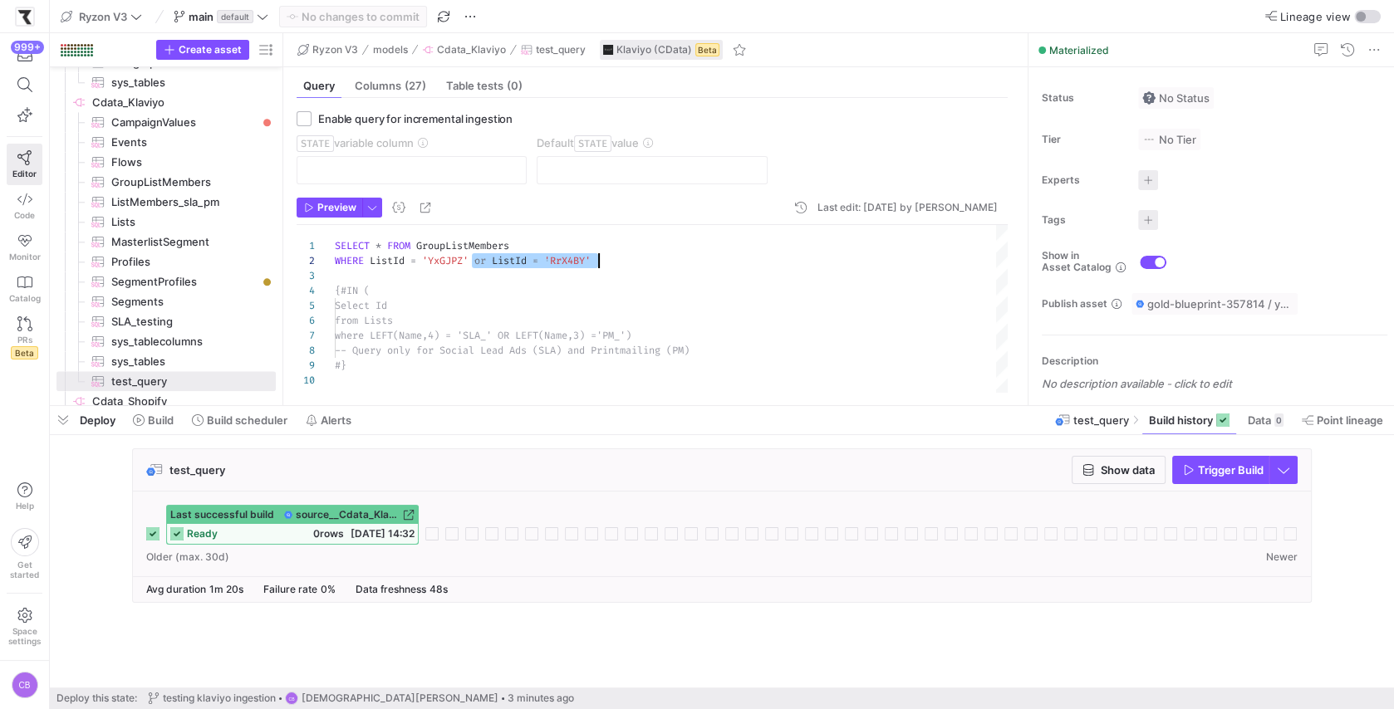
scroll to position [14, 263]
drag, startPoint x: 474, startPoint y: 260, endPoint x: 626, endPoint y: 265, distance: 152.1
click at [626, 265] on div "SELECT * FROM GroupListMembers WHERE ListId = 'YxGJPZ' or ListId = 'RrX4BY' {#I…" at bounding box center [671, 309] width 673 height 169
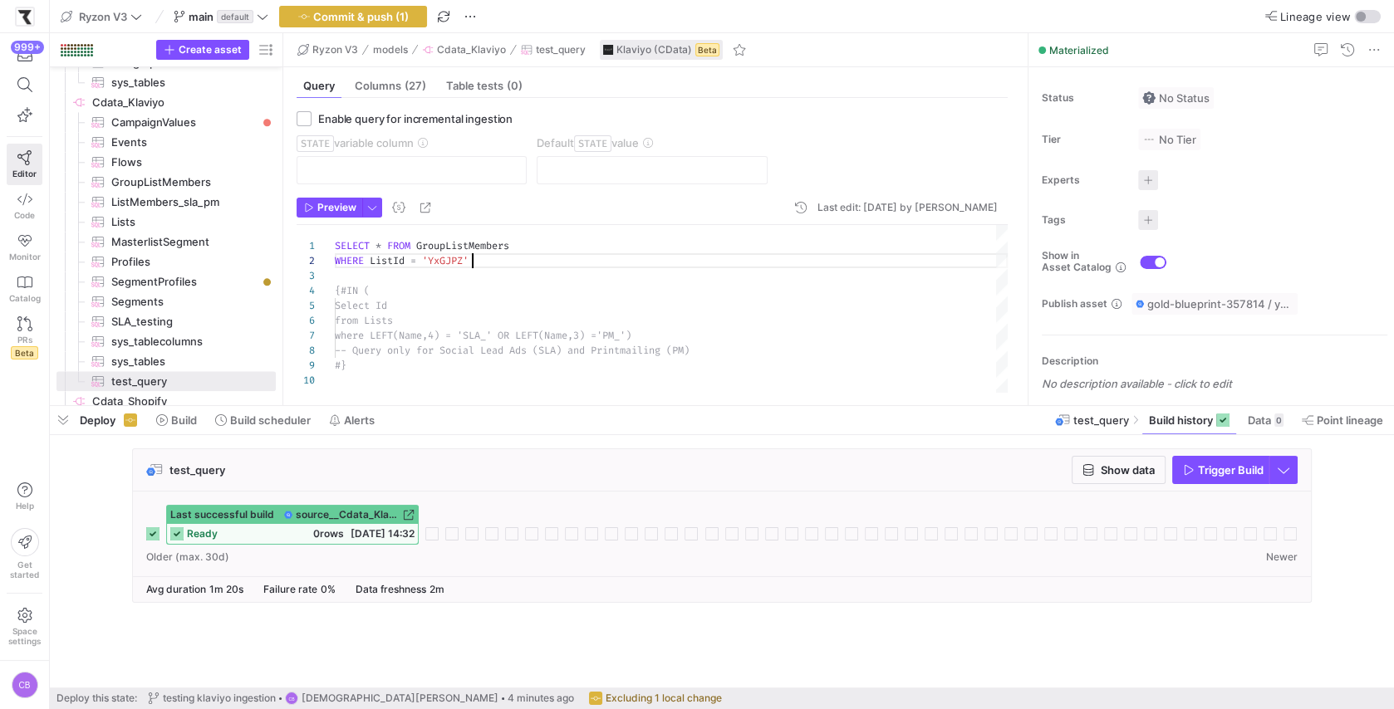
click at [494, 259] on div "SELECT * FROM GroupListMembers WHERE ListId = 'YxGJPZ' {#IN ( Select Id from Li…" at bounding box center [671, 309] width 673 height 169
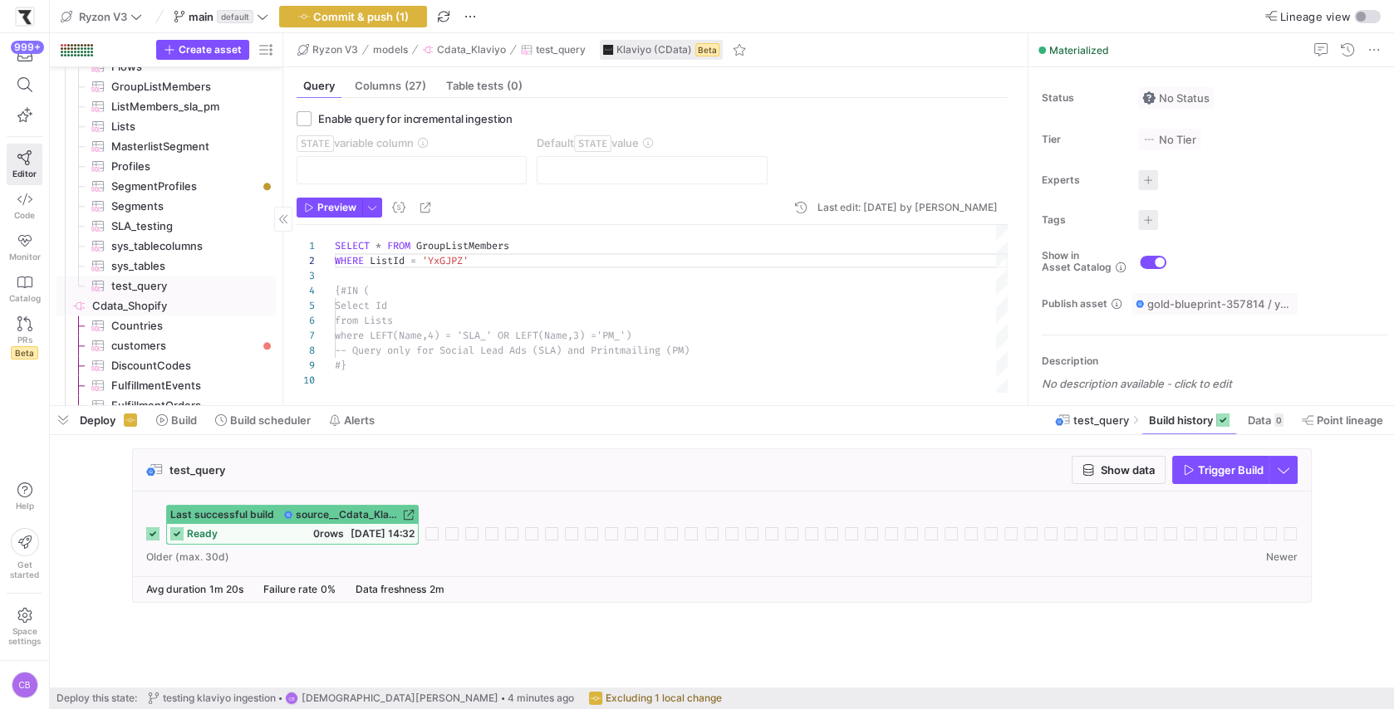
scroll to position [1916, 0]
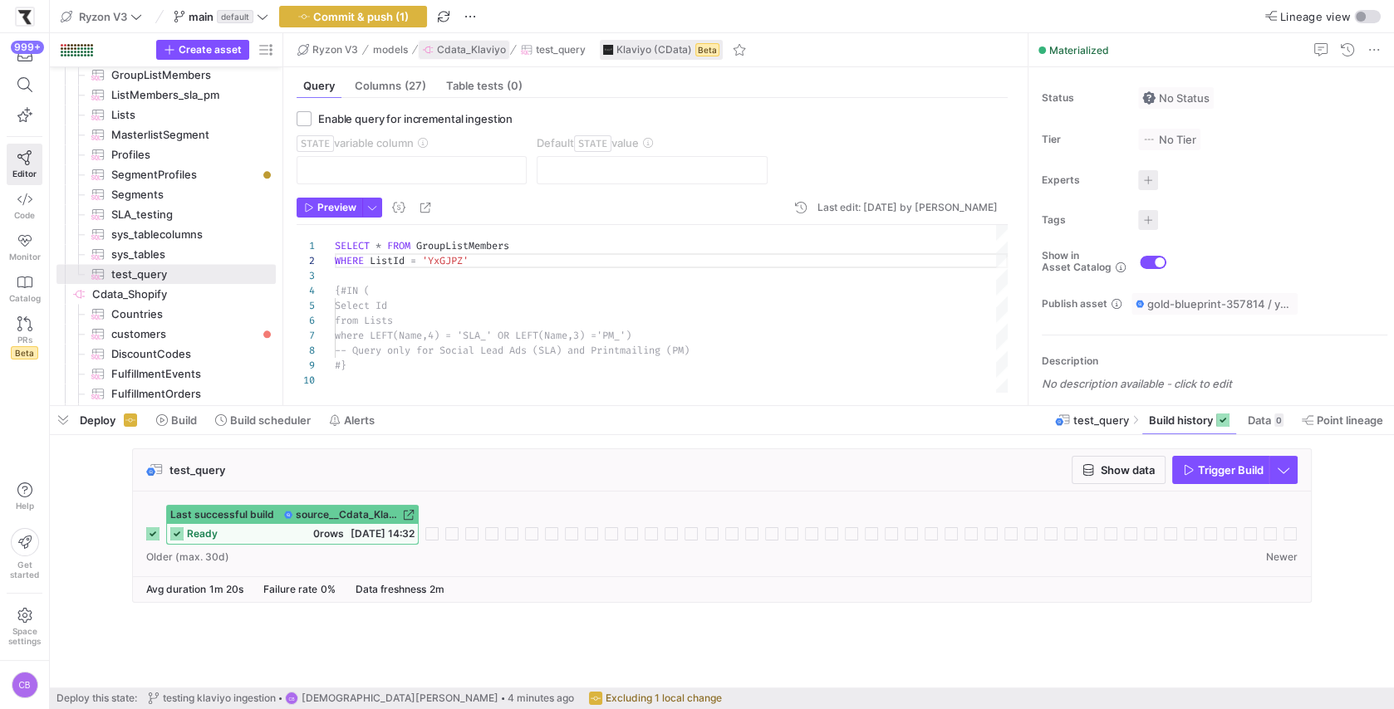
click at [444, 42] on span "button" at bounding box center [464, 50] width 91 height 18
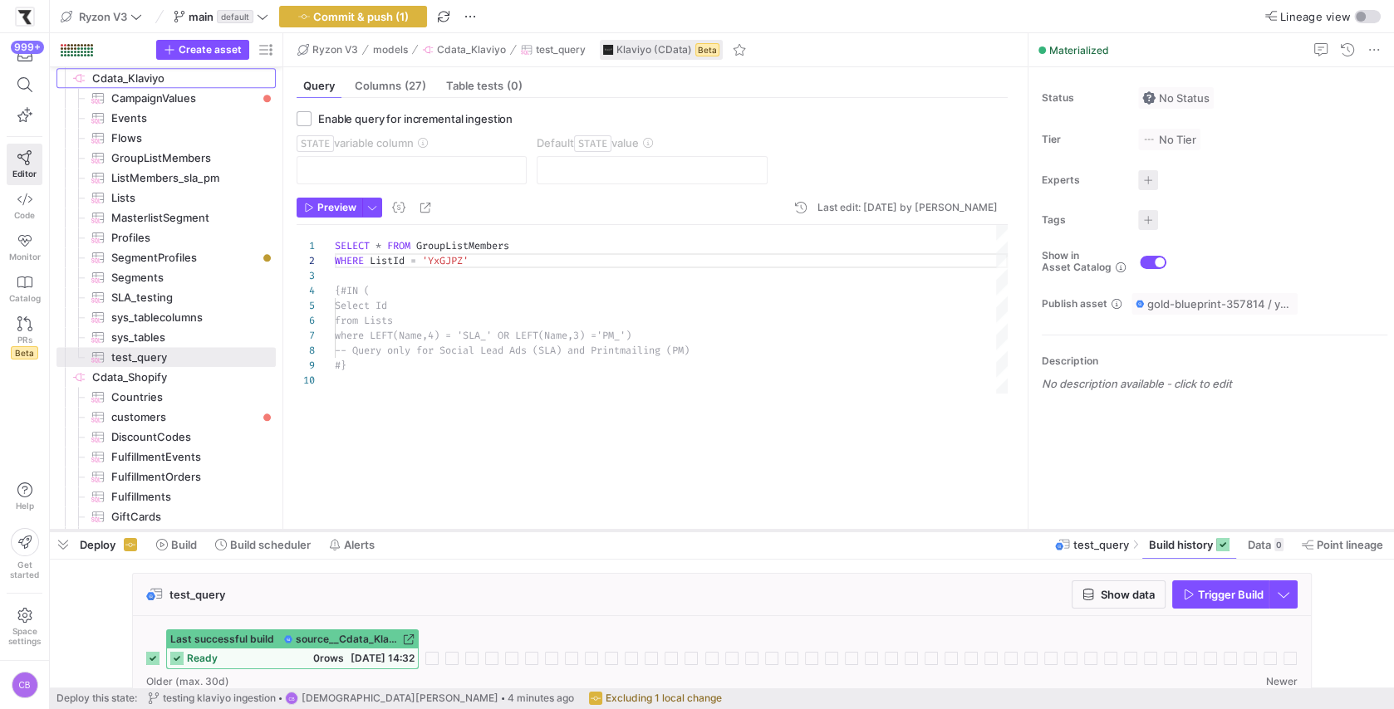
click at [555, 528] on div at bounding box center [722, 530] width 1344 height 7
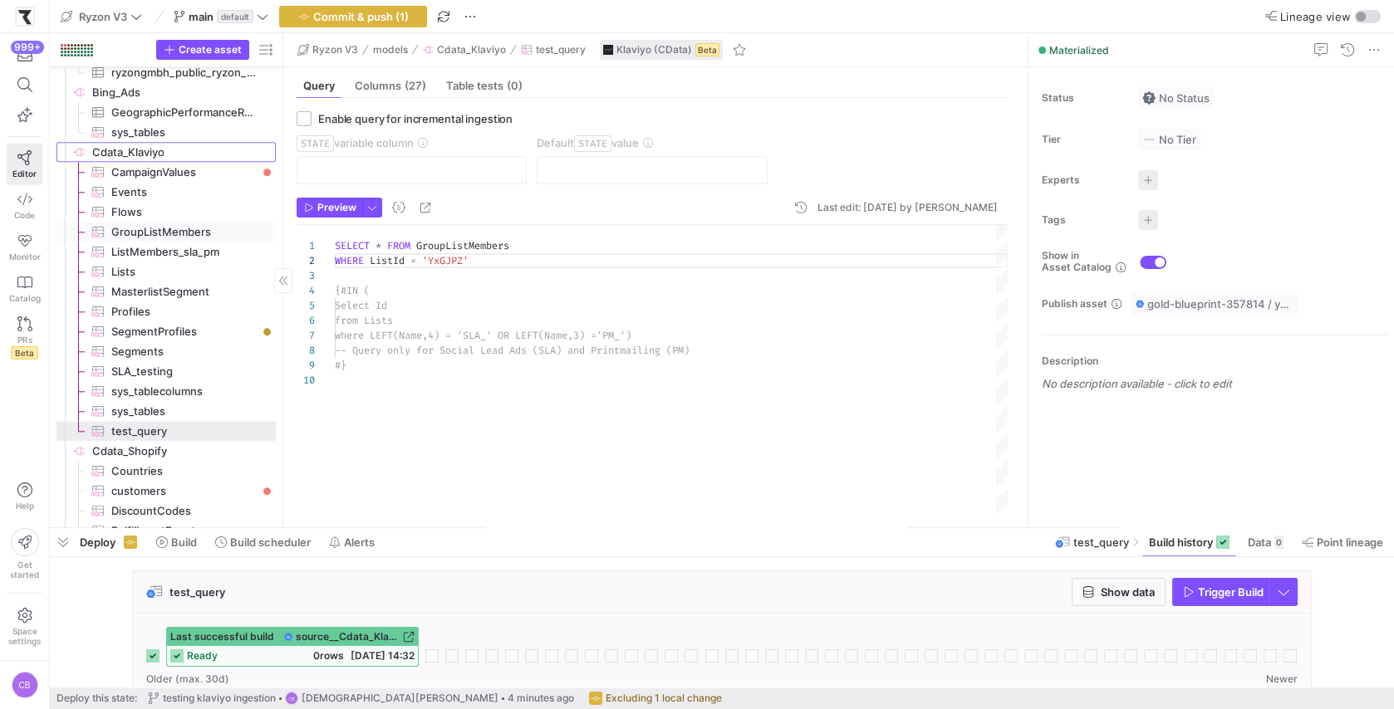
scroll to position [1753, 0]
click at [155, 260] on span "ListMembers_sla_pm​​​​​​​​​" at bounding box center [183, 257] width 145 height 19
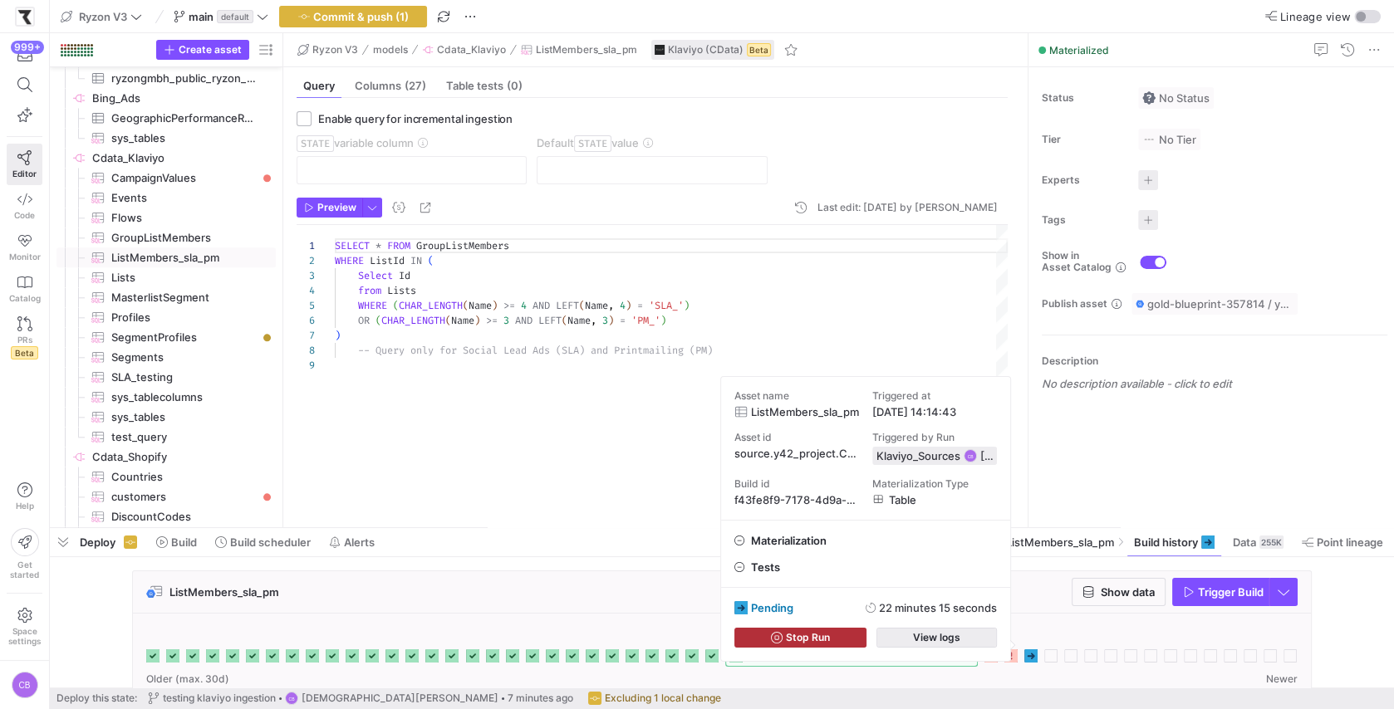
click at [978, 645] on span "button" at bounding box center [936, 638] width 119 height 18
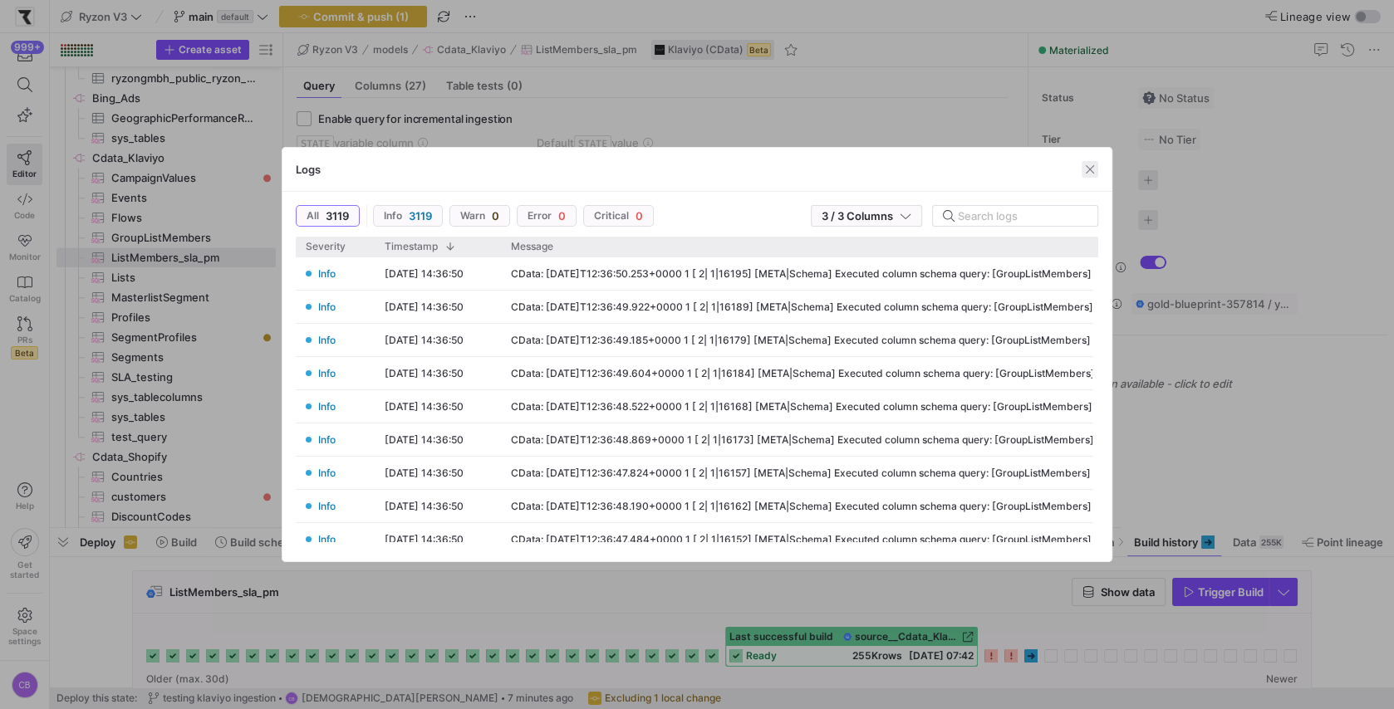
click at [1094, 164] on span "button" at bounding box center [1089, 169] width 17 height 17
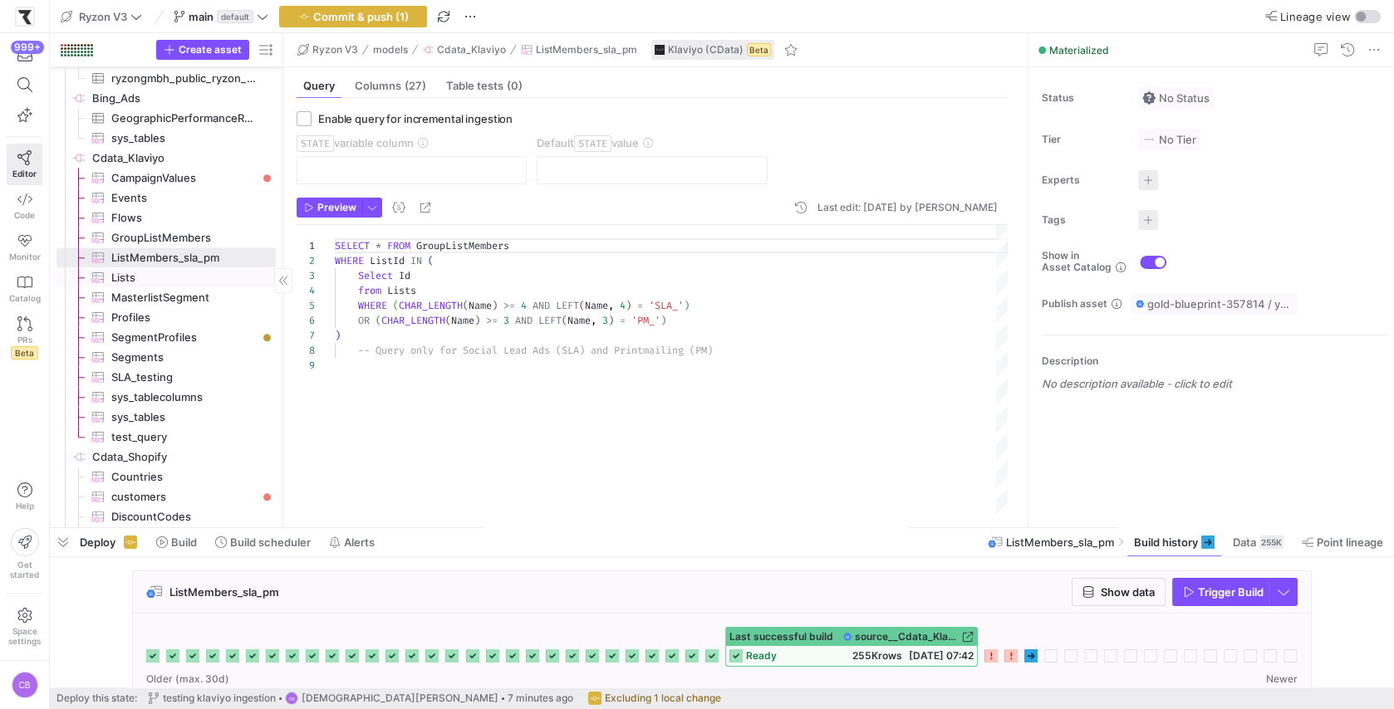
click at [216, 282] on span "Lists​​​​​​​​​" at bounding box center [183, 277] width 145 height 19
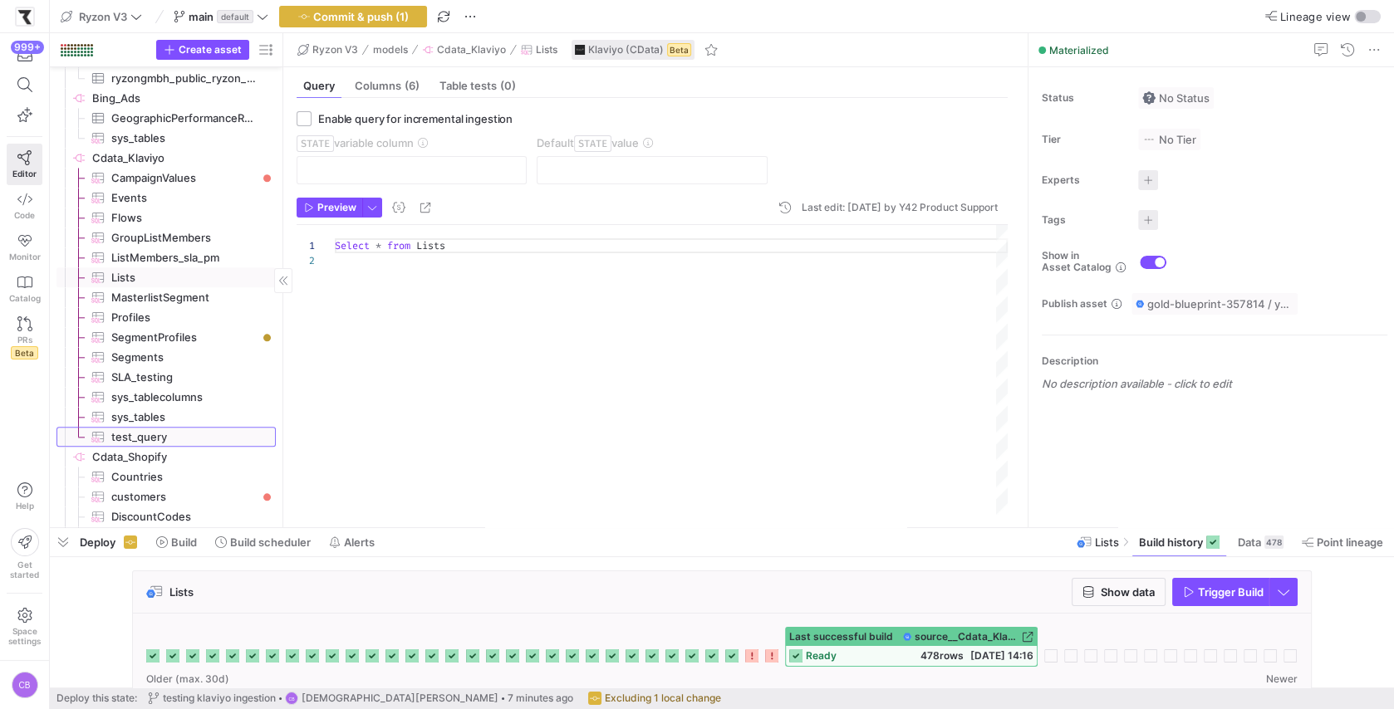
click at [200, 437] on span "test_query​​​​​​​​​" at bounding box center [183, 437] width 145 height 19
type textarea "SELECT * FROM GroupListMembers WHERE ListId = 'YxGJPZ' {#IN ( Select Id from Li…"
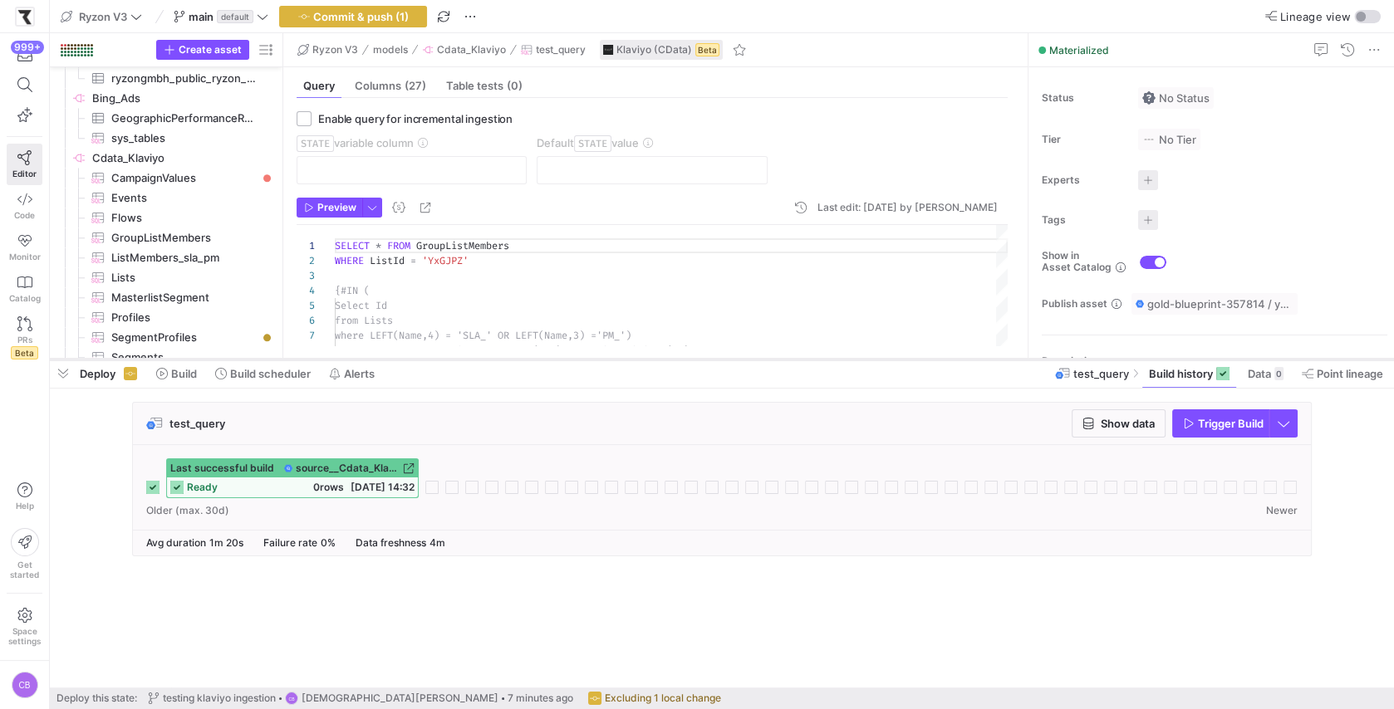
drag, startPoint x: 538, startPoint y: 527, endPoint x: 572, endPoint y: 359, distance: 172.0
click at [572, 359] on div at bounding box center [722, 359] width 1344 height 7
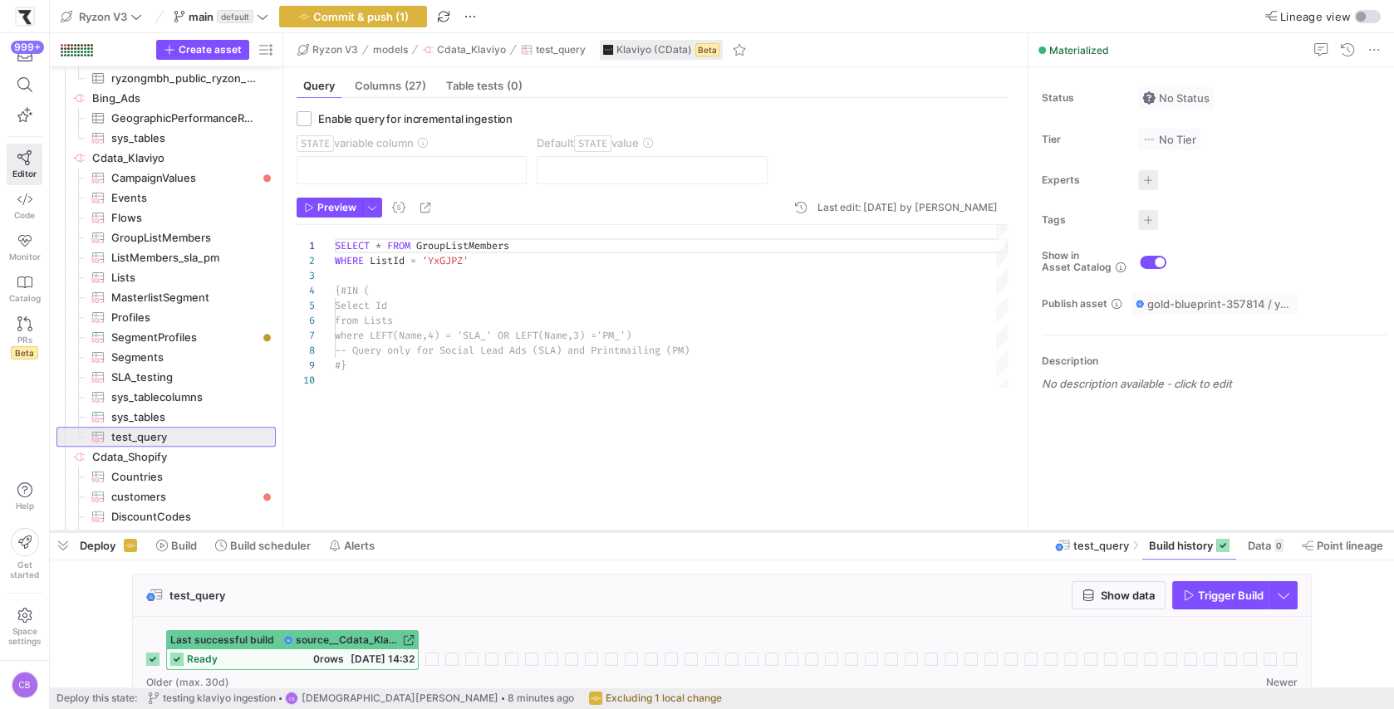
drag, startPoint x: 550, startPoint y: 360, endPoint x: 566, endPoint y: 532, distance: 172.7
click at [566, 532] on div at bounding box center [722, 531] width 1344 height 7
click at [368, 25] on span "button" at bounding box center [353, 17] width 146 height 20
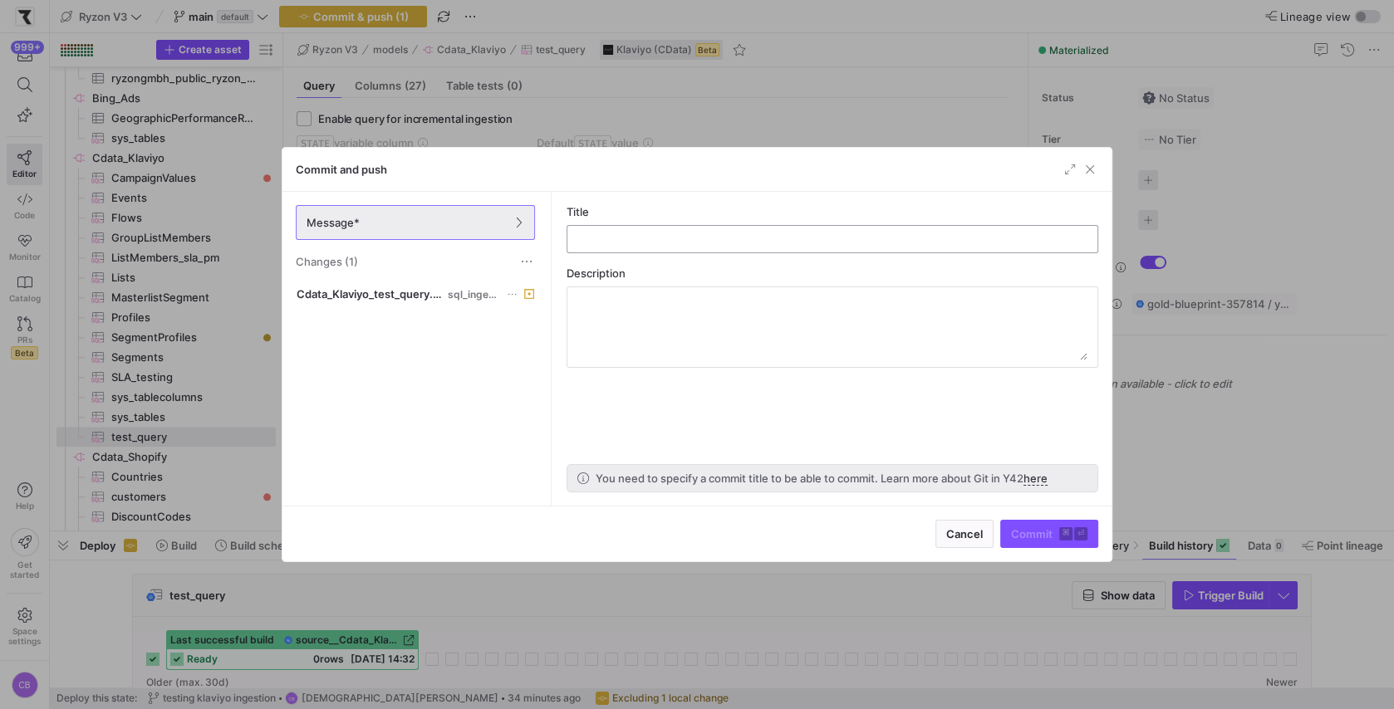
click at [636, 246] on div at bounding box center [832, 239] width 503 height 27
type input "test"
click at [1022, 532] on span "Commit ⌘ ⏎" at bounding box center [1049, 533] width 76 height 13
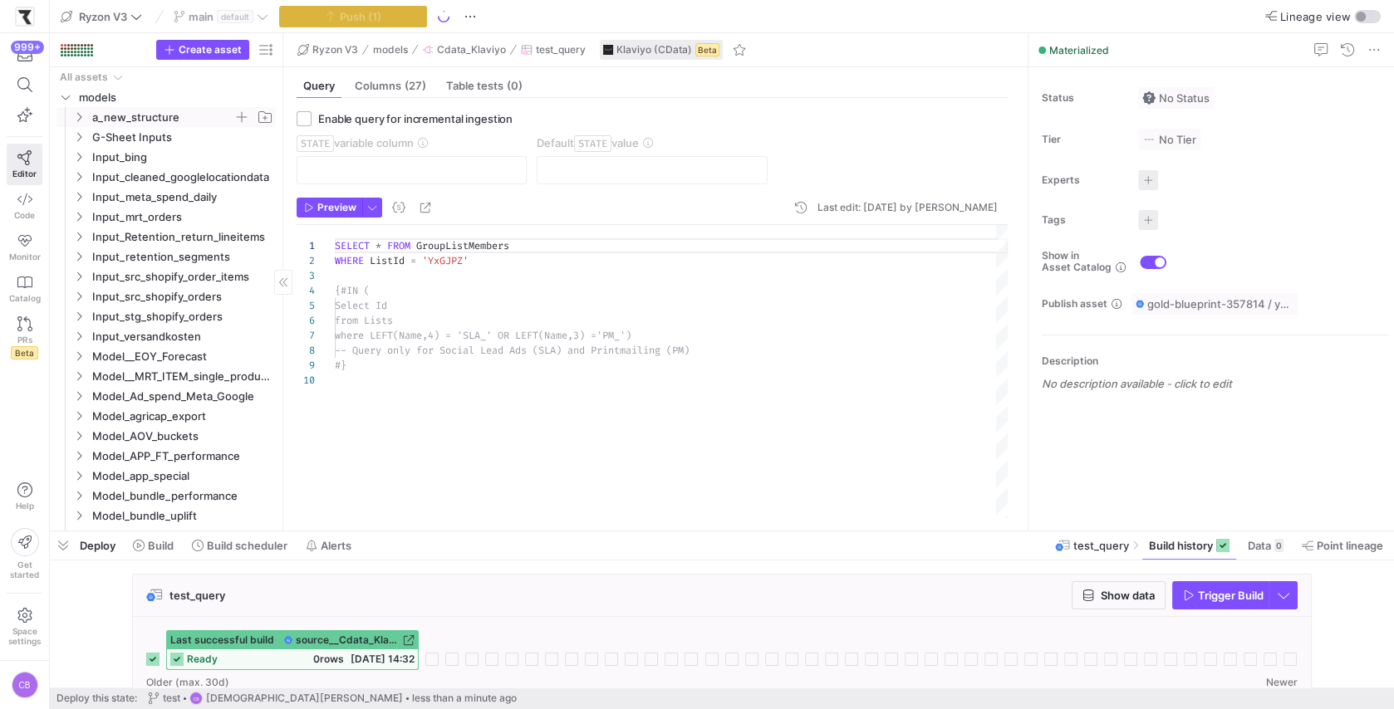
click at [77, 125] on span "a_new_structure" at bounding box center [173, 117] width 204 height 18
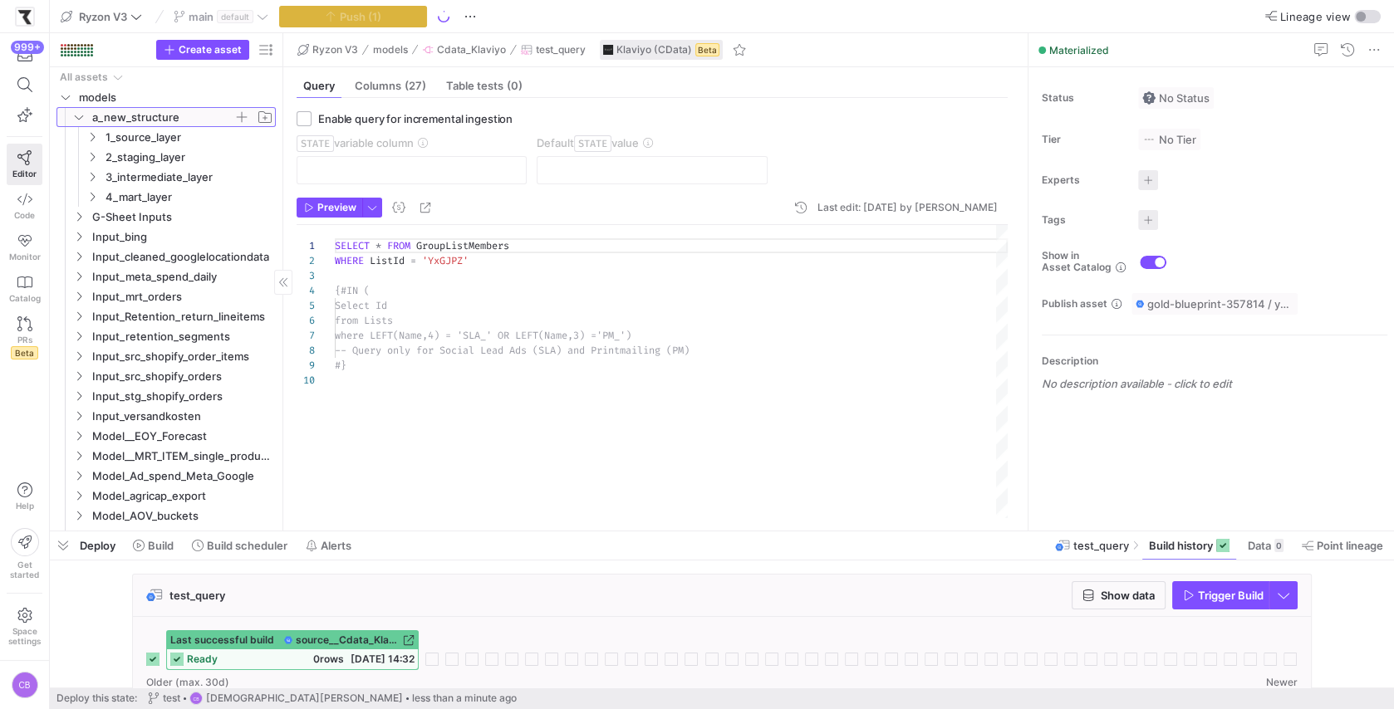
click at [79, 117] on icon at bounding box center [79, 117] width 12 height 10
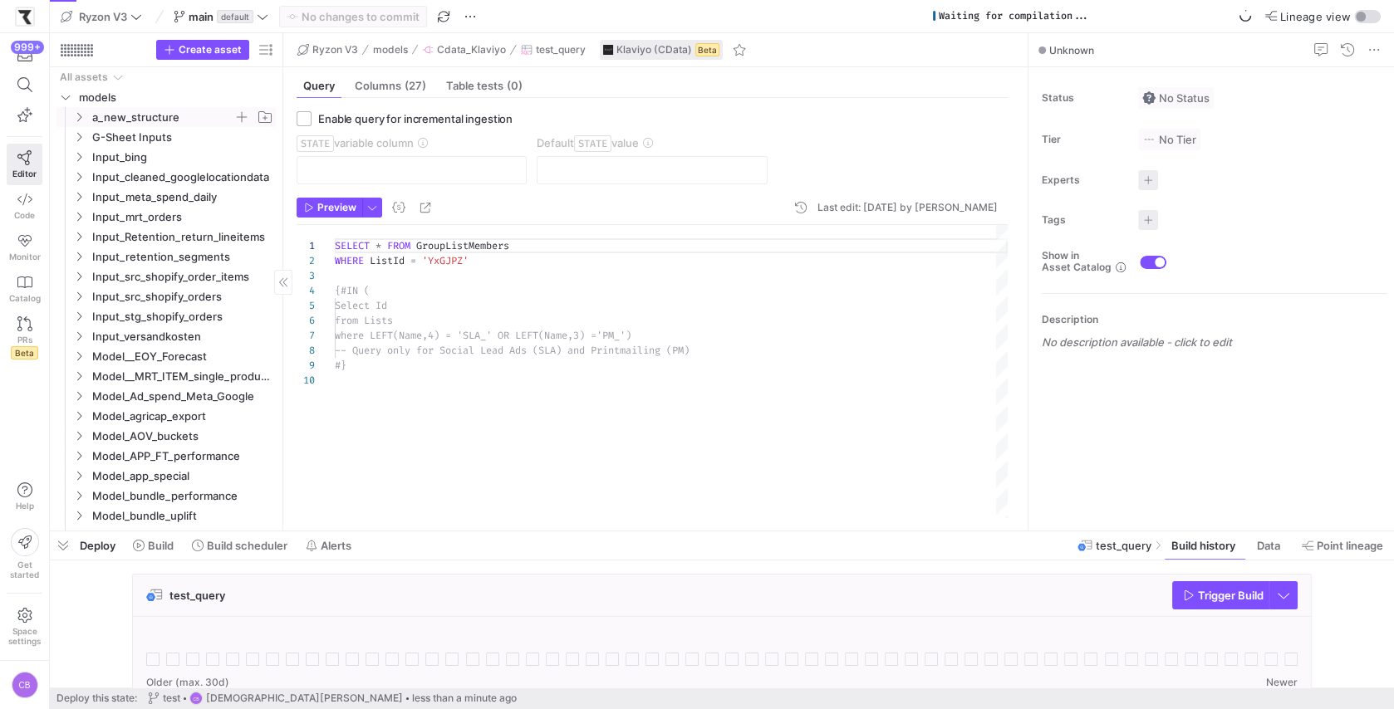
click at [560, 321] on div "SELECT * FROM GroupListMembers WHERE ListId = 'YxGJPZ' {#IN ( Select Id from Li…" at bounding box center [671, 372] width 673 height 294
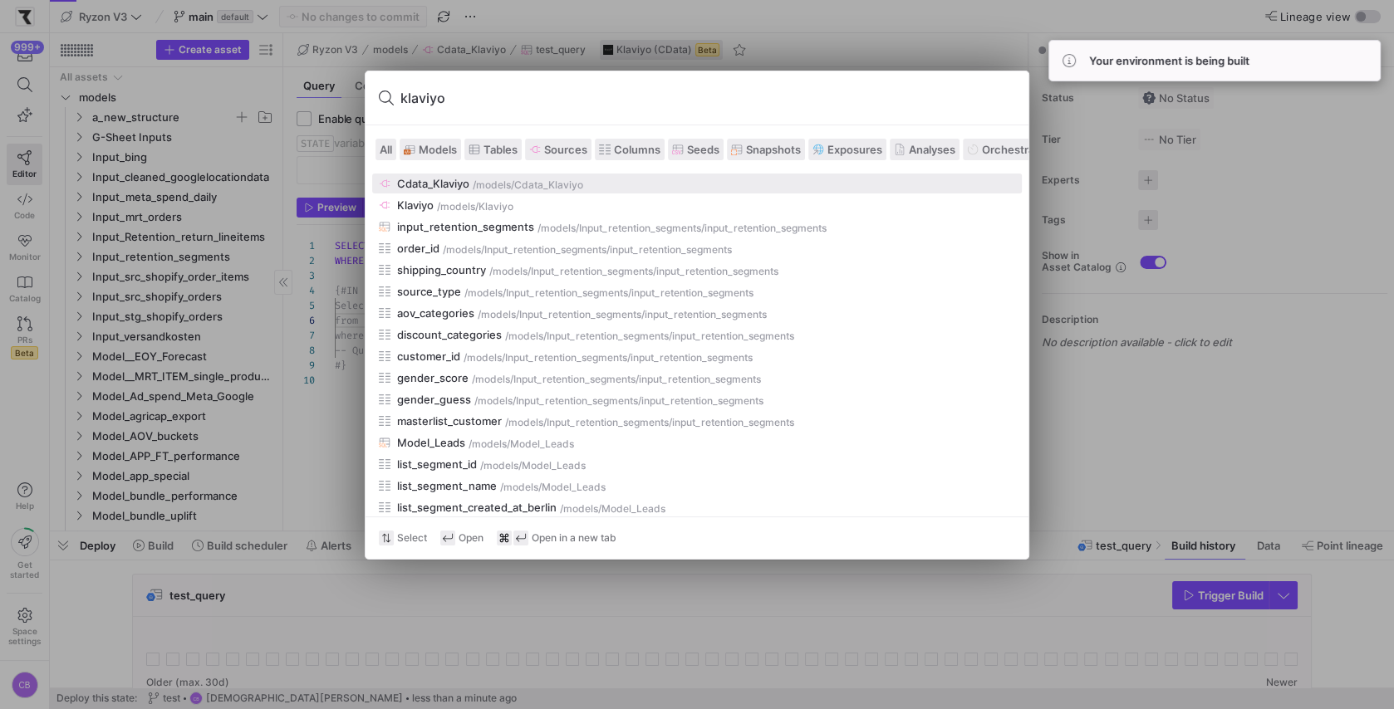
type input "klaviyo"
click at [473, 179] on div "/models" at bounding box center [492, 185] width 38 height 12
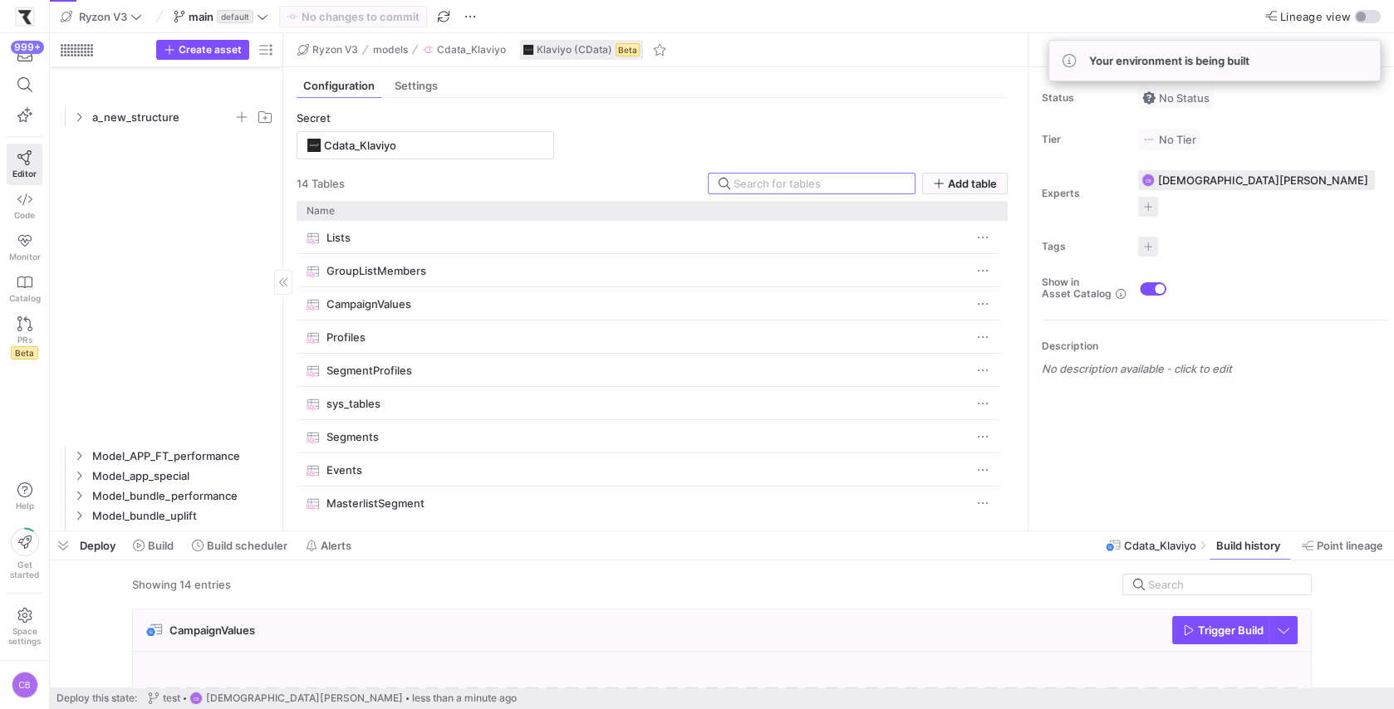
scroll to position [1389, 0]
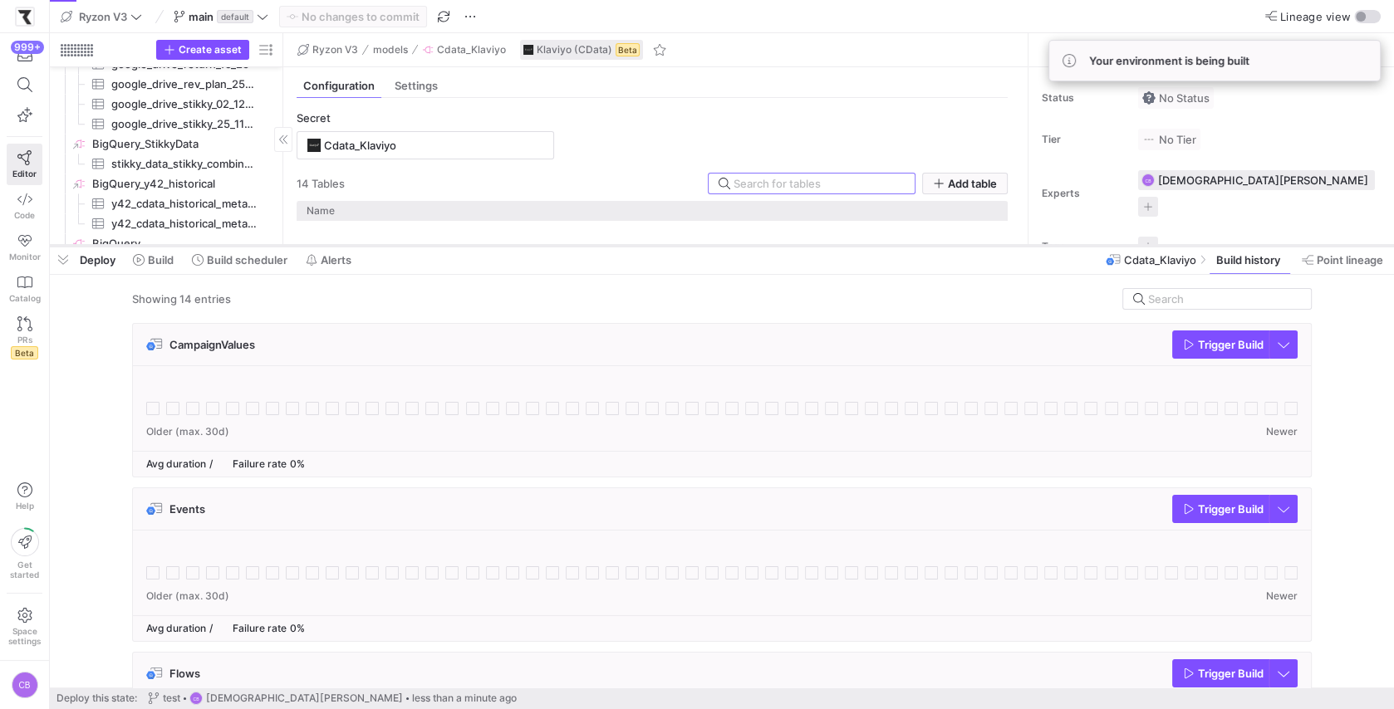
drag, startPoint x: 586, startPoint y: 529, endPoint x: 622, endPoint y: 243, distance: 287.9
click at [622, 243] on div at bounding box center [722, 246] width 1344 height 7
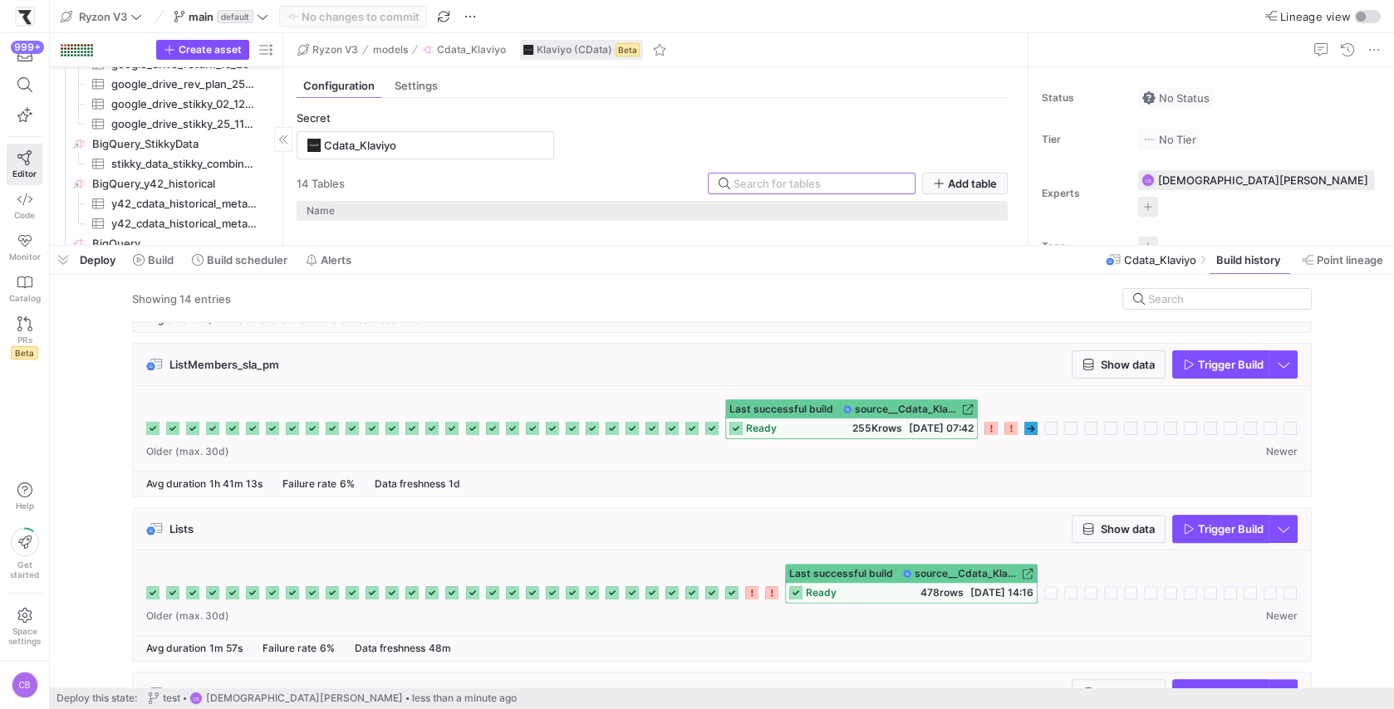
scroll to position [617, 0]
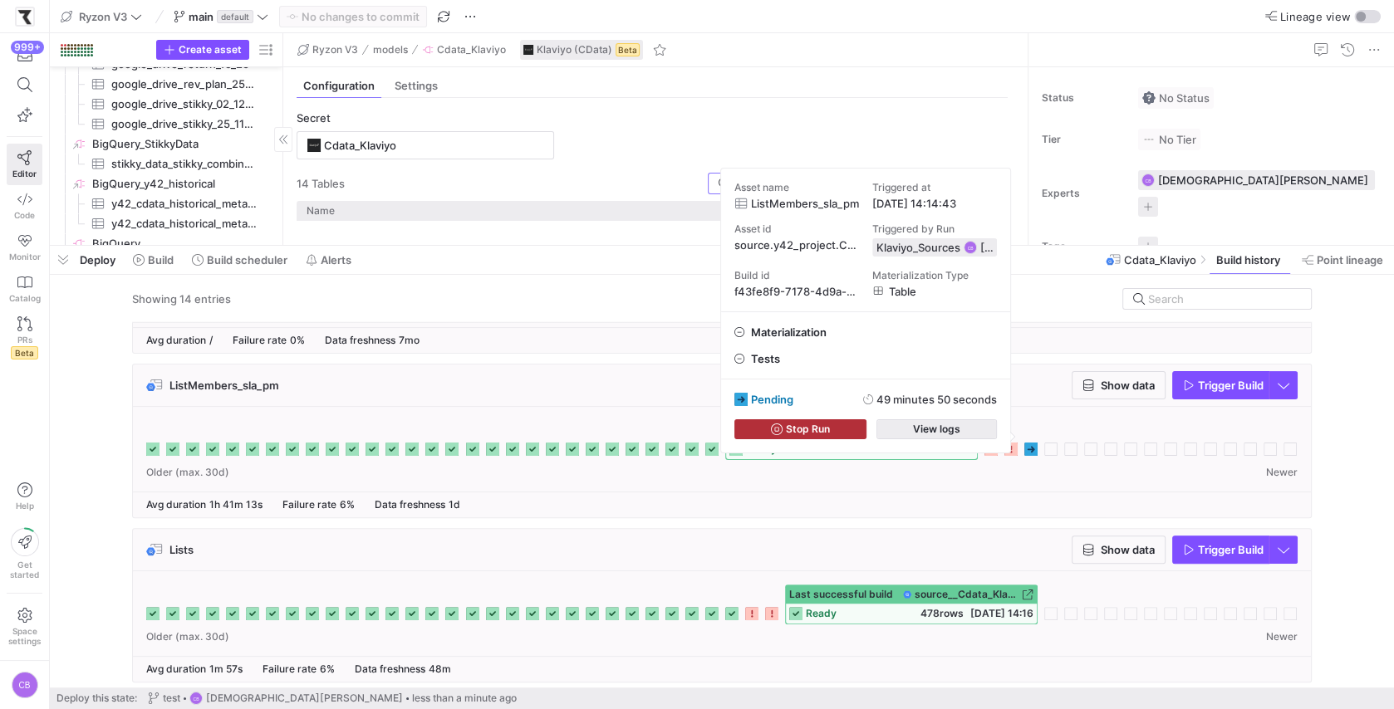
click at [959, 436] on span "button" at bounding box center [936, 429] width 119 height 18
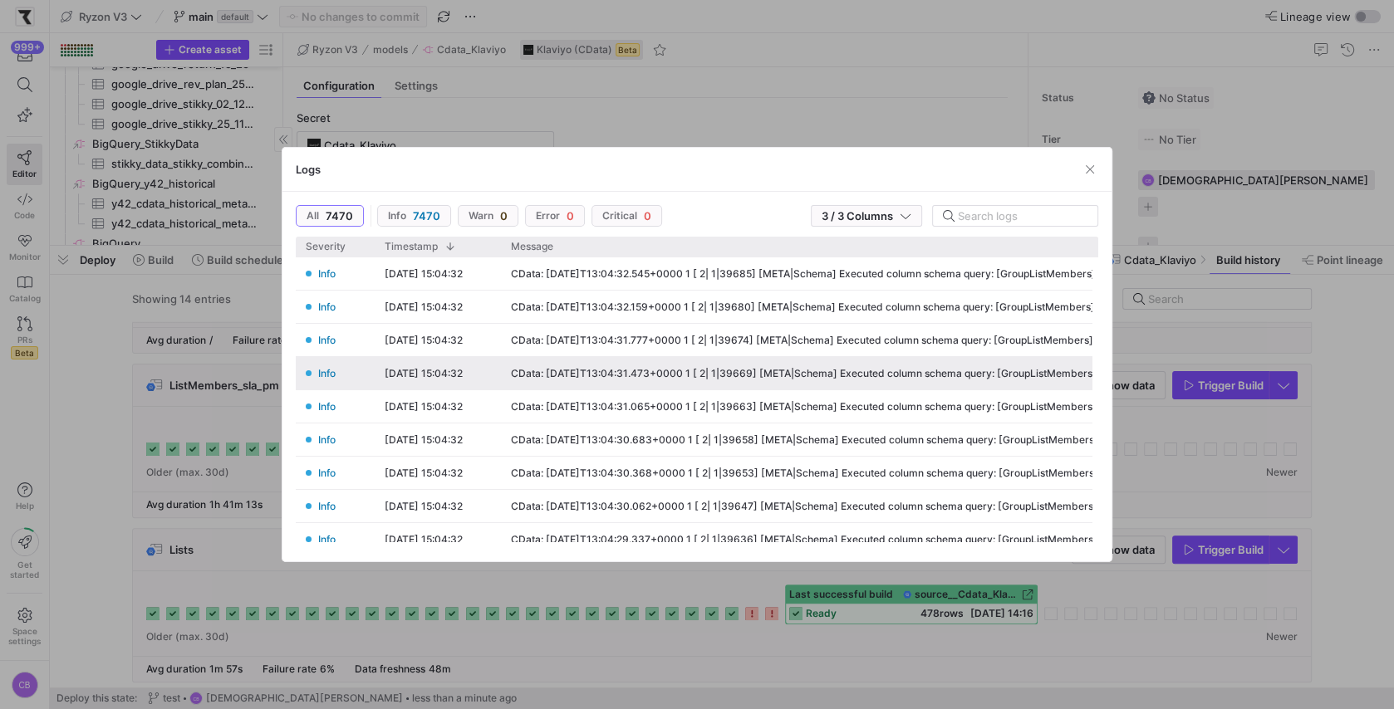
scroll to position [0, 179]
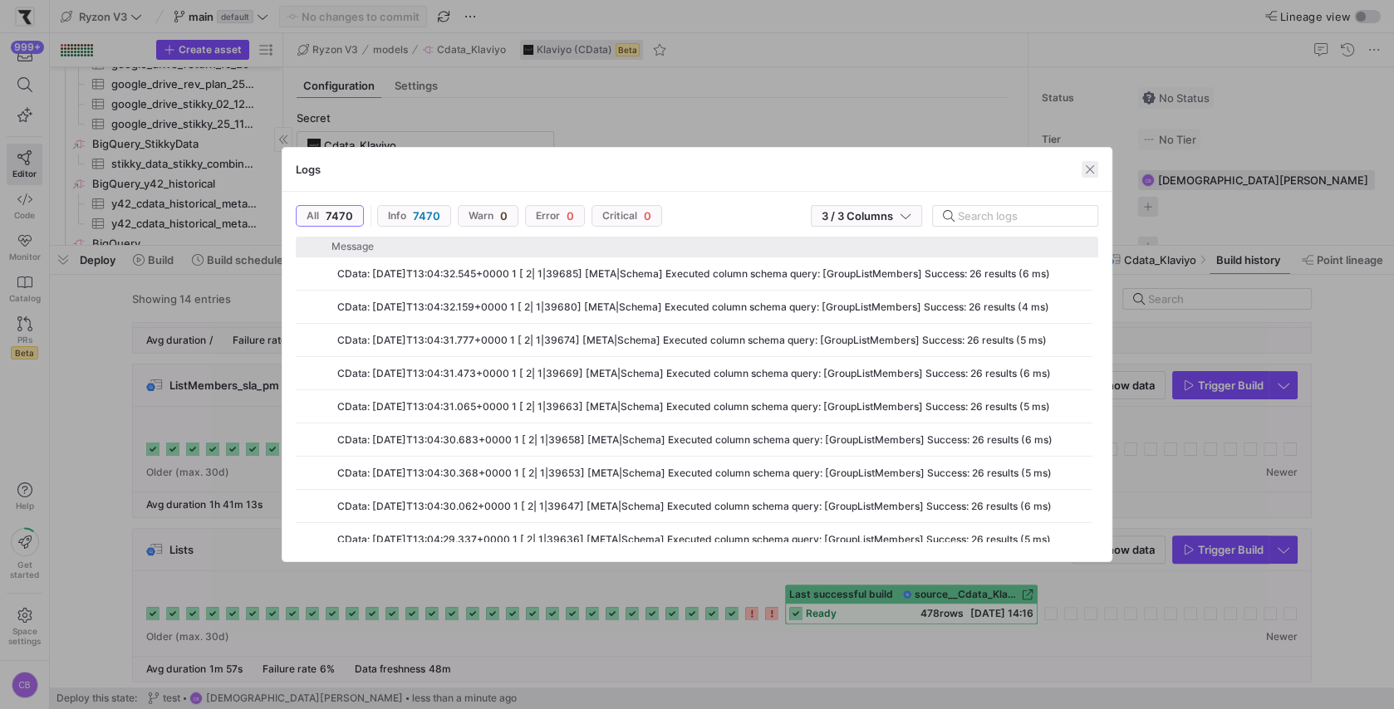
click at [1091, 168] on span "button" at bounding box center [1089, 169] width 17 height 17
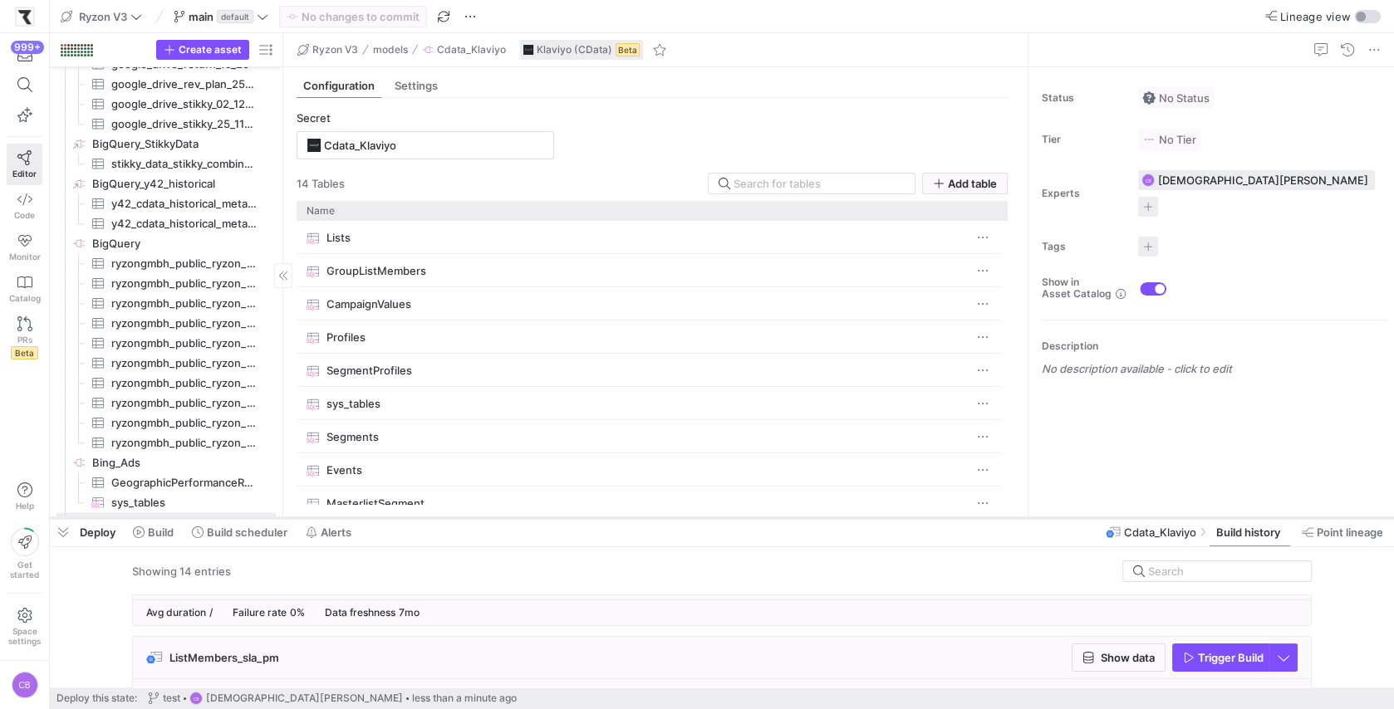
drag, startPoint x: 744, startPoint y: 246, endPoint x: 752, endPoint y: 519, distance: 273.4
click at [752, 519] on div at bounding box center [722, 518] width 1344 height 7
click at [418, 81] on span "Settings" at bounding box center [416, 86] width 43 height 11
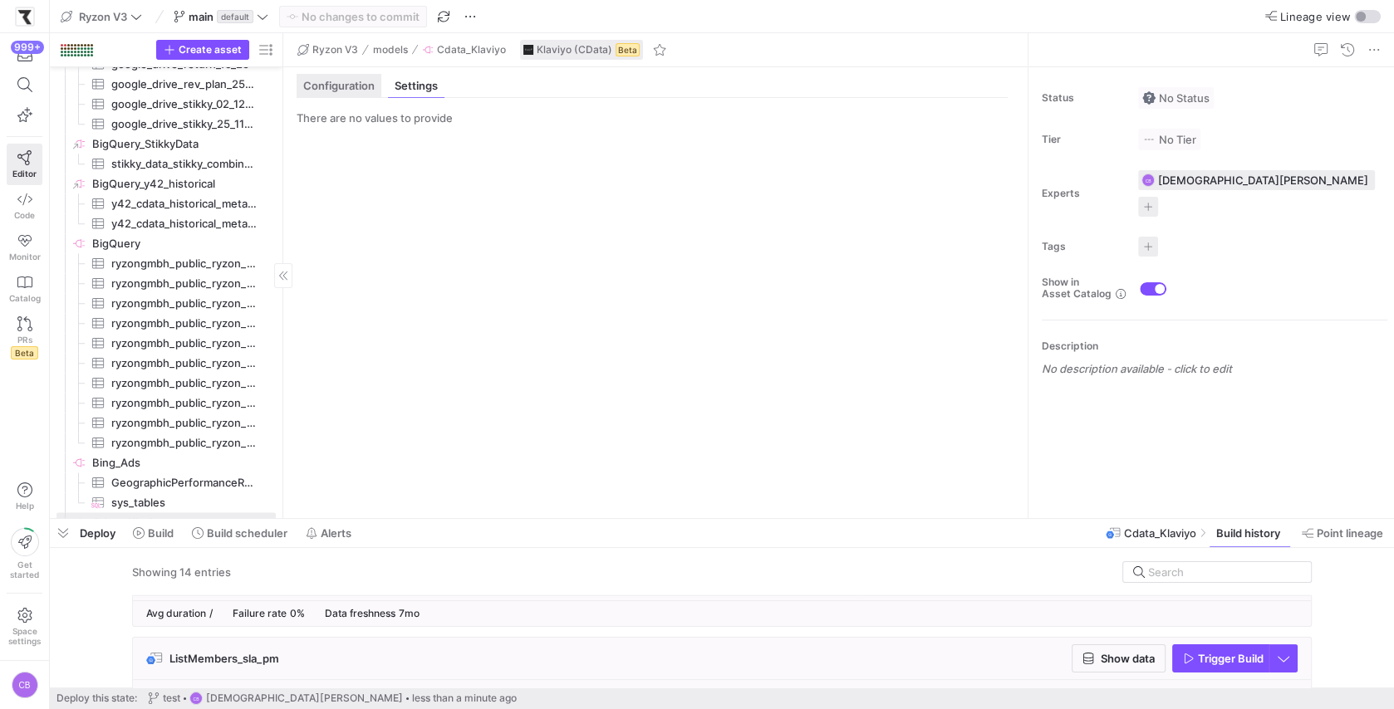
click at [346, 82] on span "Configuration" at bounding box center [338, 86] width 71 height 11
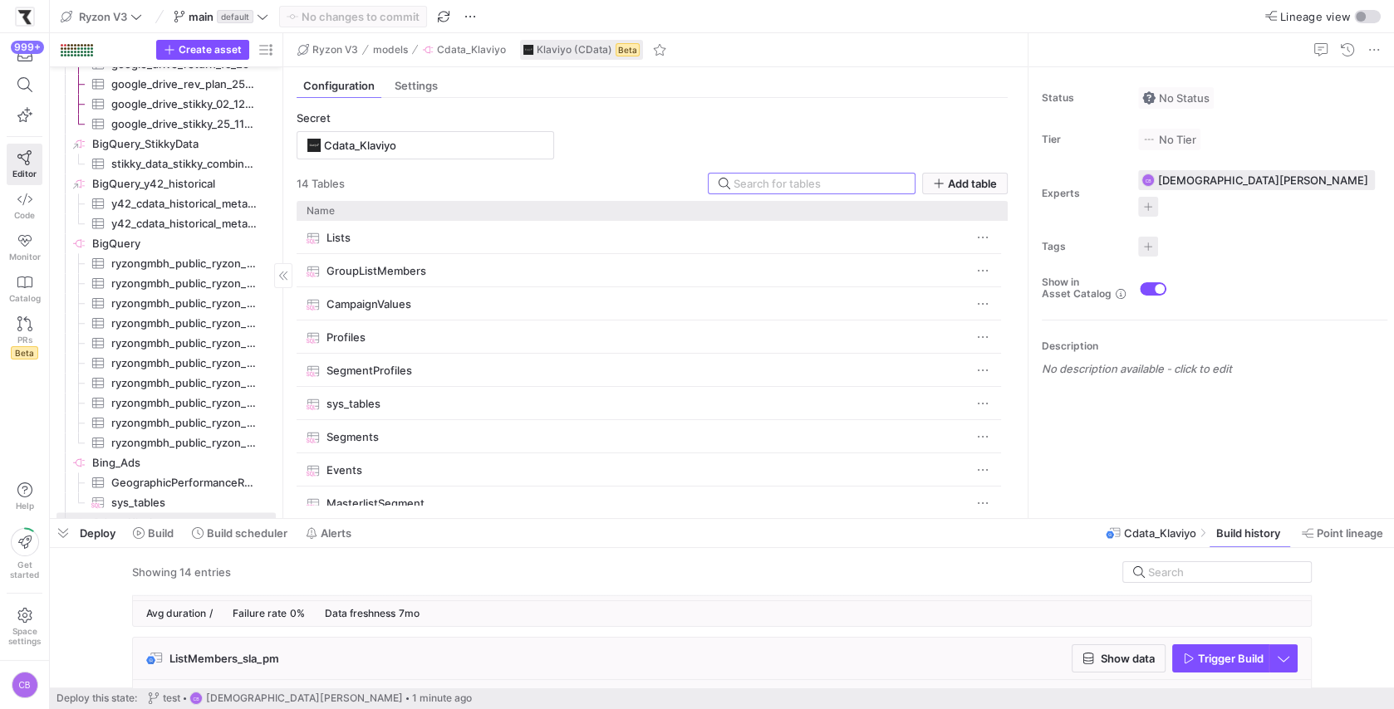
scroll to position [0, 0]
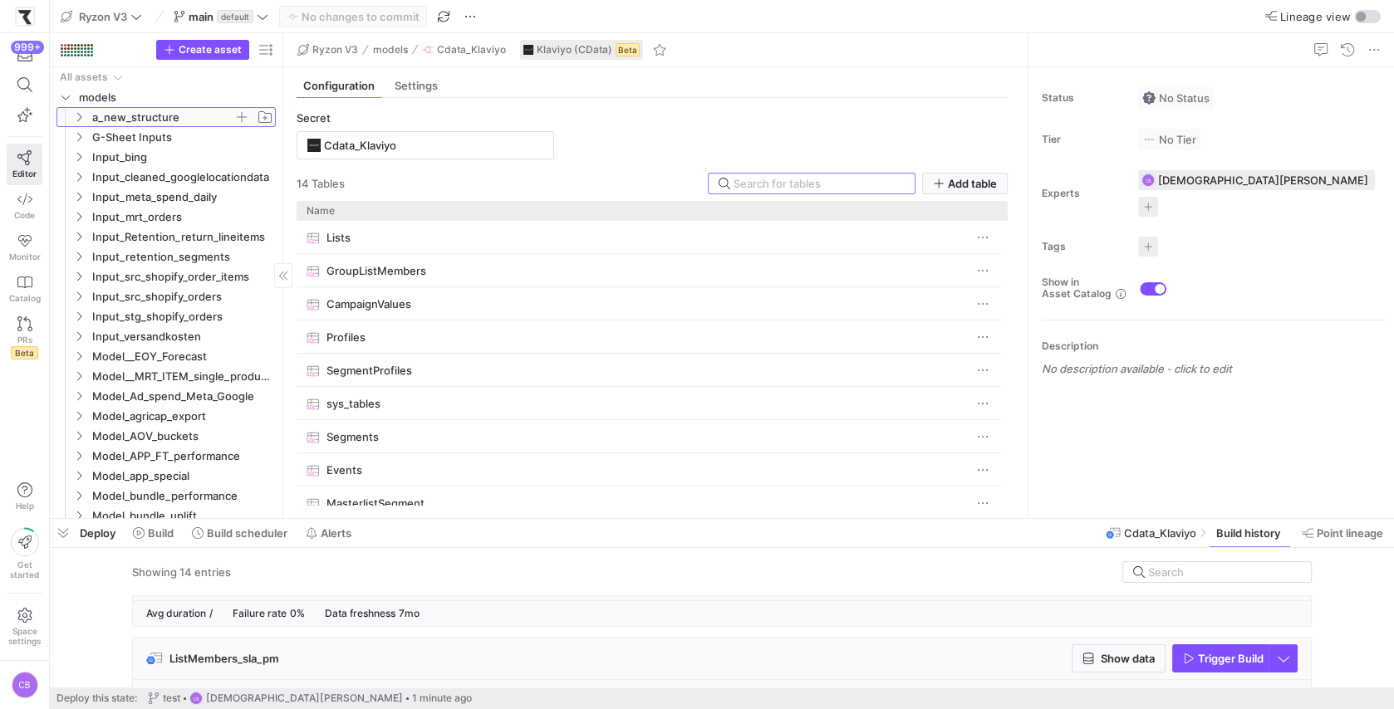
click at [159, 110] on span "a_new_structure" at bounding box center [162, 117] width 141 height 19
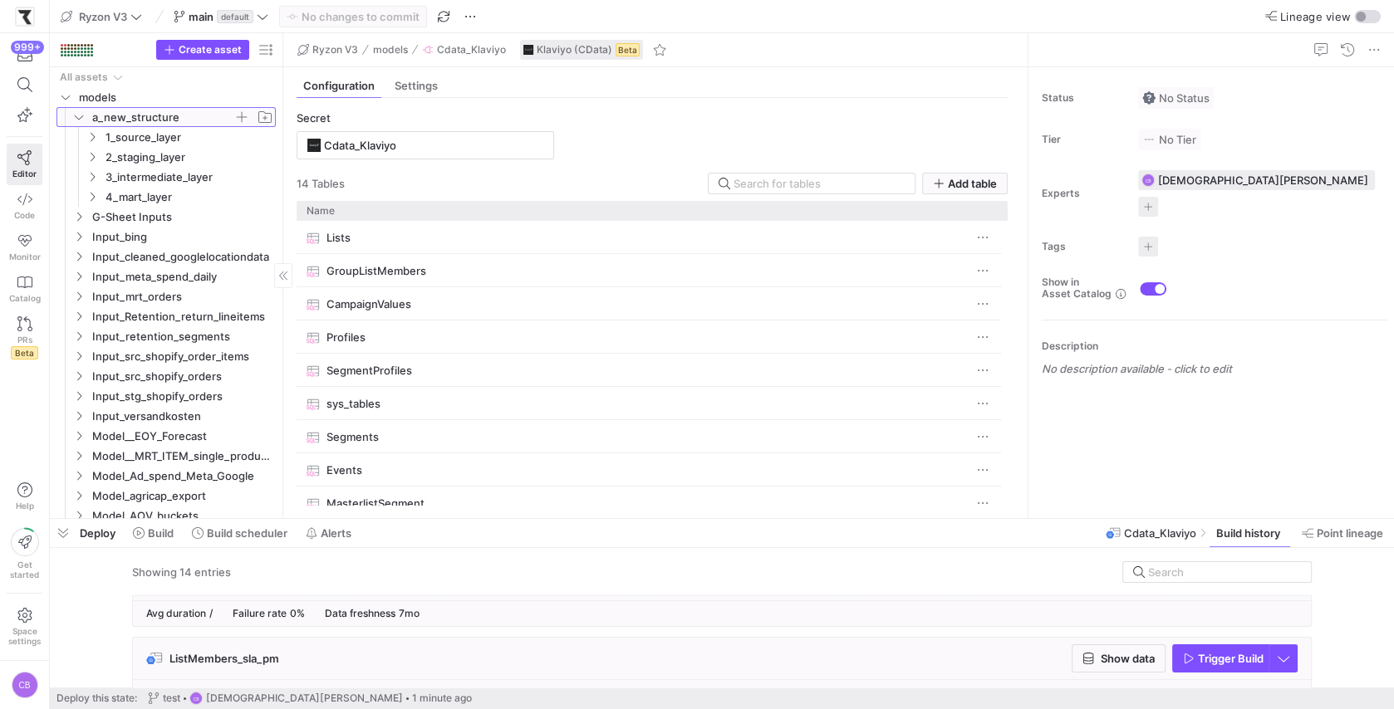
click at [159, 110] on span "a_new_structure" at bounding box center [162, 117] width 141 height 19
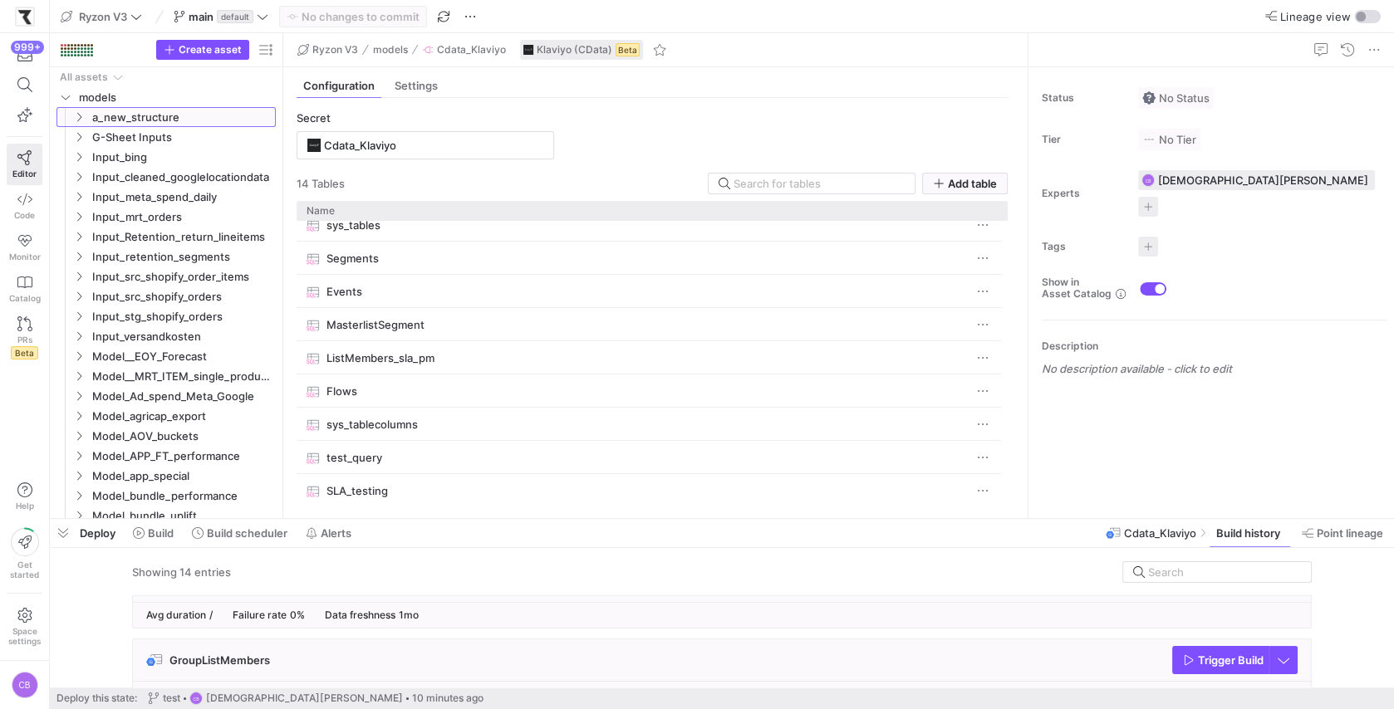
scroll to position [450, 0]
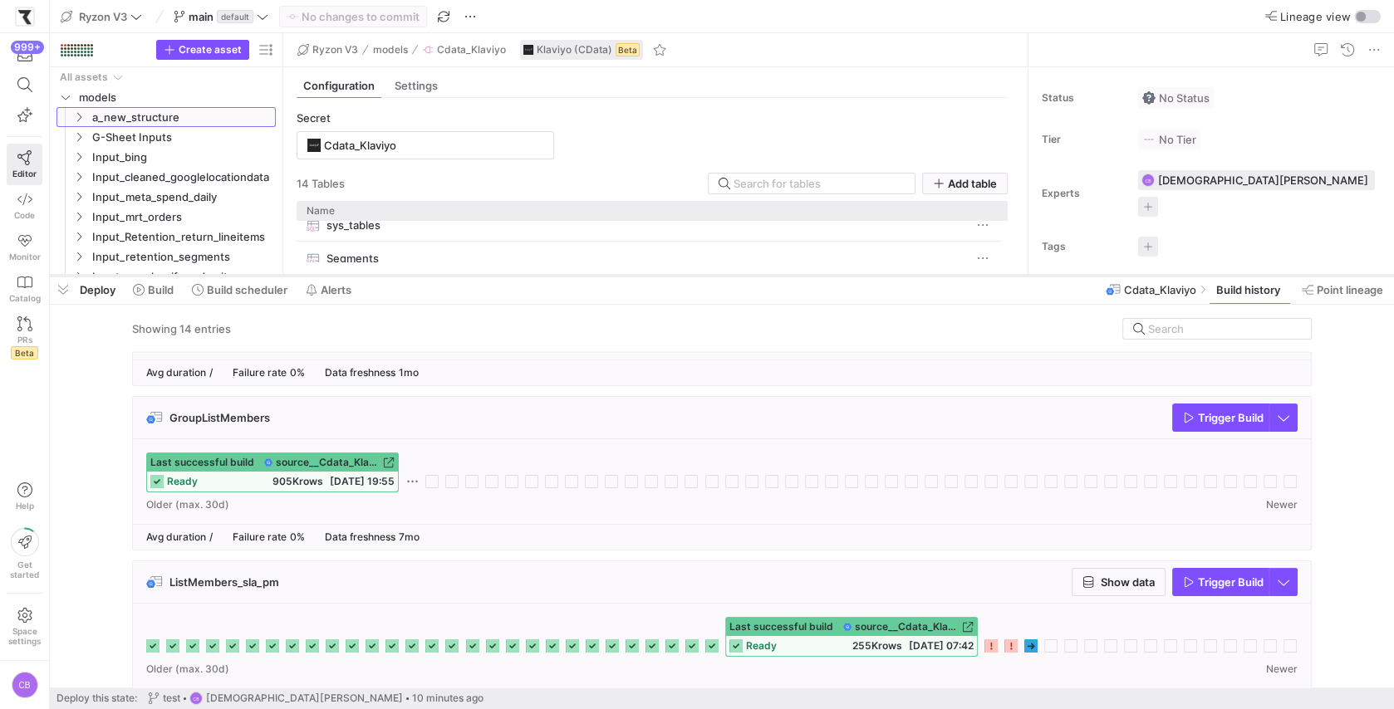
drag, startPoint x: 640, startPoint y: 520, endPoint x: 666, endPoint y: 259, distance: 262.1
click at [666, 272] on div at bounding box center [722, 275] width 1344 height 7
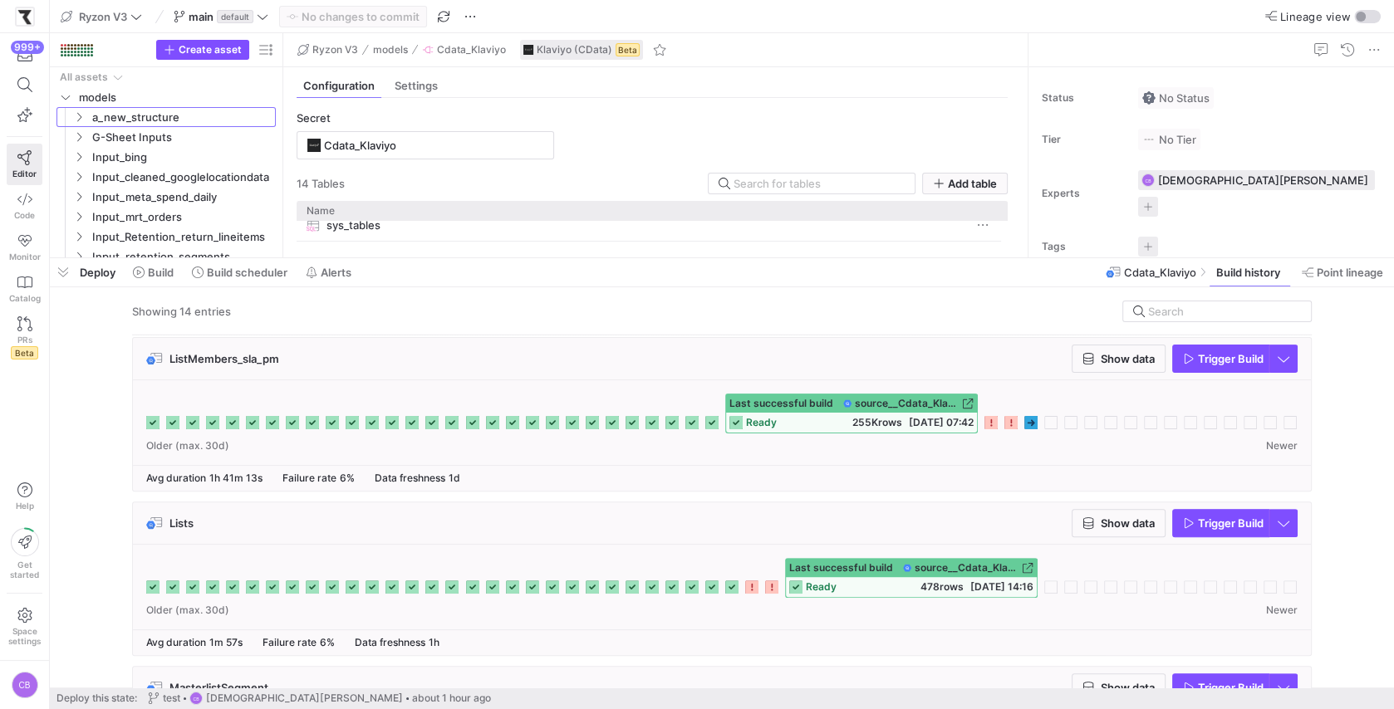
scroll to position [642, 0]
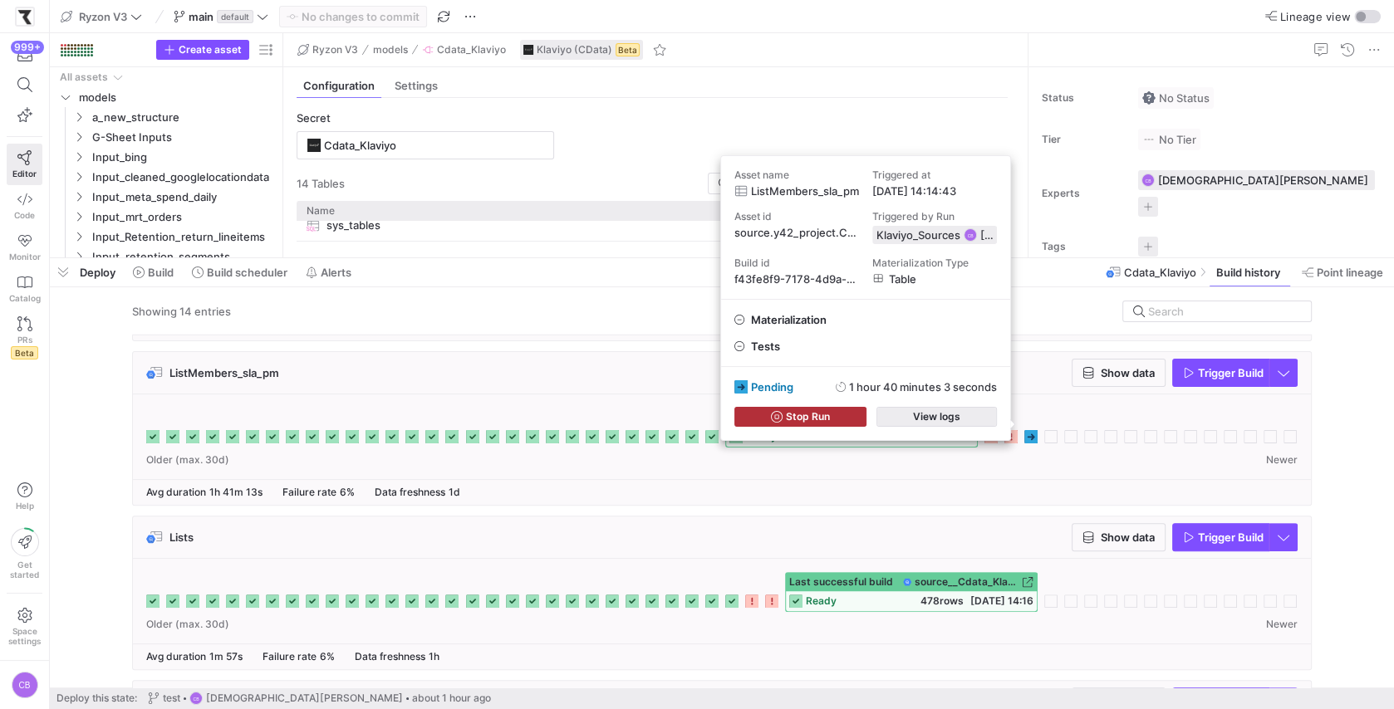
click at [976, 424] on span "button" at bounding box center [936, 417] width 119 height 18
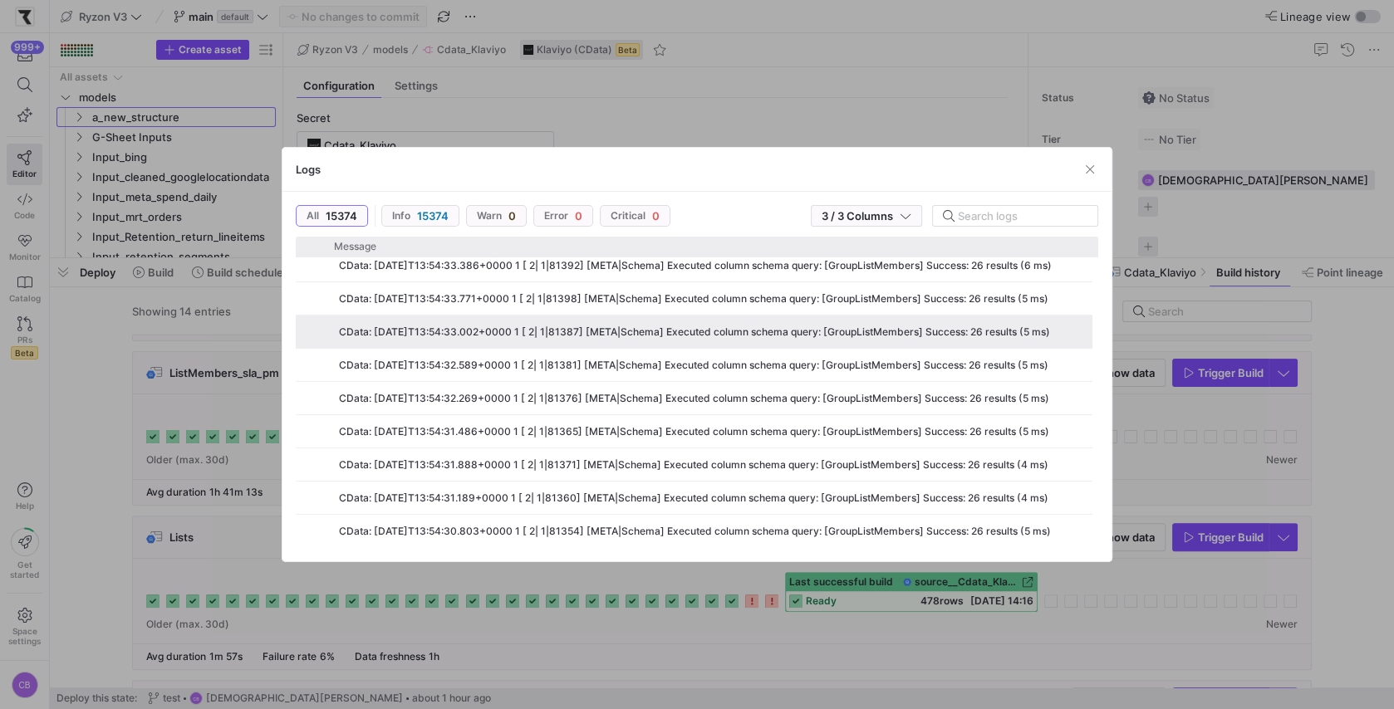
scroll to position [0, 0]
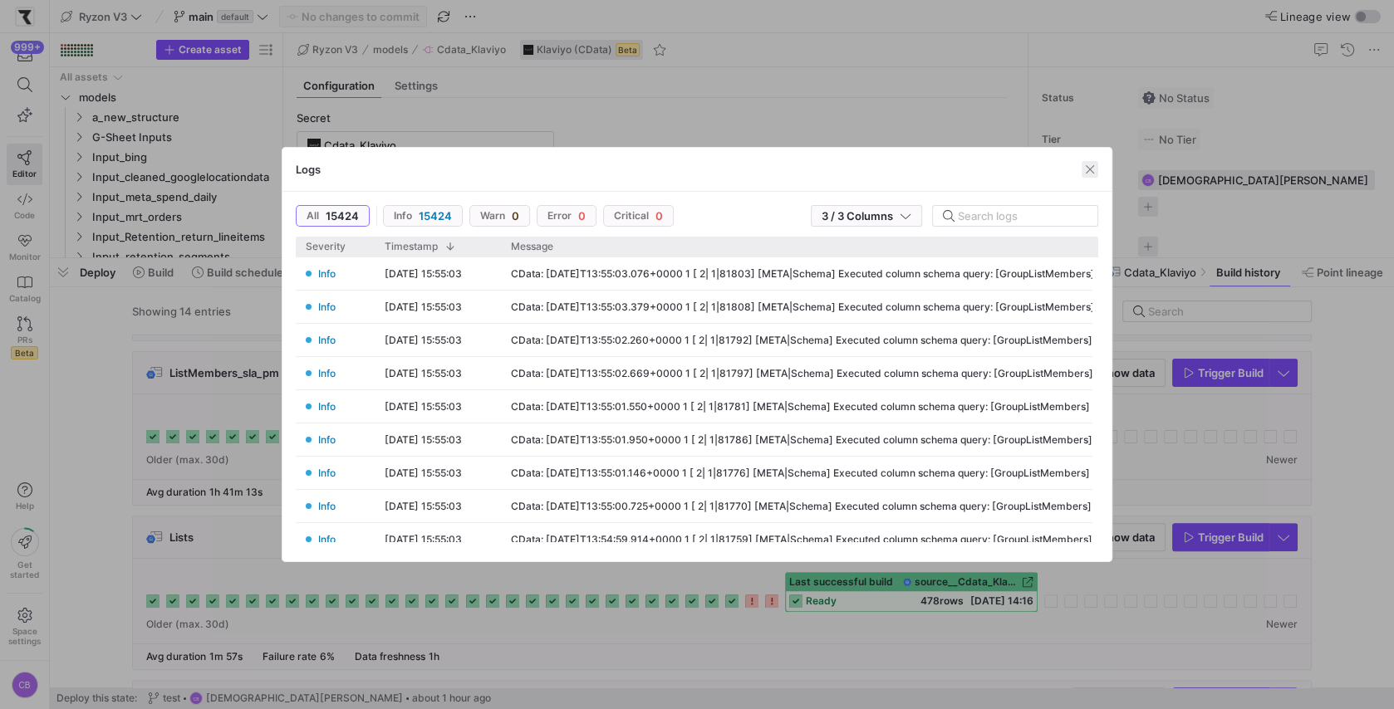
click at [1093, 169] on span "button" at bounding box center [1089, 169] width 17 height 17
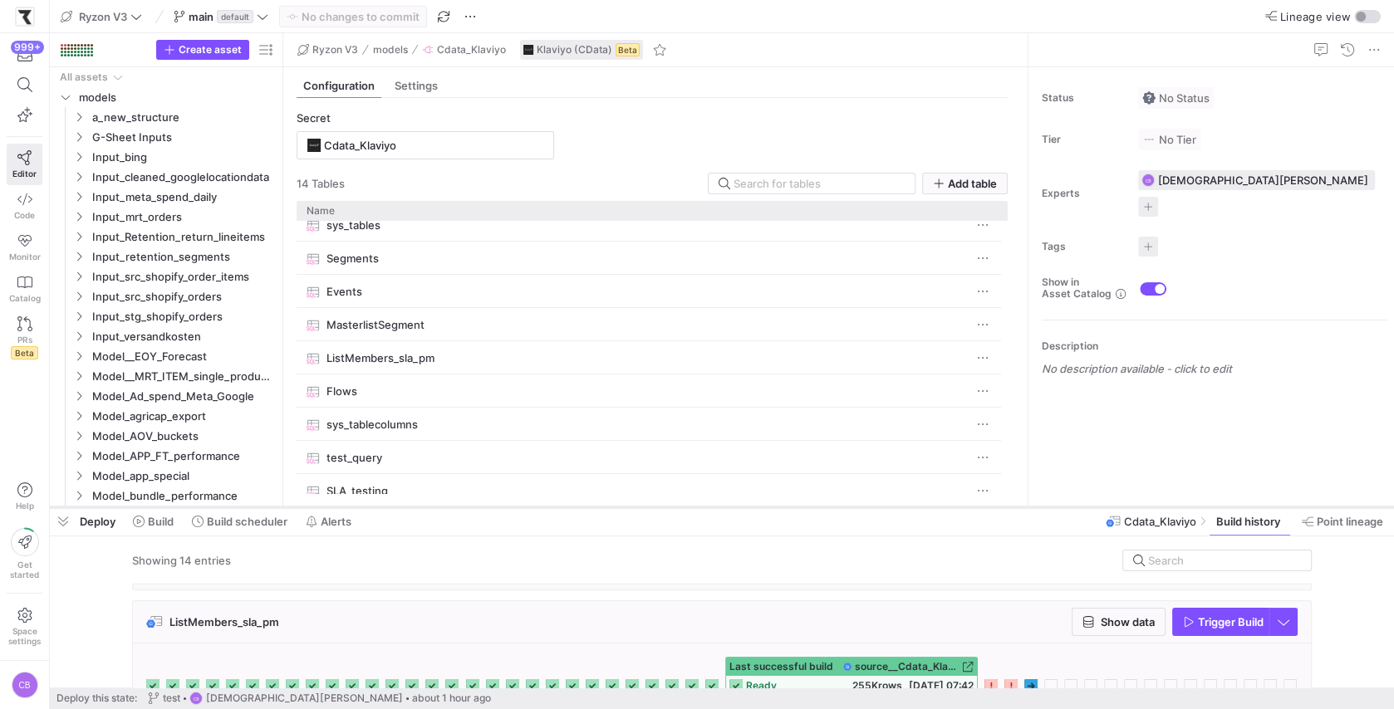
drag, startPoint x: 491, startPoint y: 255, endPoint x: 518, endPoint y: 507, distance: 253.1
click at [518, 507] on div at bounding box center [722, 507] width 1344 height 7
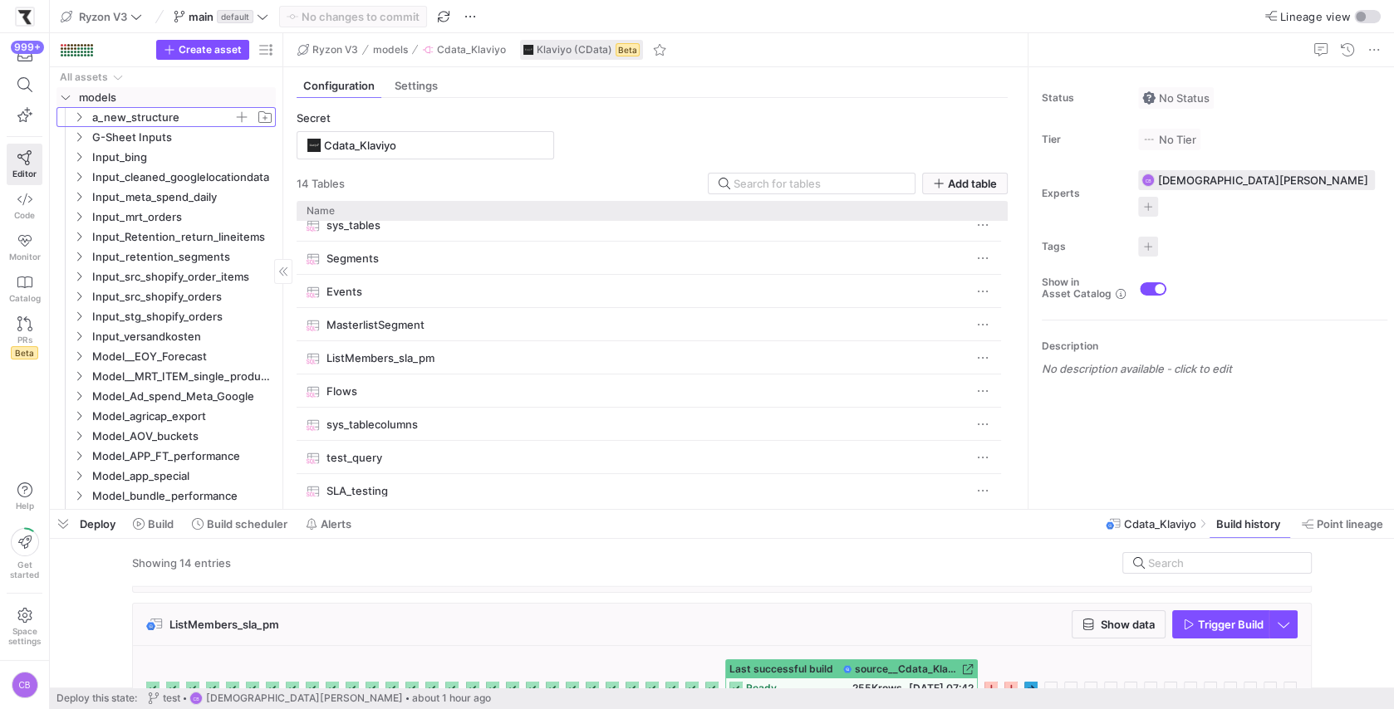
click at [136, 110] on span "a_new_structure" at bounding box center [162, 117] width 141 height 19
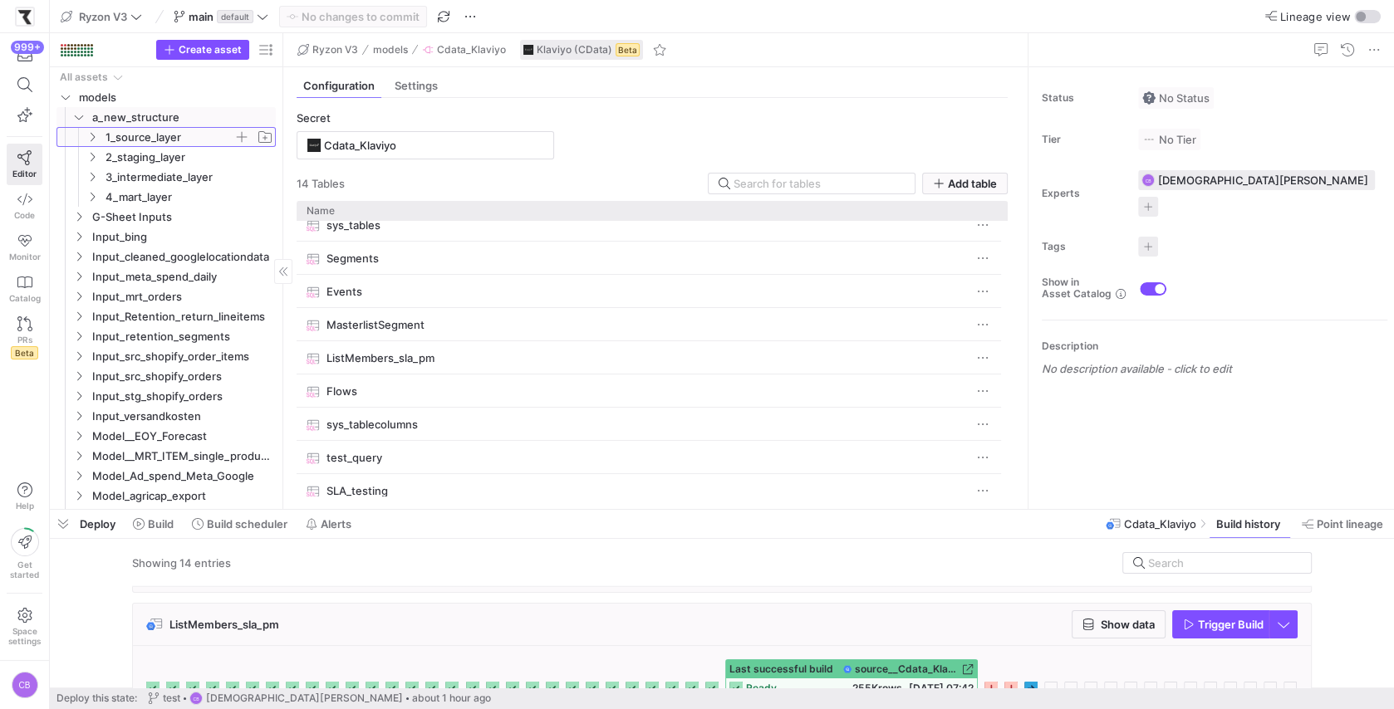
click at [140, 139] on span "1_source_layer" at bounding box center [169, 137] width 128 height 19
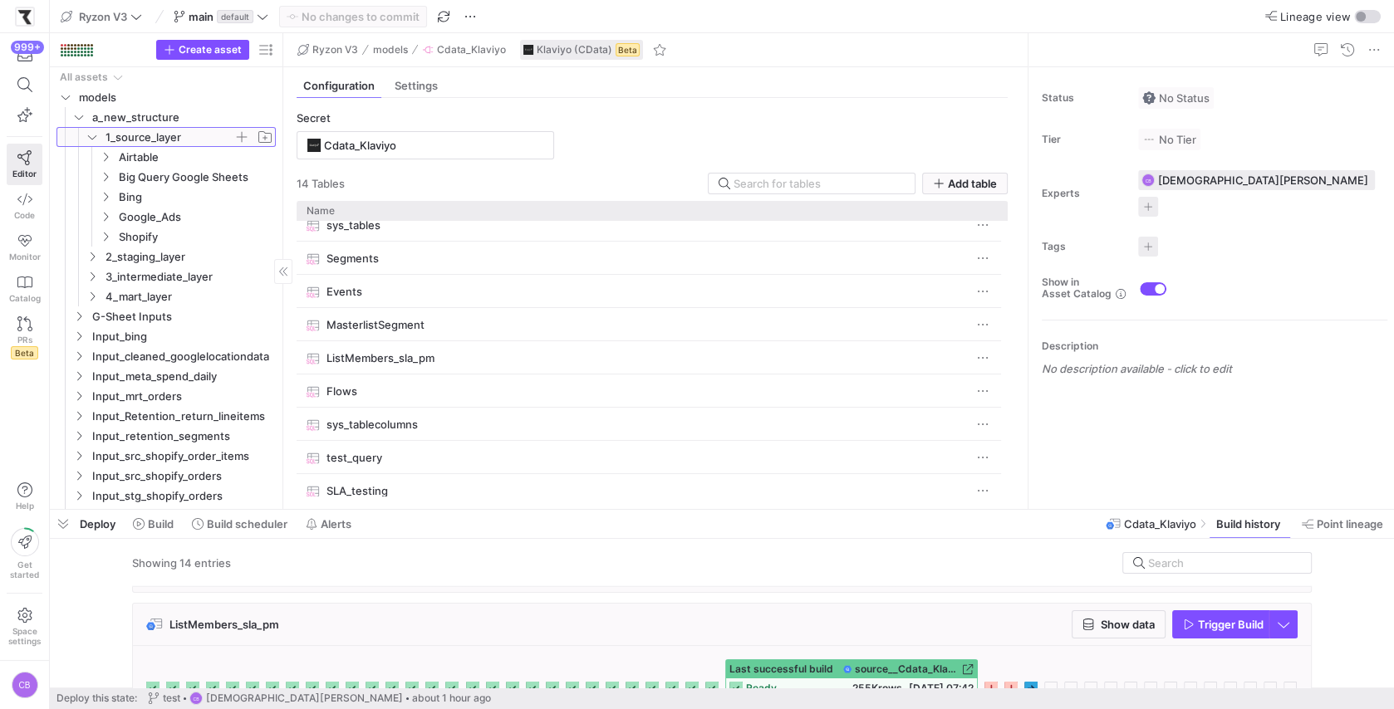
click at [96, 138] on icon at bounding box center [92, 137] width 12 height 10
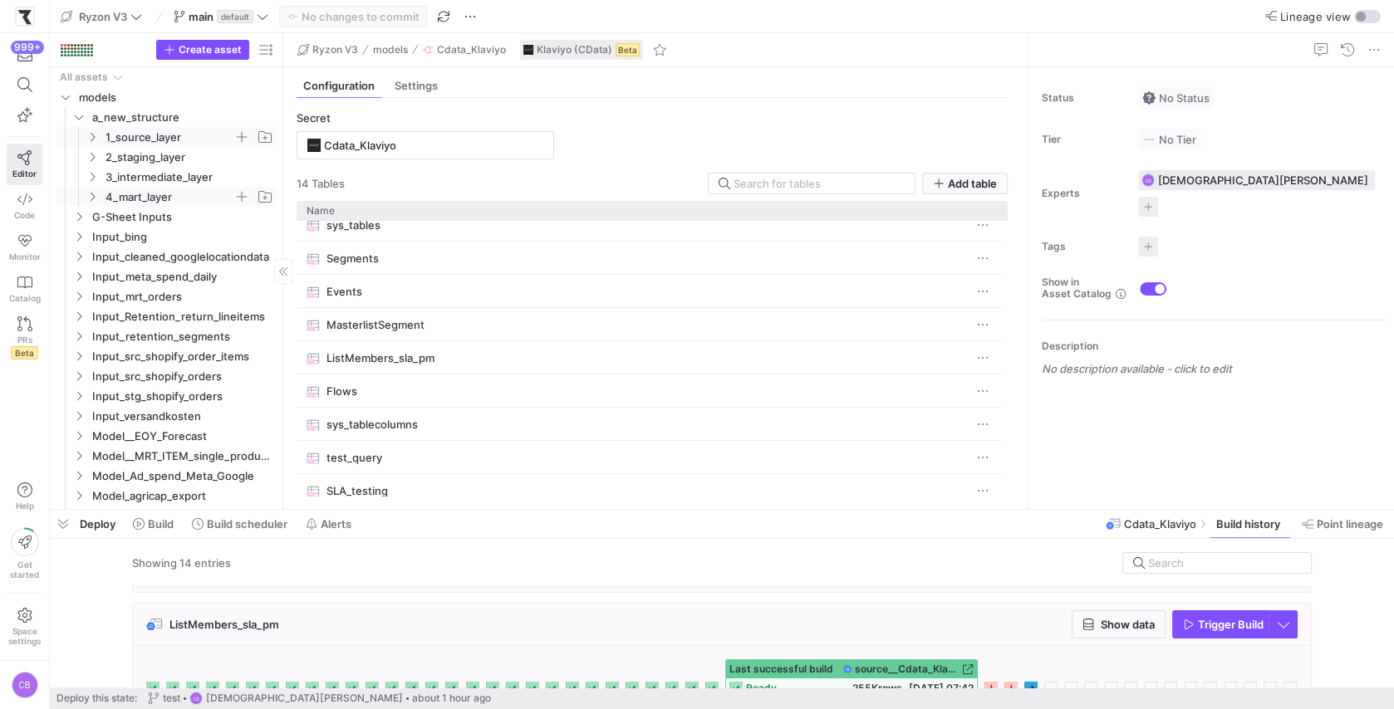
click at [97, 196] on icon "Press SPACE to select this row." at bounding box center [92, 197] width 12 height 10
